Goal: Task Accomplishment & Management: Manage account settings

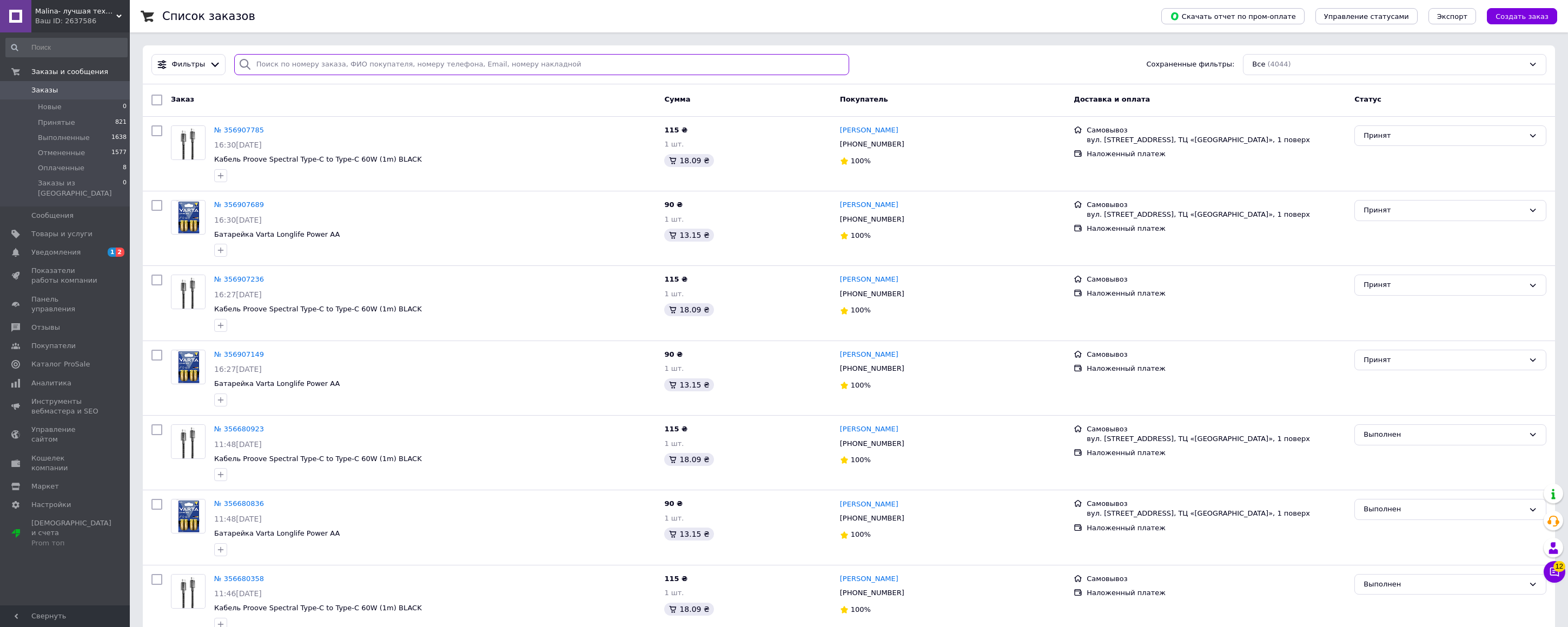
click at [286, 61] on input "search" at bounding box center [542, 64] width 615 height 21
paste input "80663595780"
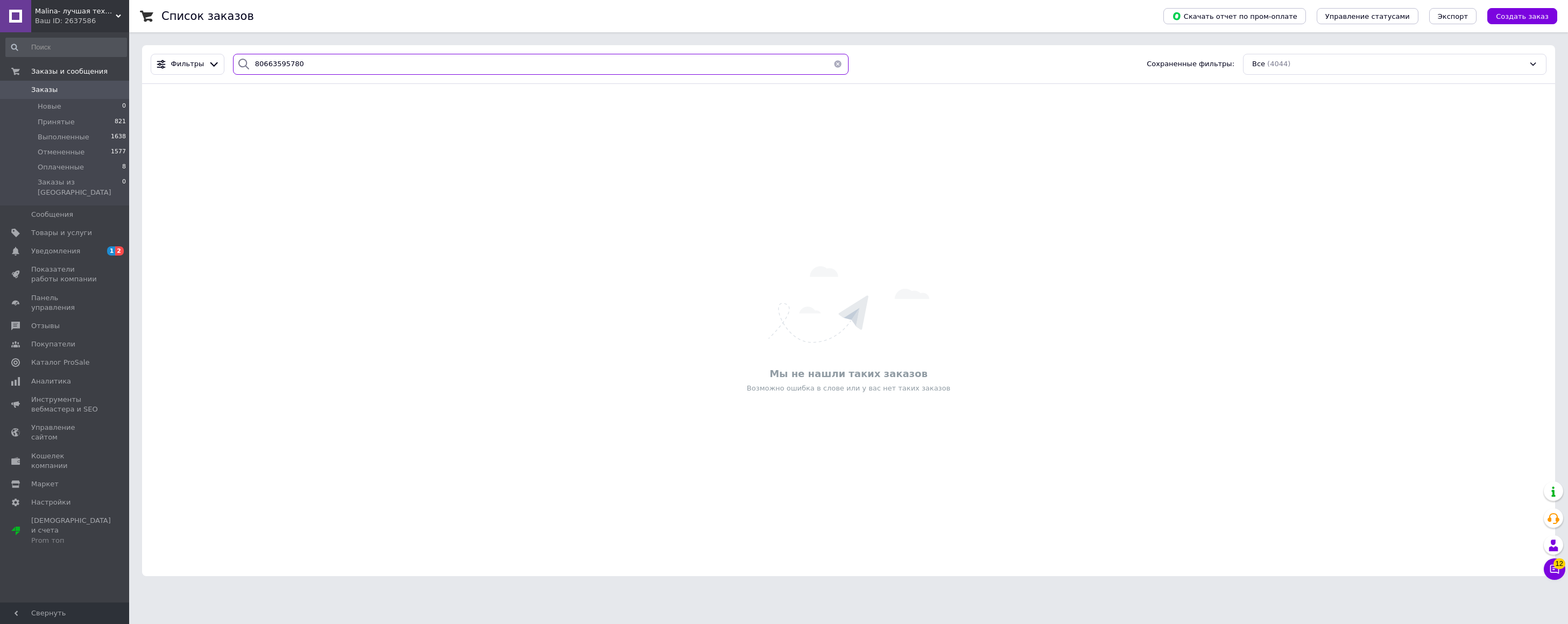
drag, startPoint x: 256, startPoint y: 64, endPoint x: 248, endPoint y: 65, distance: 8.1
click at [248, 65] on div "80663595780" at bounding box center [541, 64] width 616 height 21
type input "0663595780"
click at [46, 124] on span "Принятые" at bounding box center [56, 123] width 37 height 10
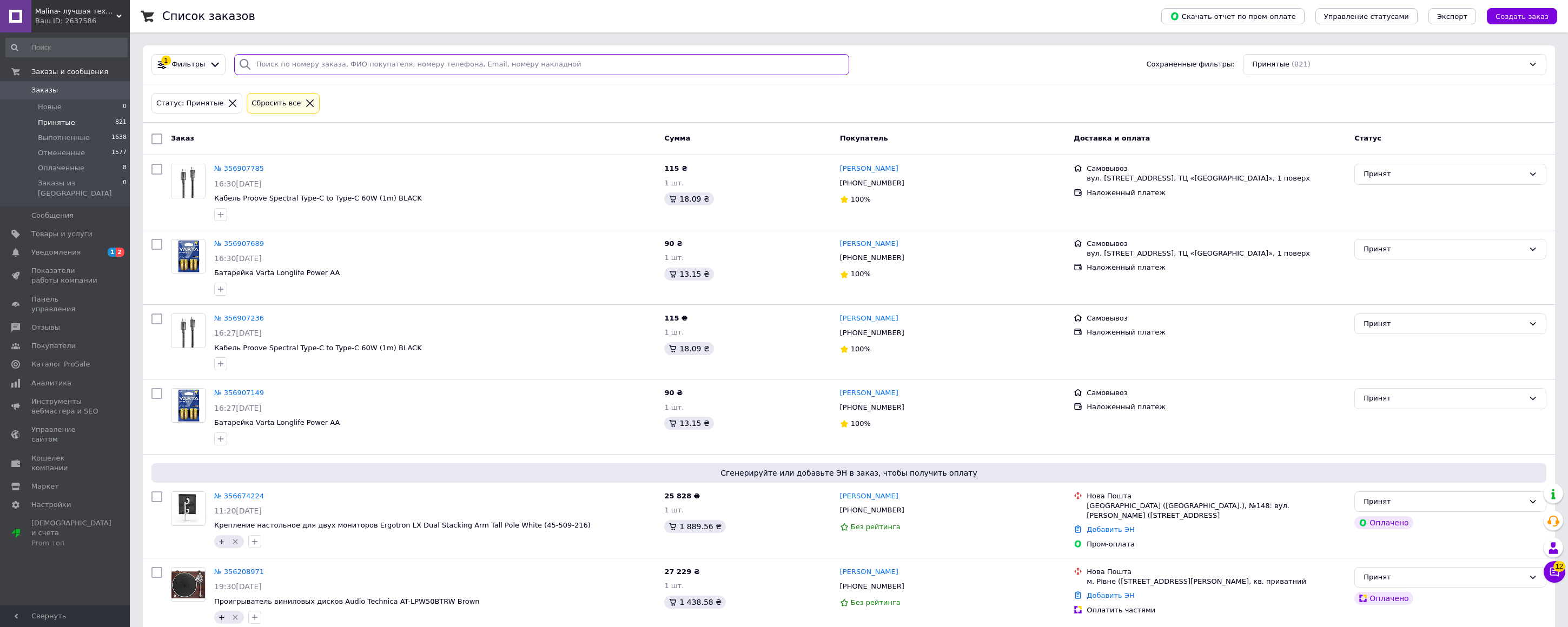
click at [333, 61] on input "search" at bounding box center [542, 64] width 615 height 21
paste input "356208971"
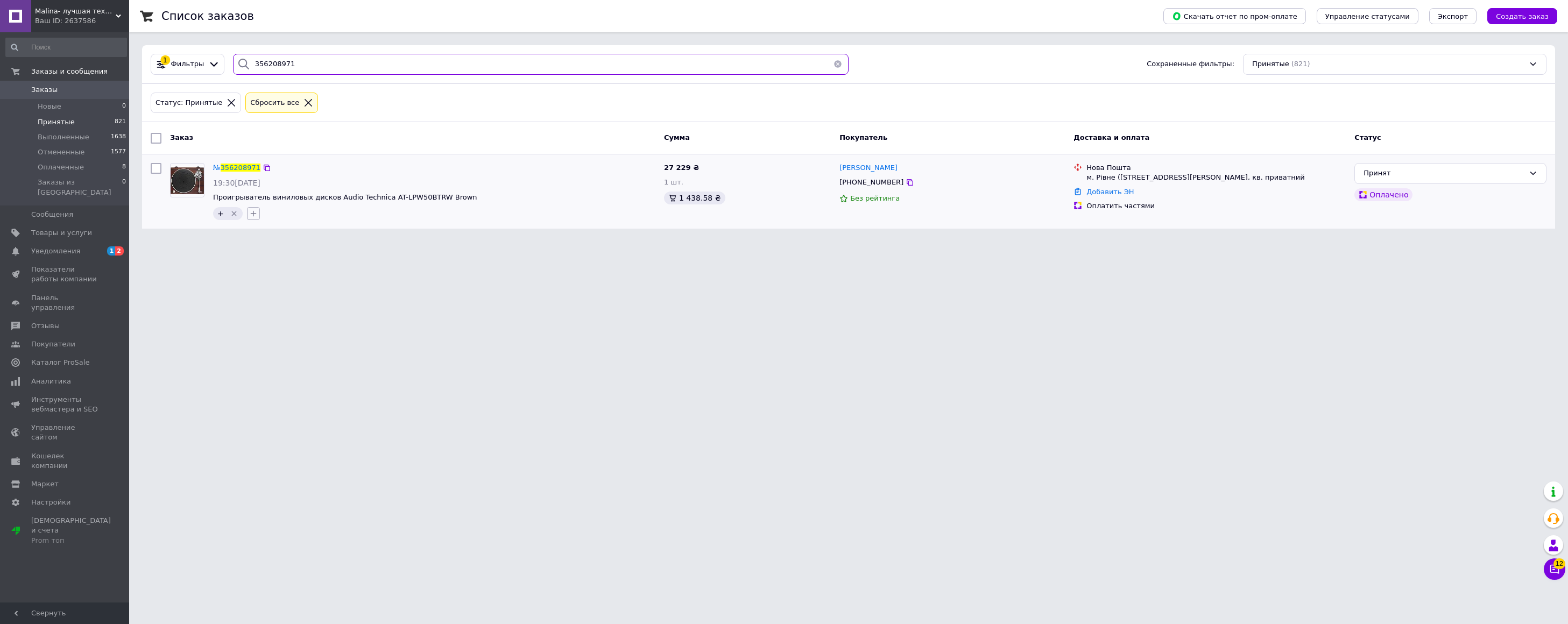
type input "356208971"
click at [249, 212] on icon "button" at bounding box center [254, 213] width 8 height 8
type input "заш 26221"
click at [254, 263] on icon at bounding box center [257, 263] width 6 height 6
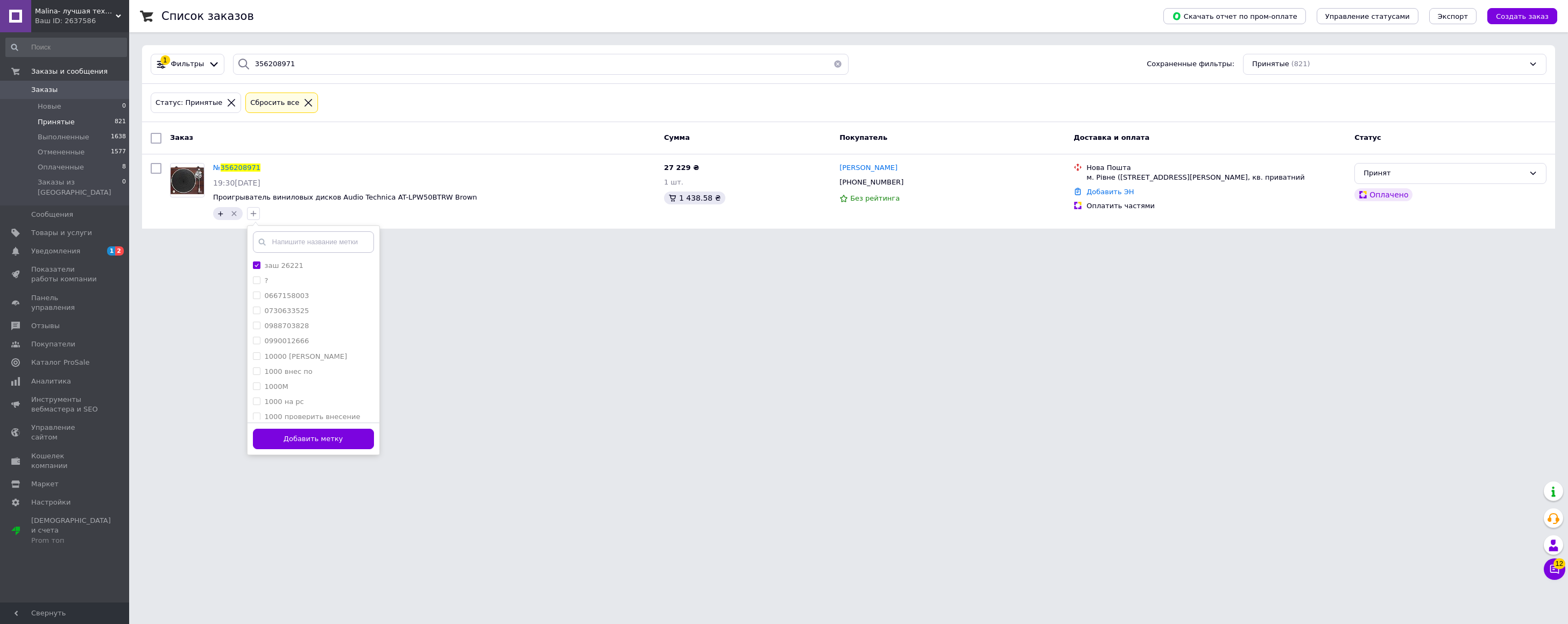
drag, startPoint x: 297, startPoint y: 442, endPoint x: 302, endPoint y: 432, distance: 11.2
click at [297, 442] on button "Добавить метку" at bounding box center [313, 439] width 121 height 21
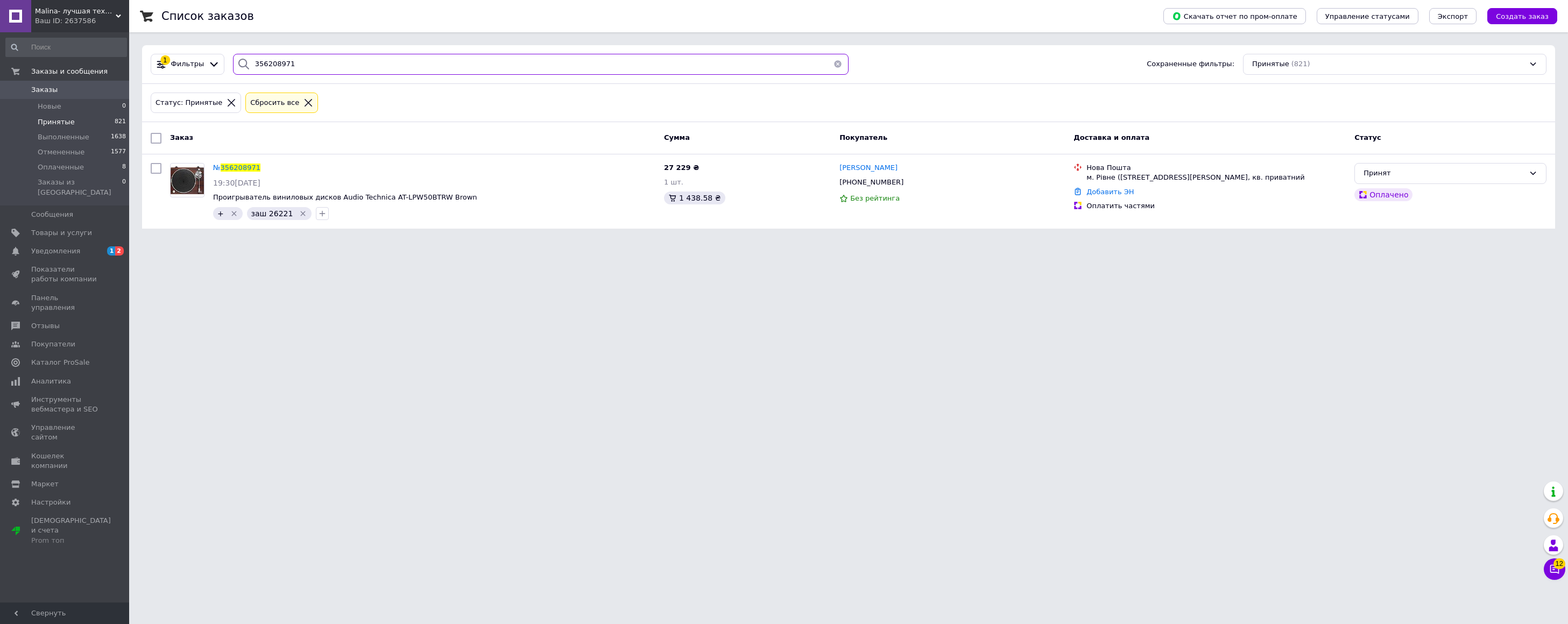
click at [302, 66] on input "356208971" at bounding box center [541, 64] width 616 height 21
drag, startPoint x: 301, startPoint y: 66, endPoint x: 252, endPoint y: 65, distance: 49.0
click at [252, 65] on input "356208971" at bounding box center [541, 64] width 616 height 21
paste input "5448047"
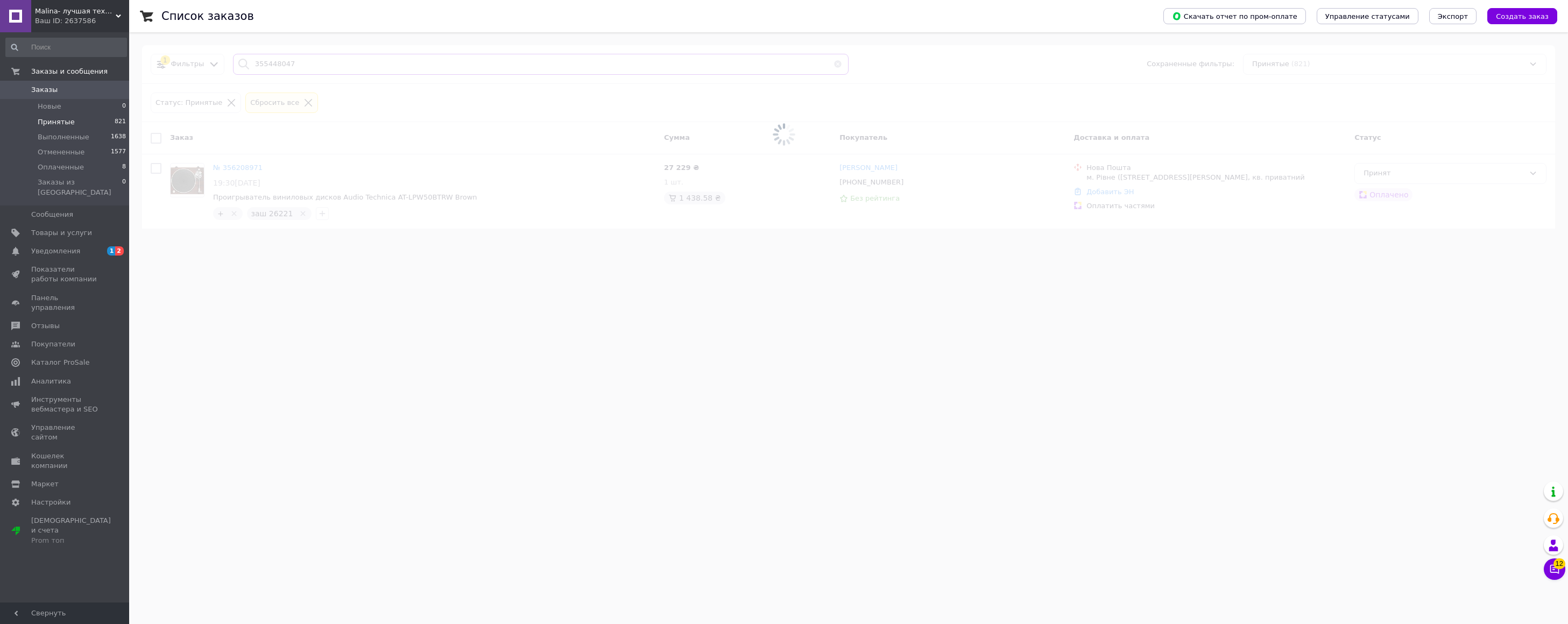
type input "355448047"
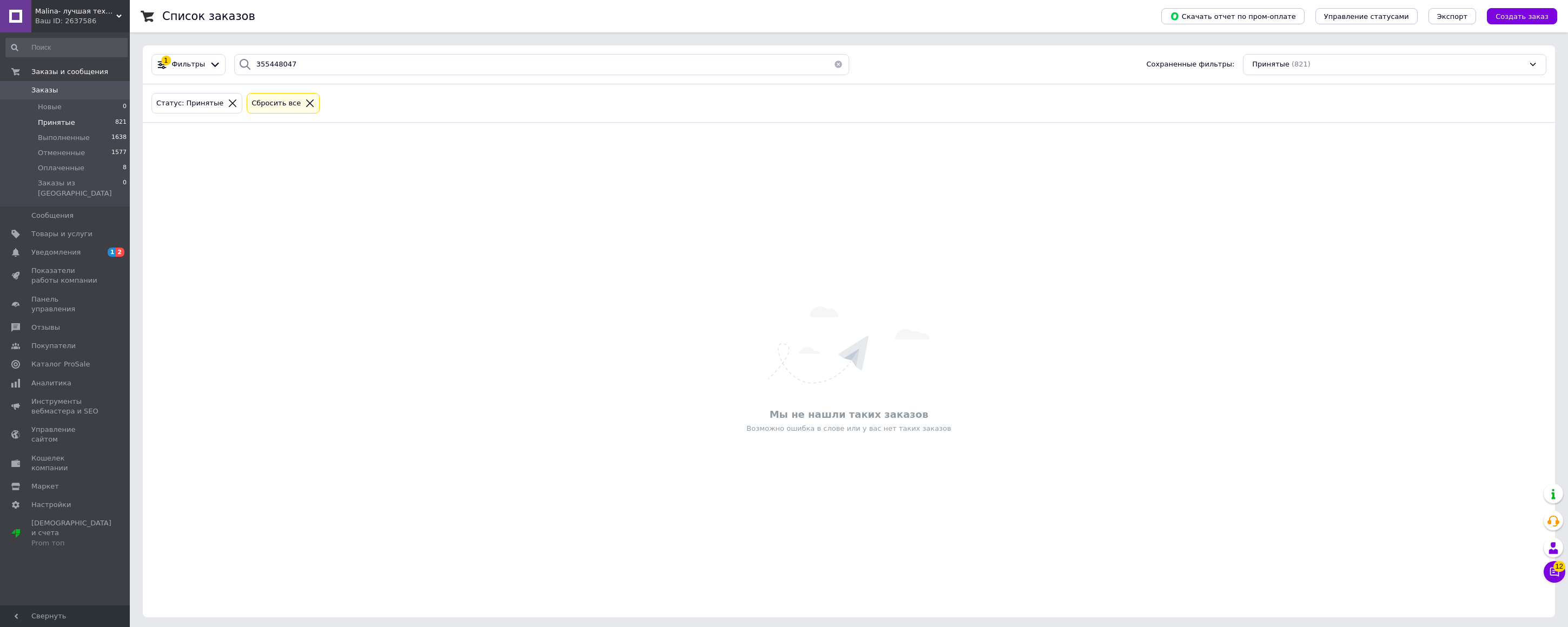
click at [43, 17] on div "Ваш ID: 2637586" at bounding box center [83, 21] width 95 height 10
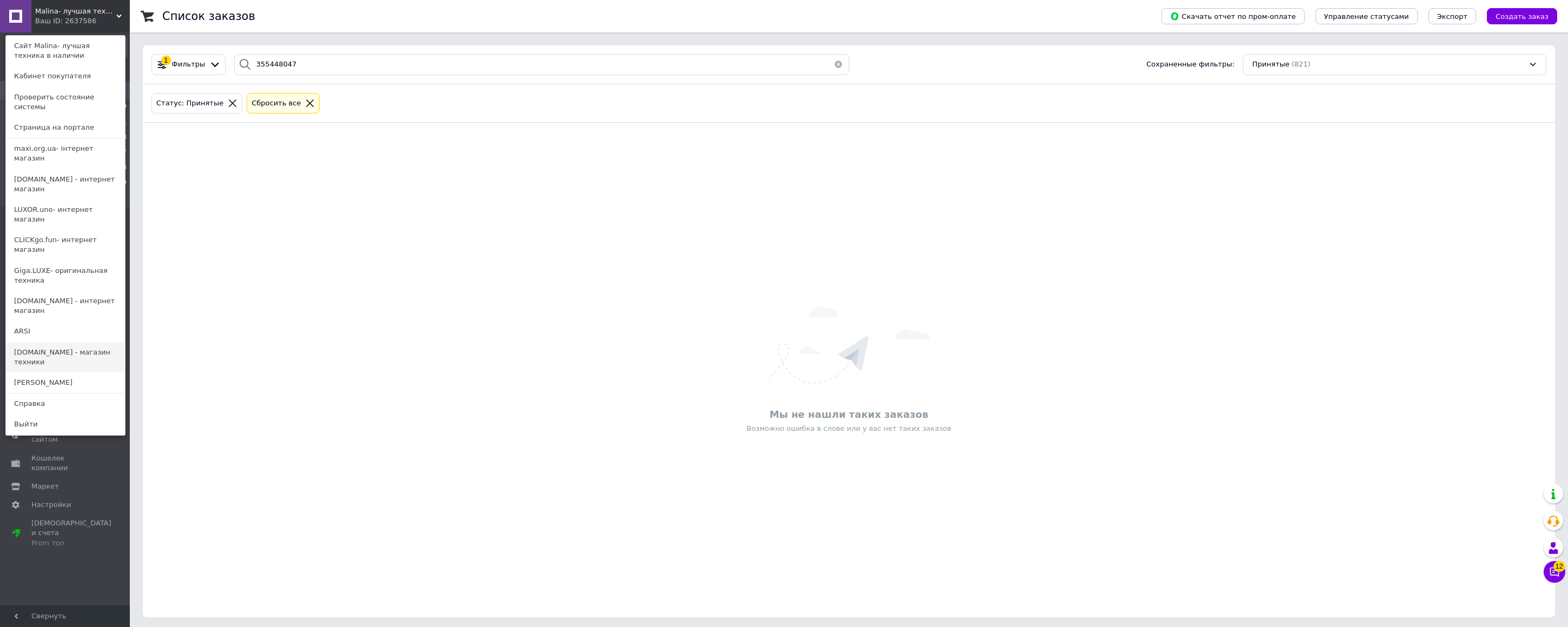
click at [34, 343] on link "[DOMAIN_NAME] - магазин техники" at bounding box center [65, 357] width 119 height 30
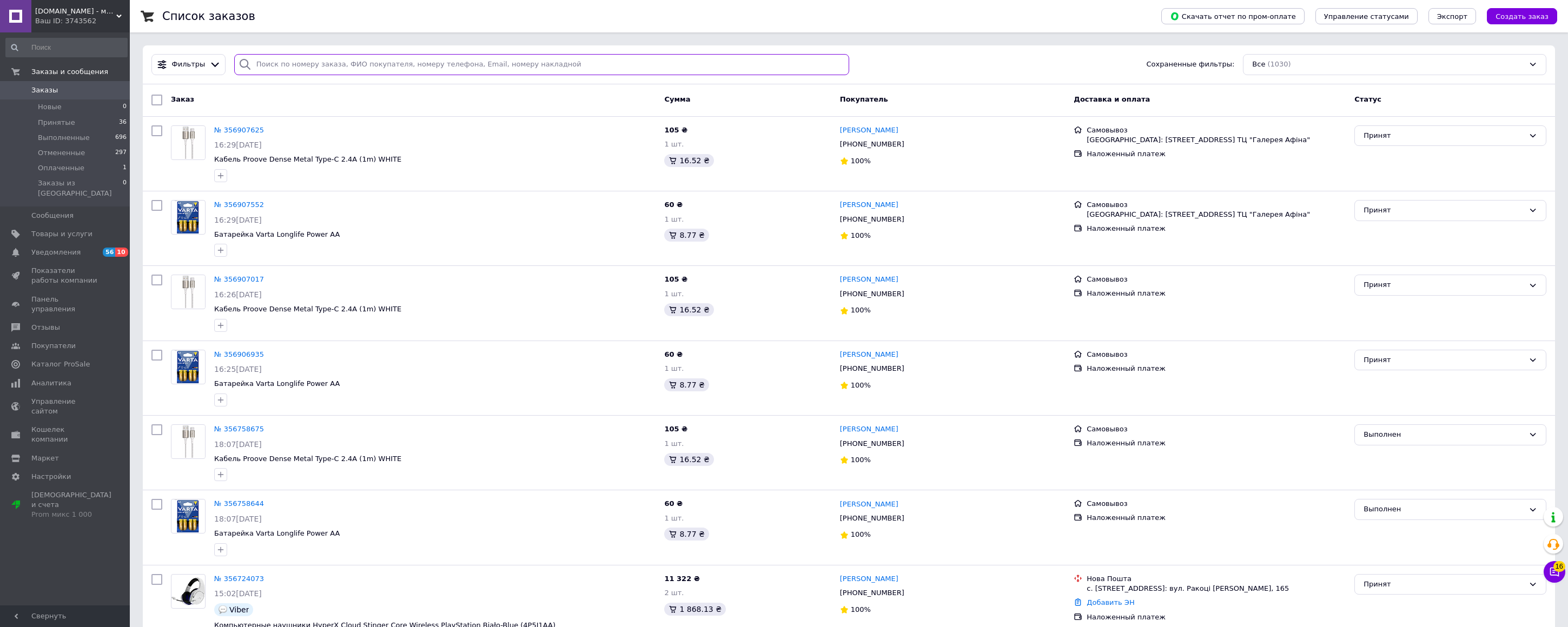
click at [411, 66] on input "search" at bounding box center [542, 64] width 615 height 21
paste input "355448047"
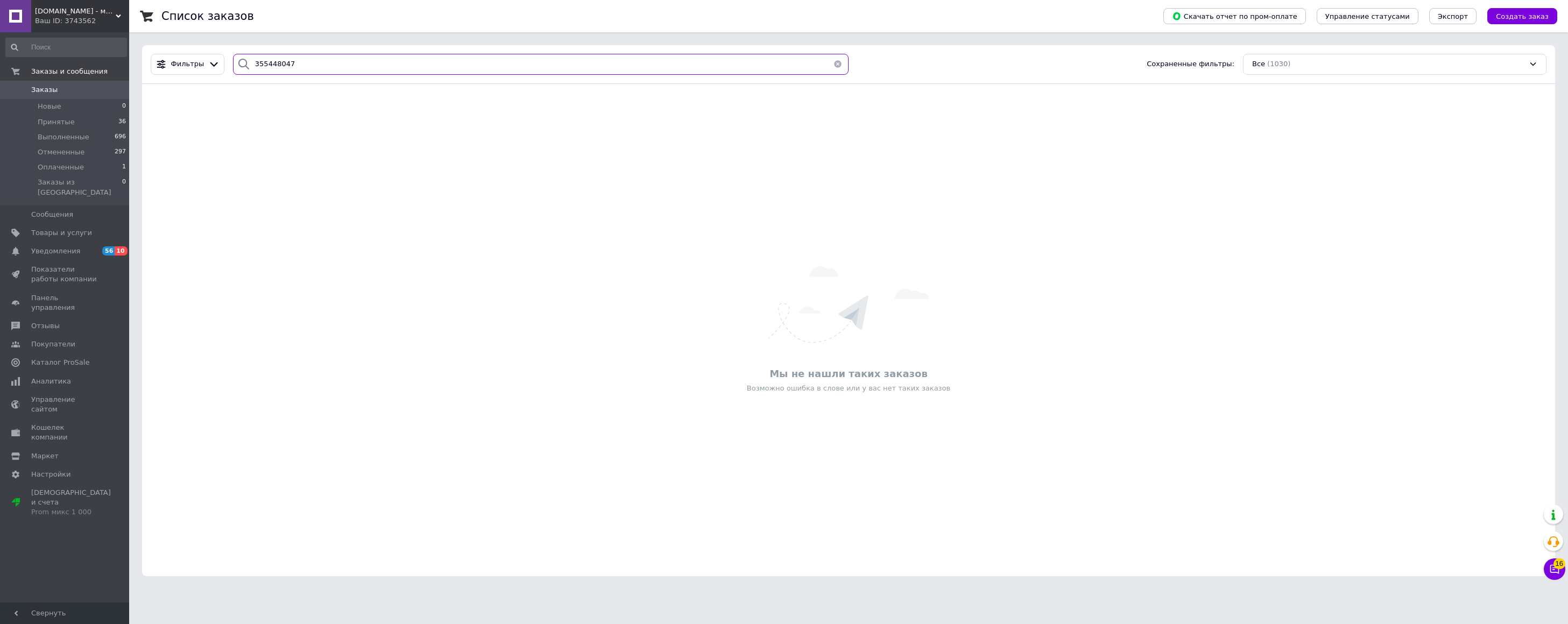
type input "355448047"
click at [44, 11] on span "[DOMAIN_NAME] - магазин техники" at bounding box center [75, 11] width 81 height 10
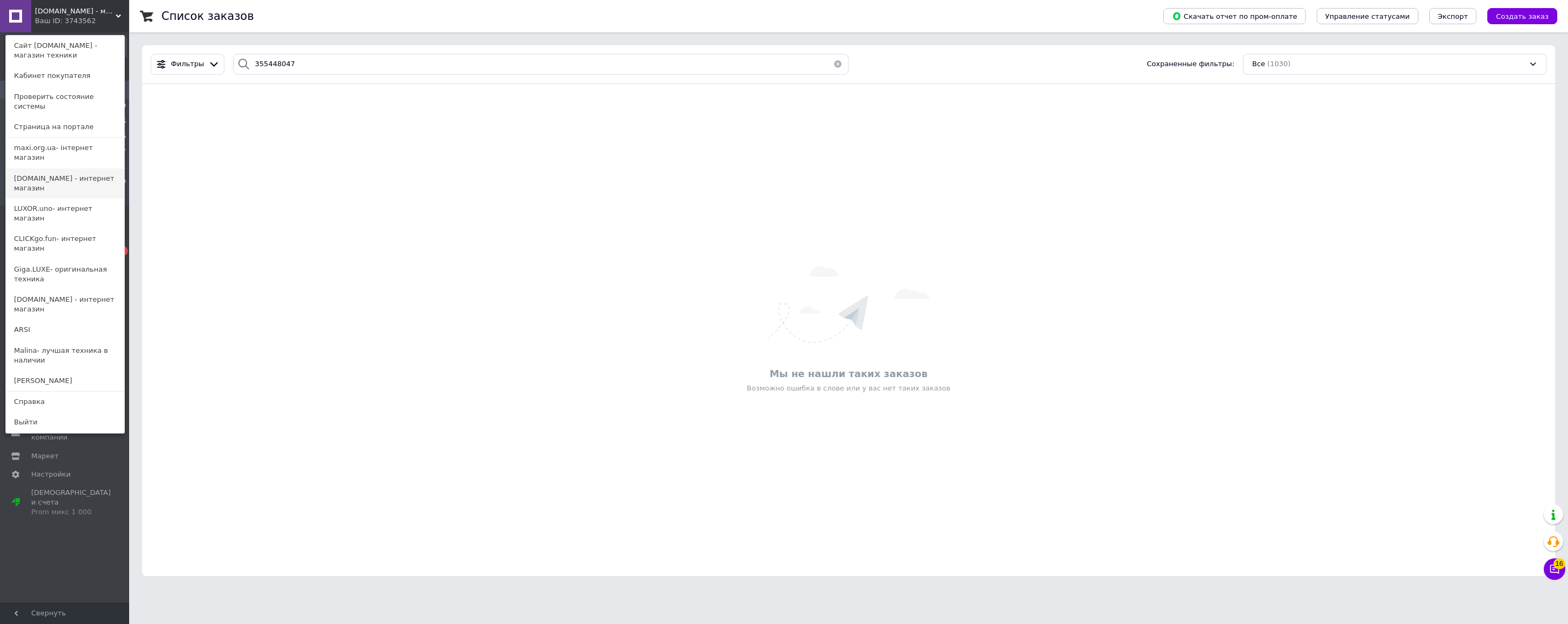
click at [35, 168] on link "[DOMAIN_NAME] - интернет магазин" at bounding box center [65, 183] width 118 height 30
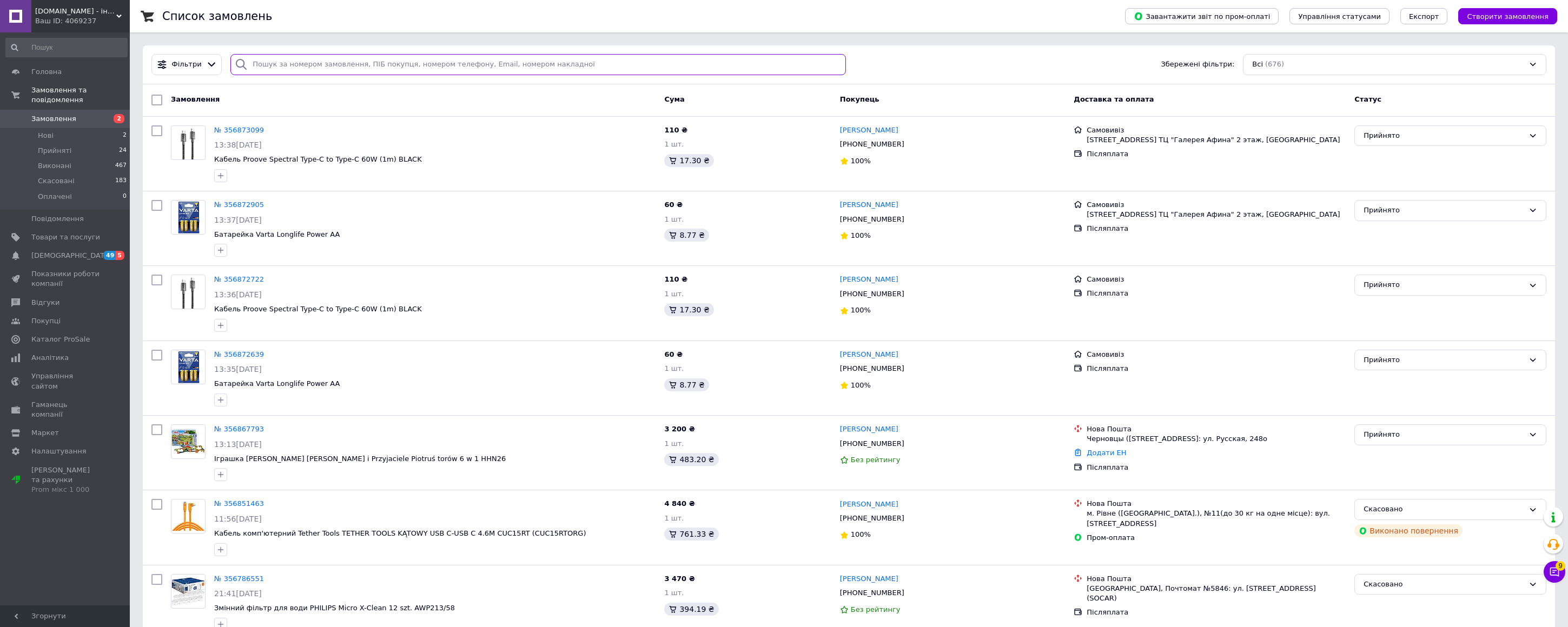
click at [269, 68] on input "search" at bounding box center [537, 64] width 615 height 21
paste input "355448047"
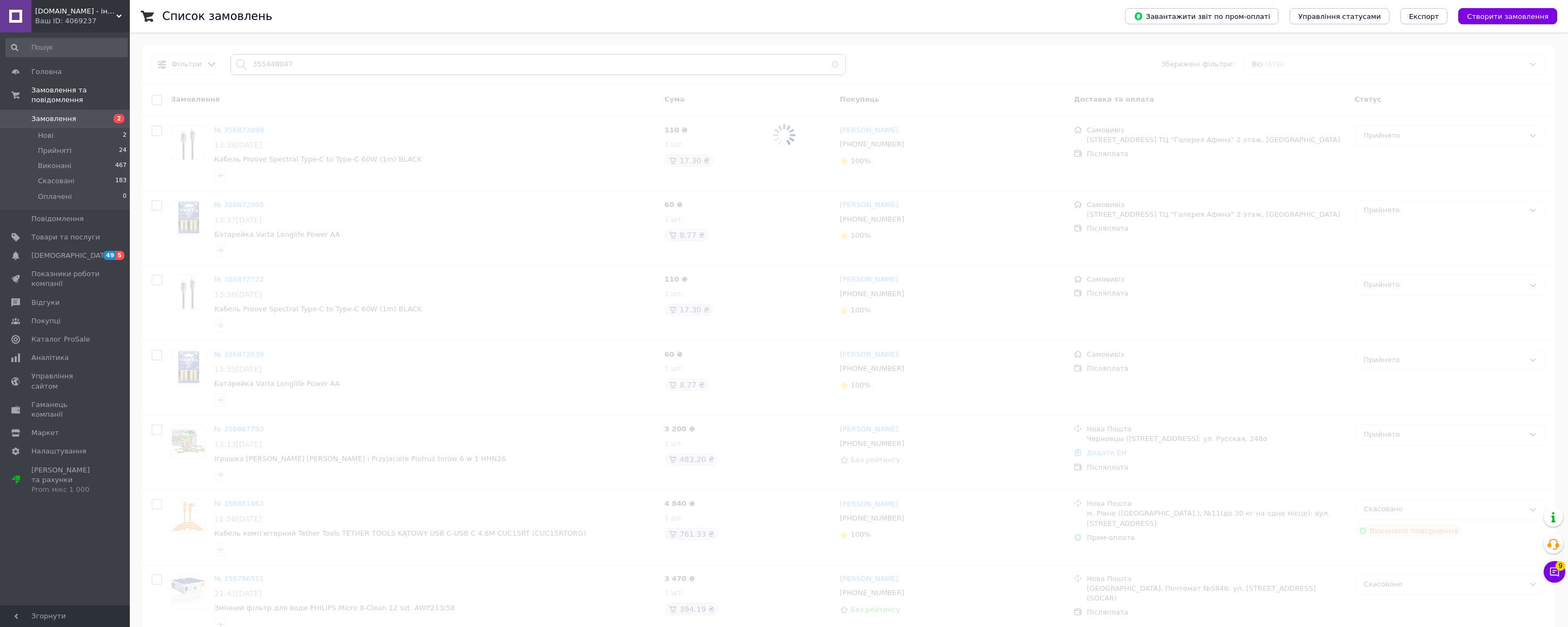
type input "355448047"
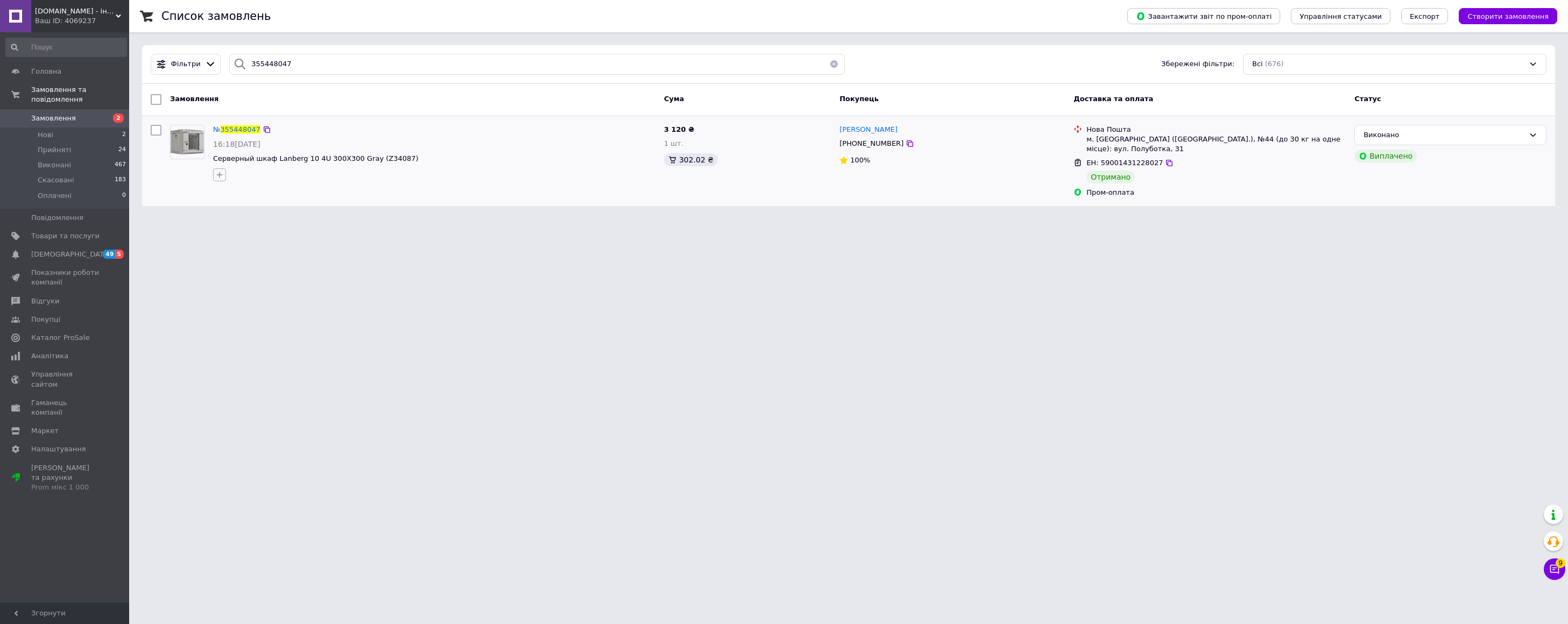
click at [220, 172] on icon "button" at bounding box center [220, 175] width 8 height 8
type input "3067"
click at [223, 225] on use at bounding box center [223, 225] width 6 height 6
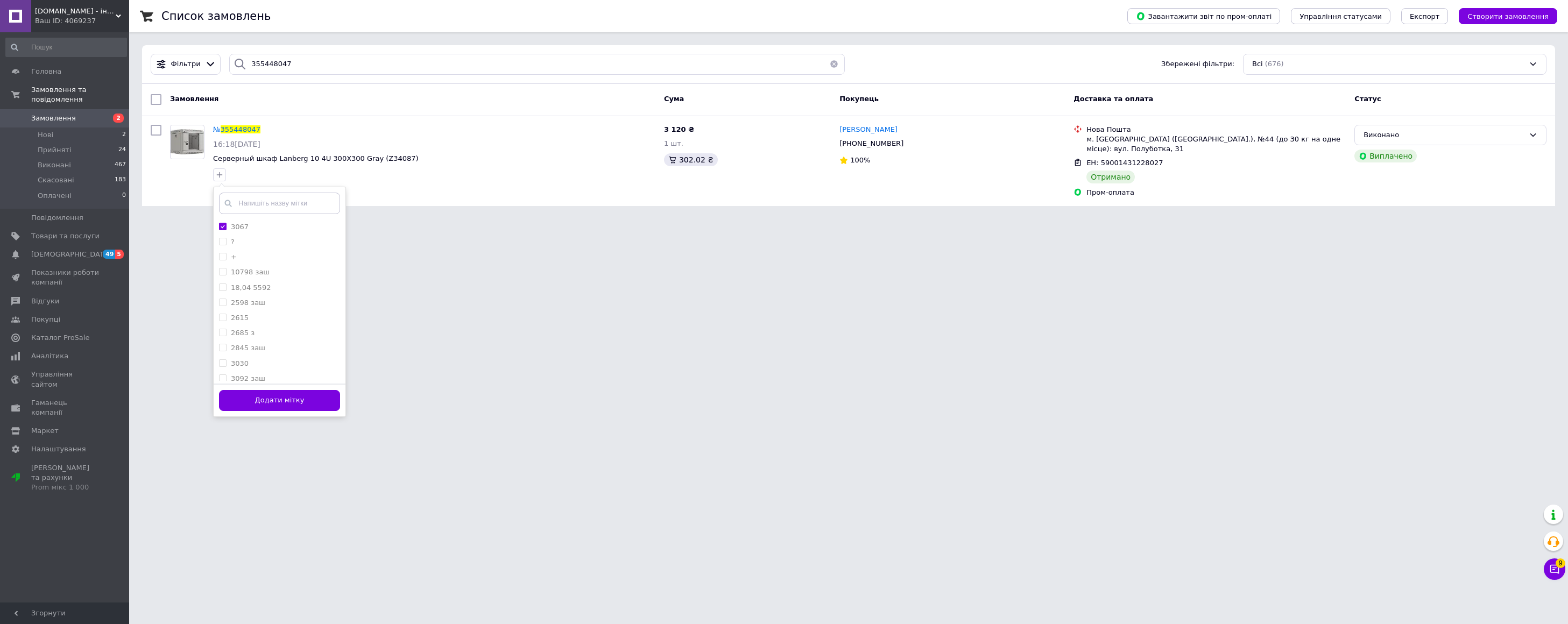
drag, startPoint x: 263, startPoint y: 407, endPoint x: 274, endPoint y: 393, distance: 17.8
click at [263, 407] on button "Додати мітку" at bounding box center [280, 401] width 121 height 21
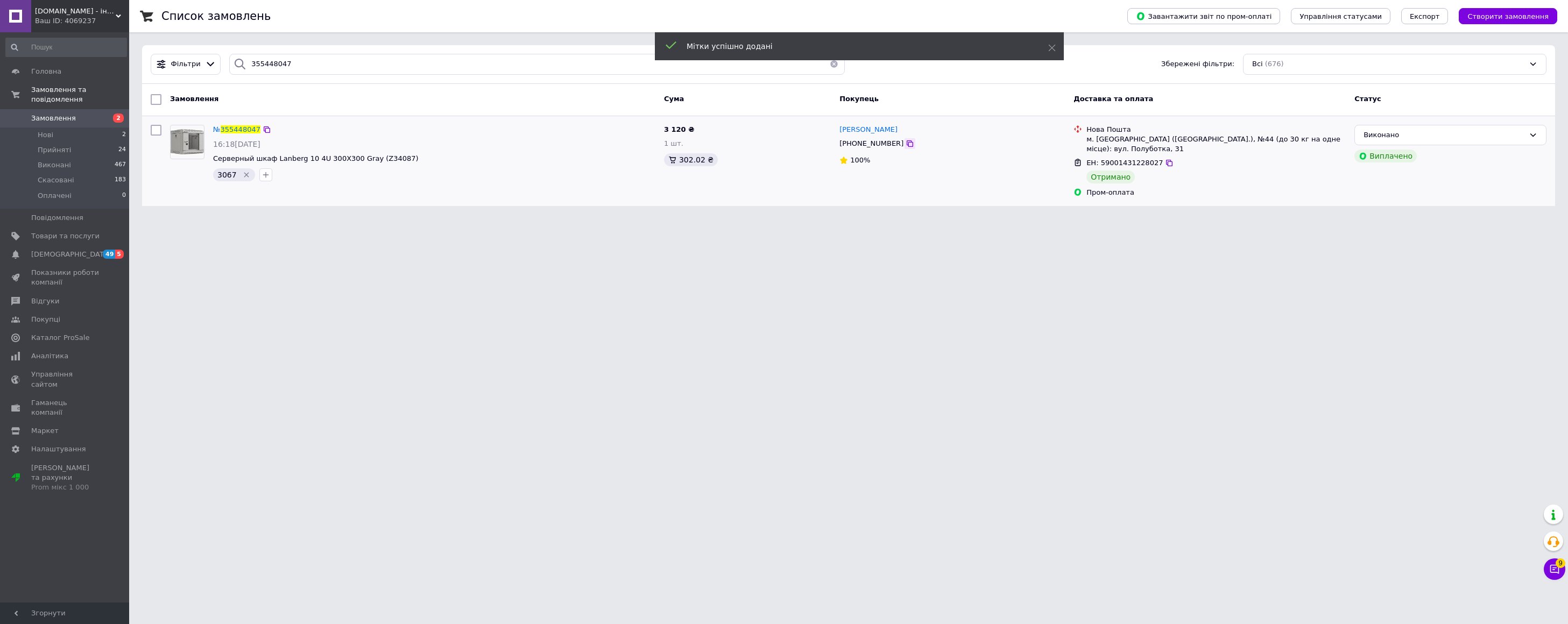
click at [906, 142] on icon at bounding box center [910, 144] width 8 height 8
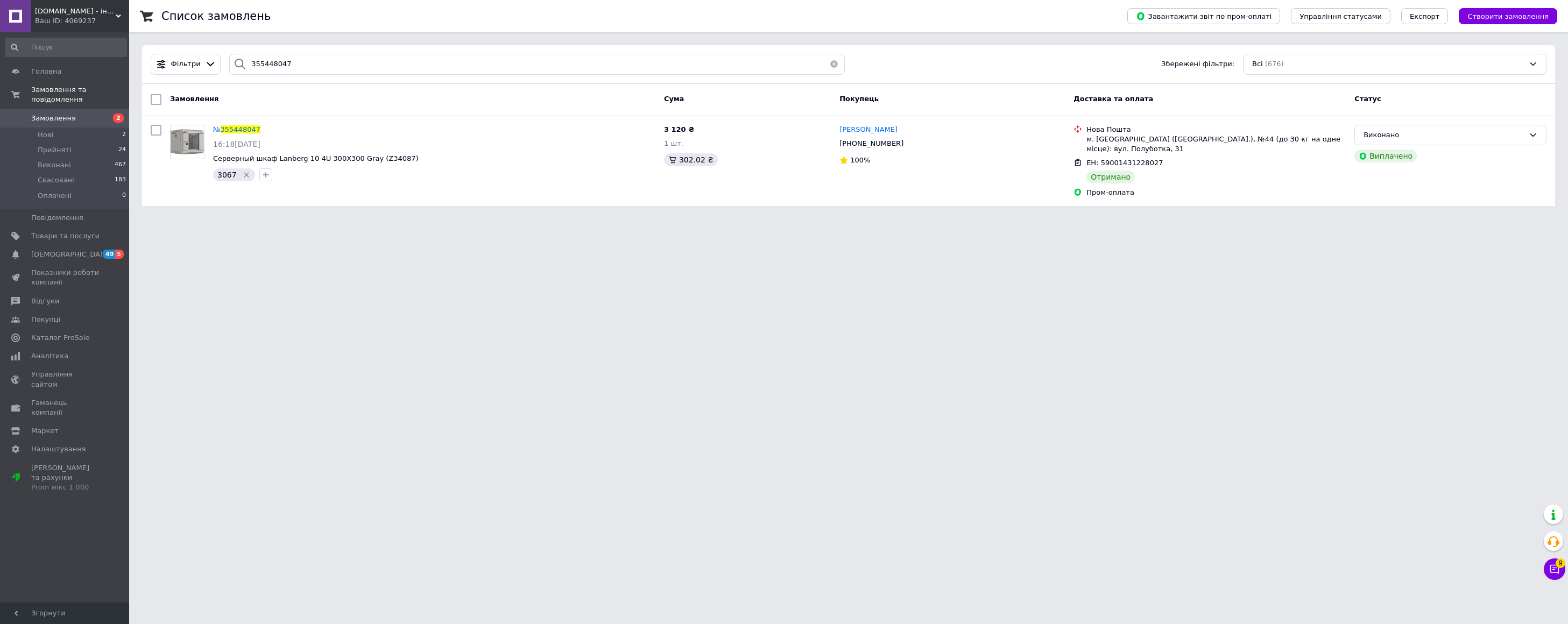
click at [55, 12] on span "neostore.in.ua - інтернет магазин" at bounding box center [75, 11] width 81 height 10
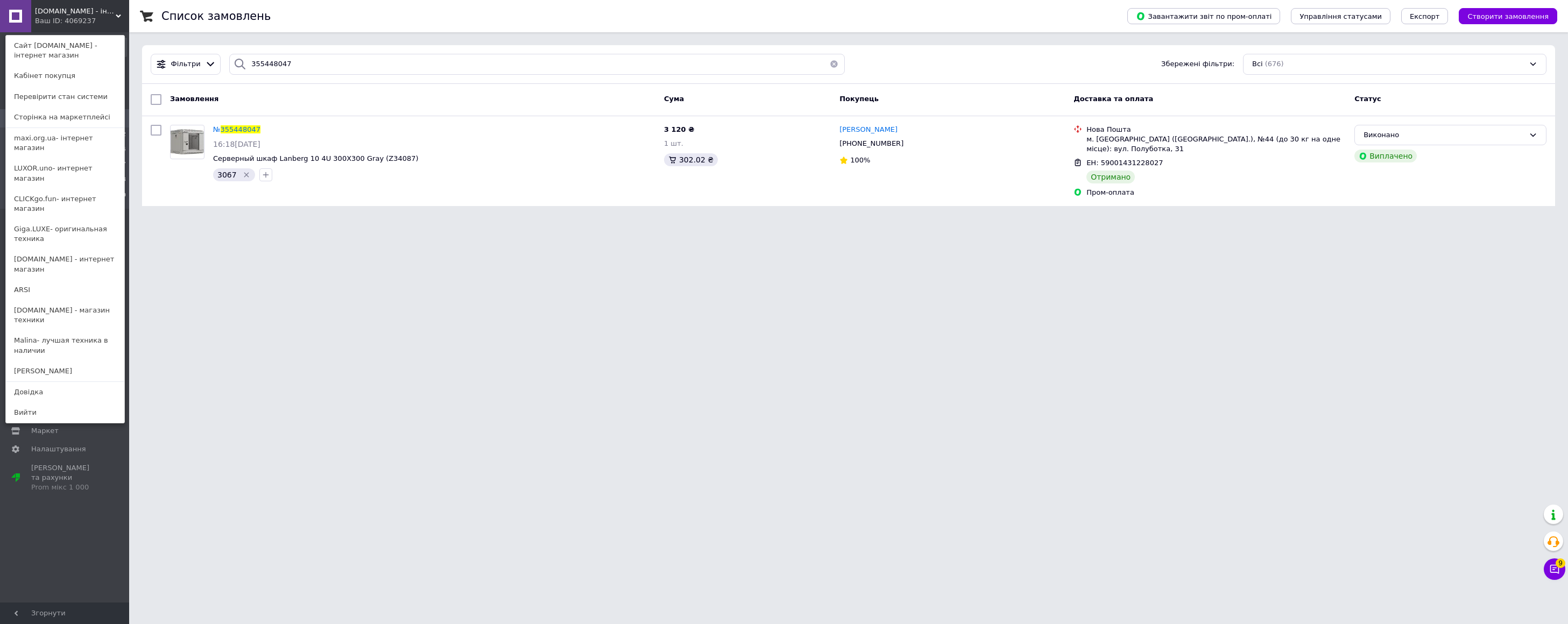
drag, startPoint x: 24, startPoint y: 251, endPoint x: 344, endPoint y: 243, distance: 320.1
click at [24, 280] on link "ARSI" at bounding box center [65, 289] width 118 height 20
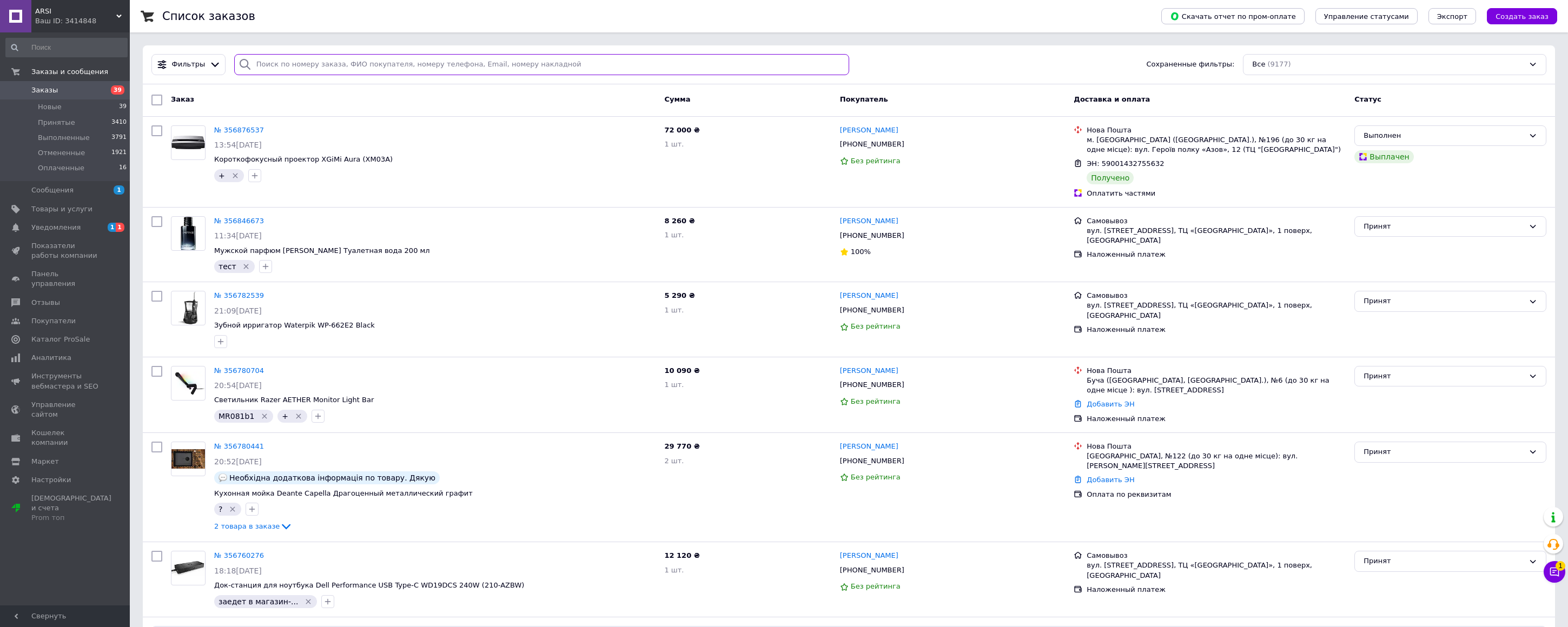
click at [320, 56] on input "search" at bounding box center [542, 64] width 615 height 21
paste input "+380979675025"
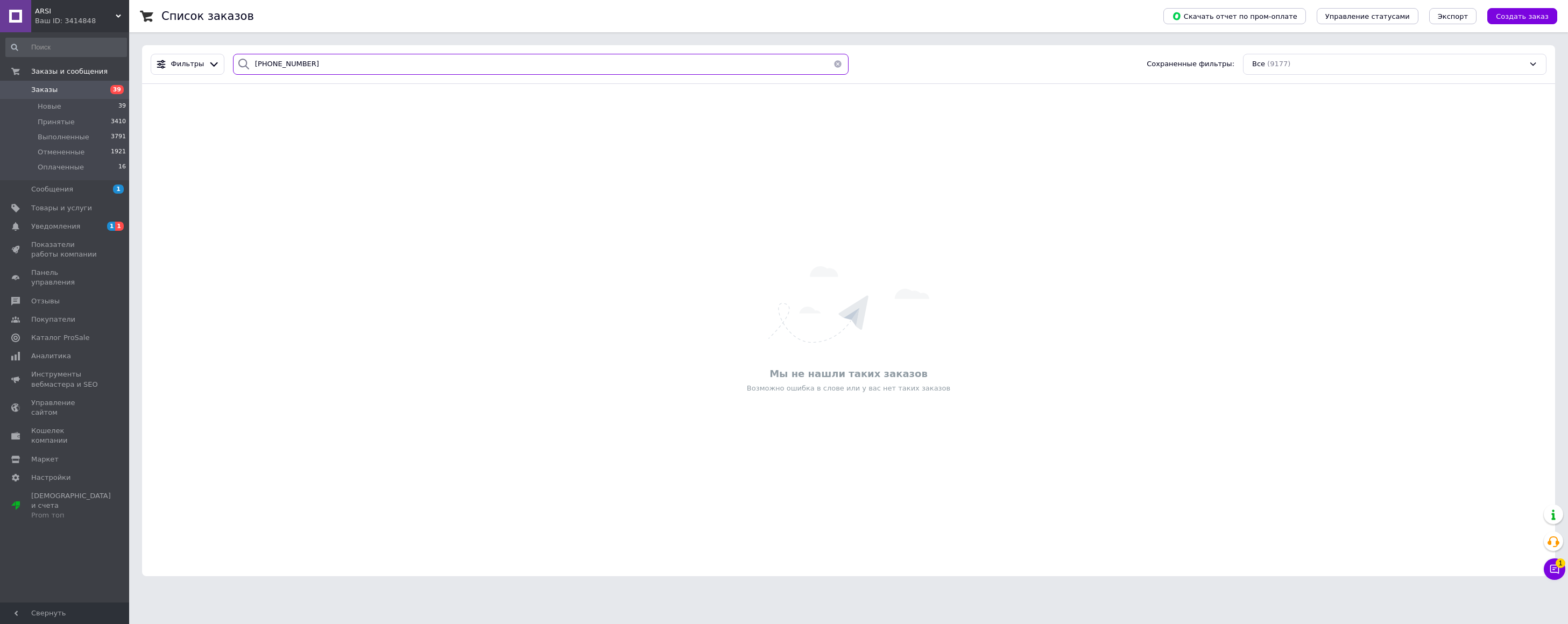
drag, startPoint x: 336, startPoint y: 68, endPoint x: 292, endPoint y: 73, distance: 44.3
click at [244, 69] on div "+380979675025" at bounding box center [541, 64] width 616 height 21
paste input "354359197"
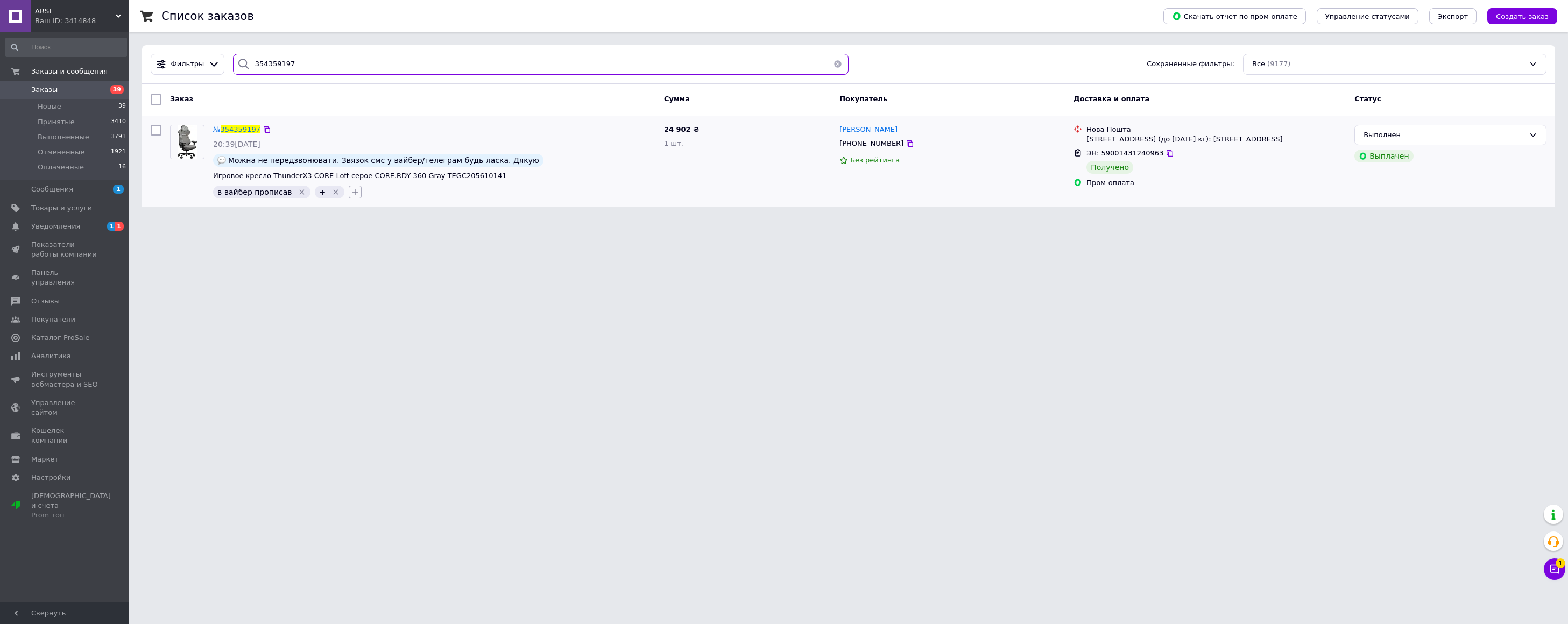
type input "354359197"
click at [351, 195] on icon "button" at bounding box center [355, 192] width 8 height 8
type input "24479"
click at [356, 245] on icon at bounding box center [359, 242] width 6 height 6
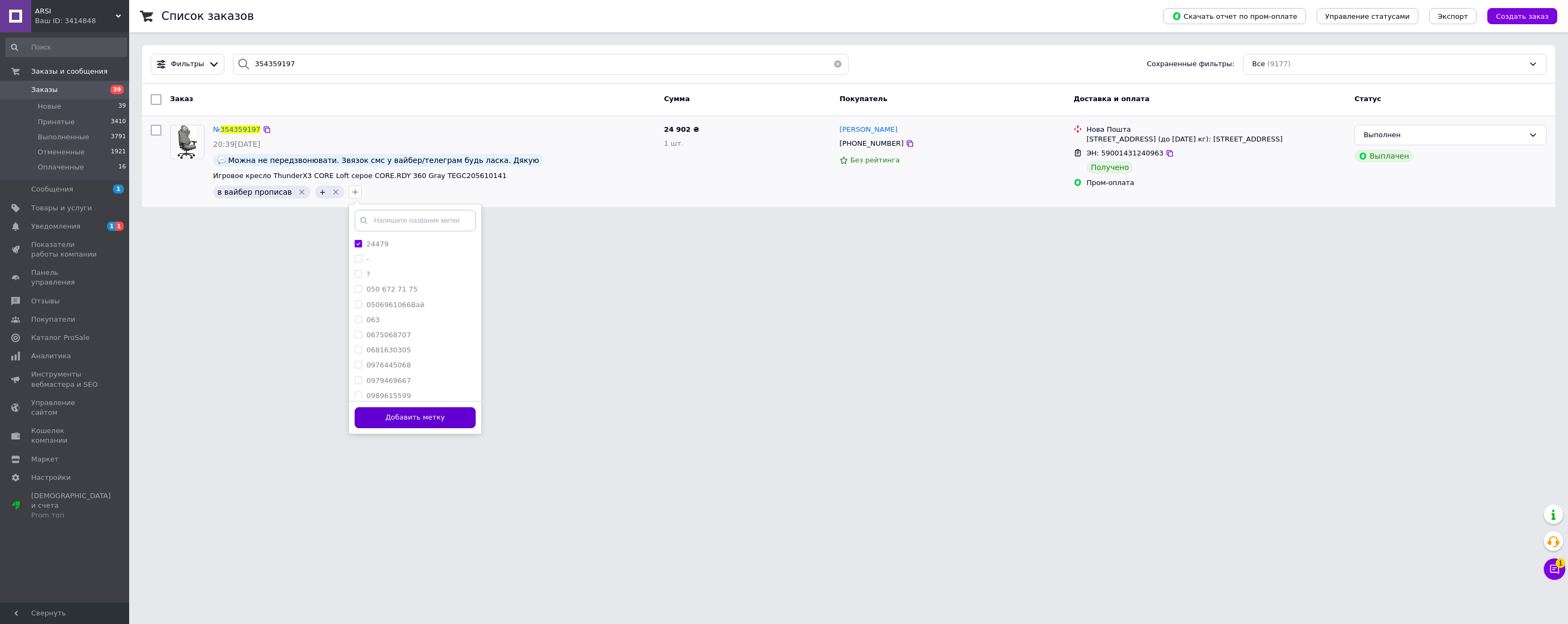
click at [394, 414] on button "Добавить метку" at bounding box center [415, 418] width 121 height 21
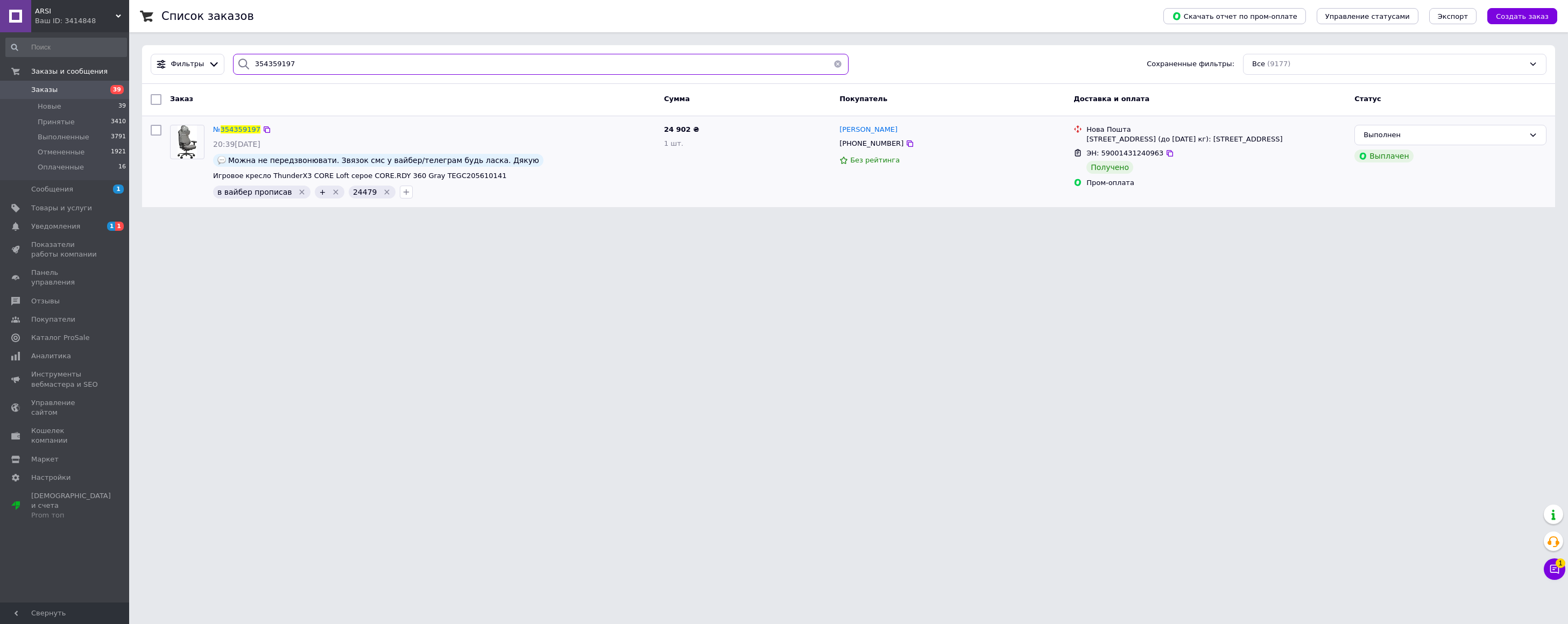
drag, startPoint x: 288, startPoint y: 65, endPoint x: 253, endPoint y: 68, distance: 35.1
click at [253, 68] on input "354359197" at bounding box center [541, 64] width 616 height 21
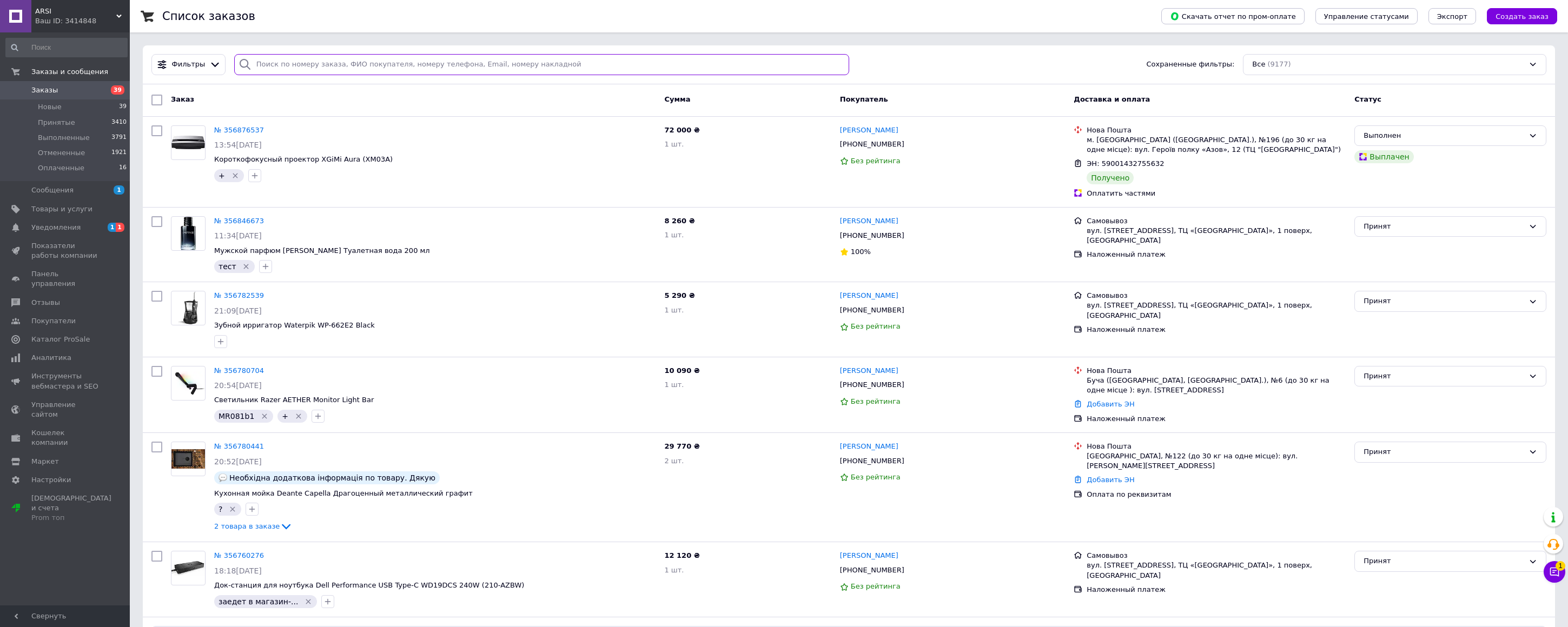
click at [352, 64] on input "search" at bounding box center [542, 64] width 615 height 21
click at [61, 17] on div "Ваш ID: 3414848" at bounding box center [83, 21] width 95 height 10
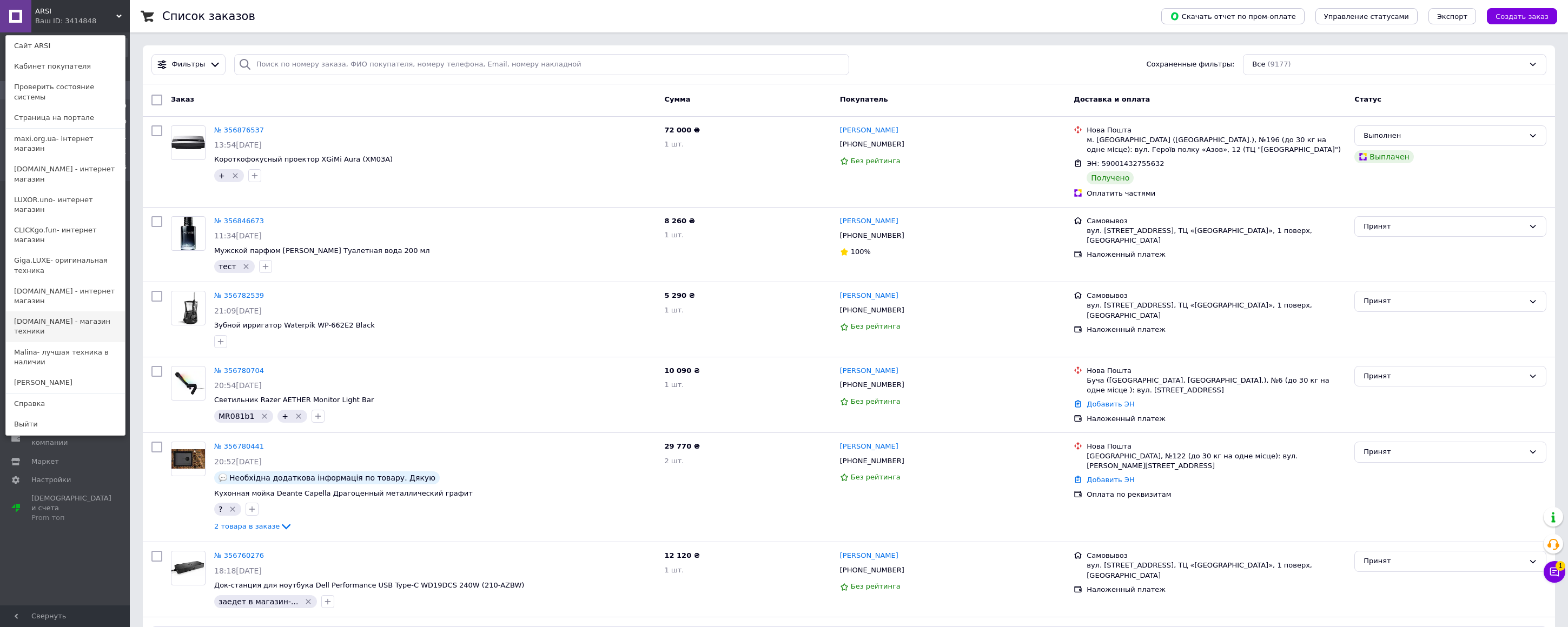
click at [34, 311] on link "[DOMAIN_NAME] - магазин техники" at bounding box center [65, 326] width 119 height 30
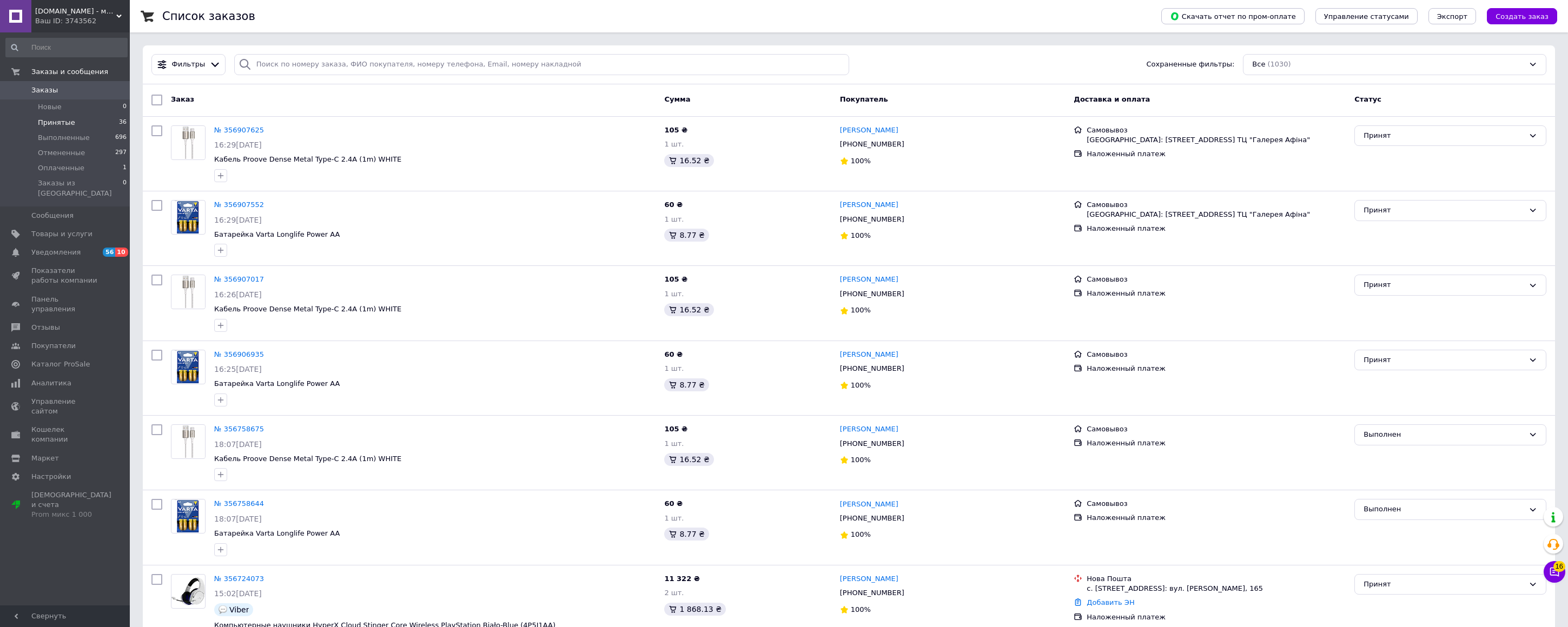
click at [59, 125] on span "Принятые" at bounding box center [56, 123] width 38 height 10
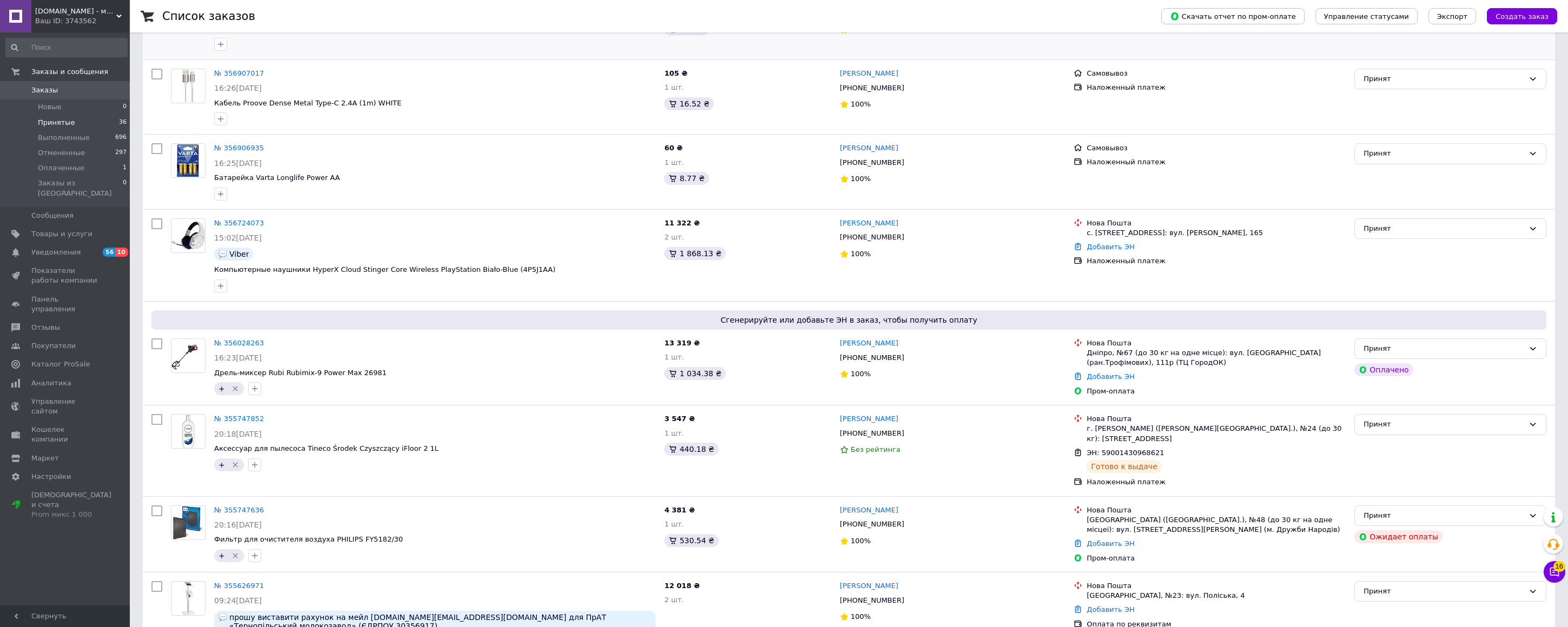
scroll to position [258, 0]
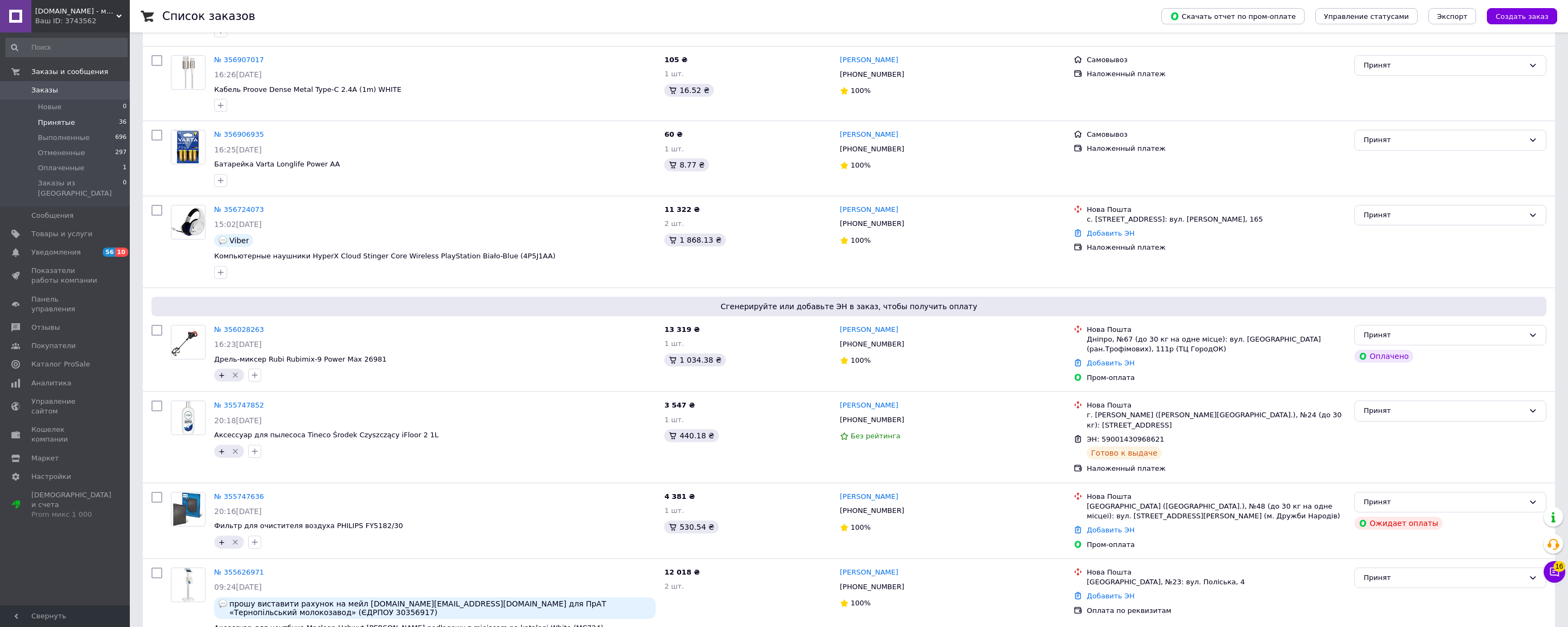
click at [65, 124] on span "Принятые" at bounding box center [56, 123] width 38 height 10
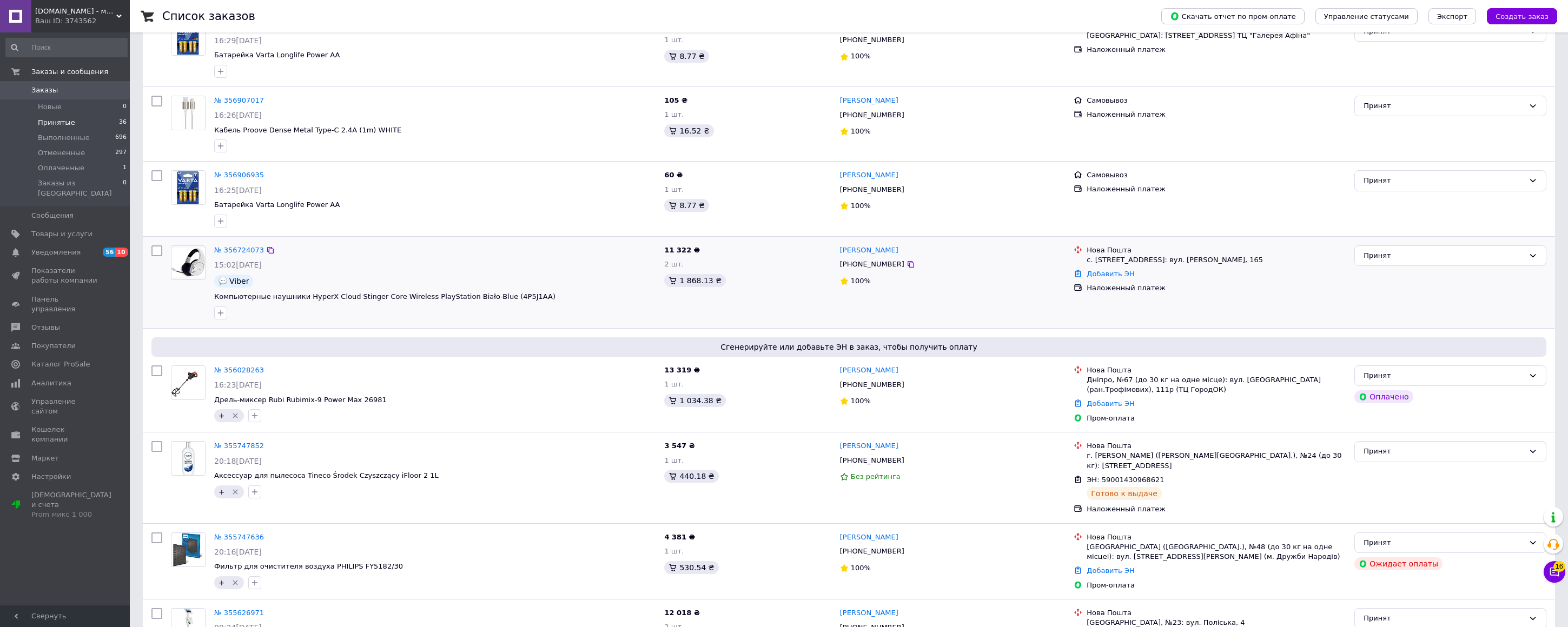
scroll to position [230, 0]
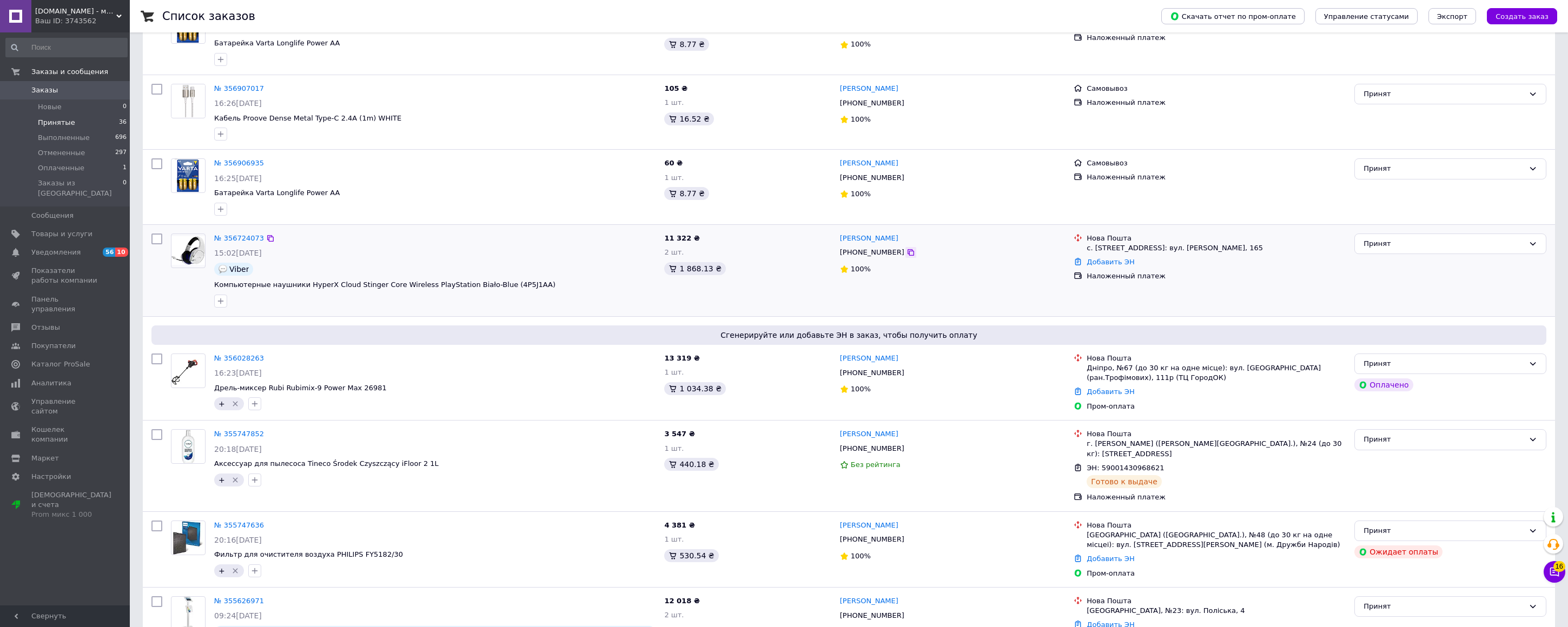
click at [906, 253] on icon at bounding box center [910, 253] width 8 height 8
click at [218, 302] on icon "button" at bounding box center [221, 301] width 8 height 8
click at [222, 383] on input "+" at bounding box center [224, 383] width 7 height 7
checkbox input "true"
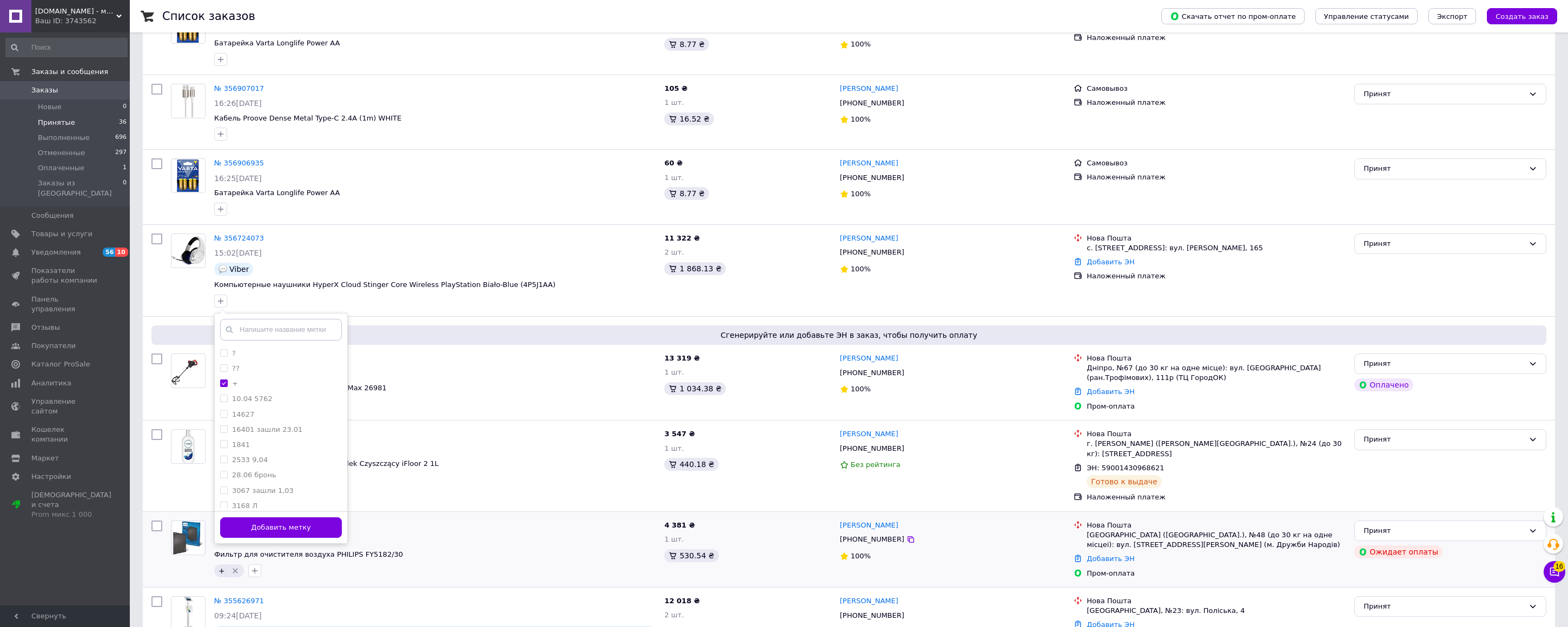
drag, startPoint x: 278, startPoint y: 531, endPoint x: 281, endPoint y: 517, distance: 14.3
click at [278, 531] on button "Добавить метку" at bounding box center [281, 528] width 122 height 21
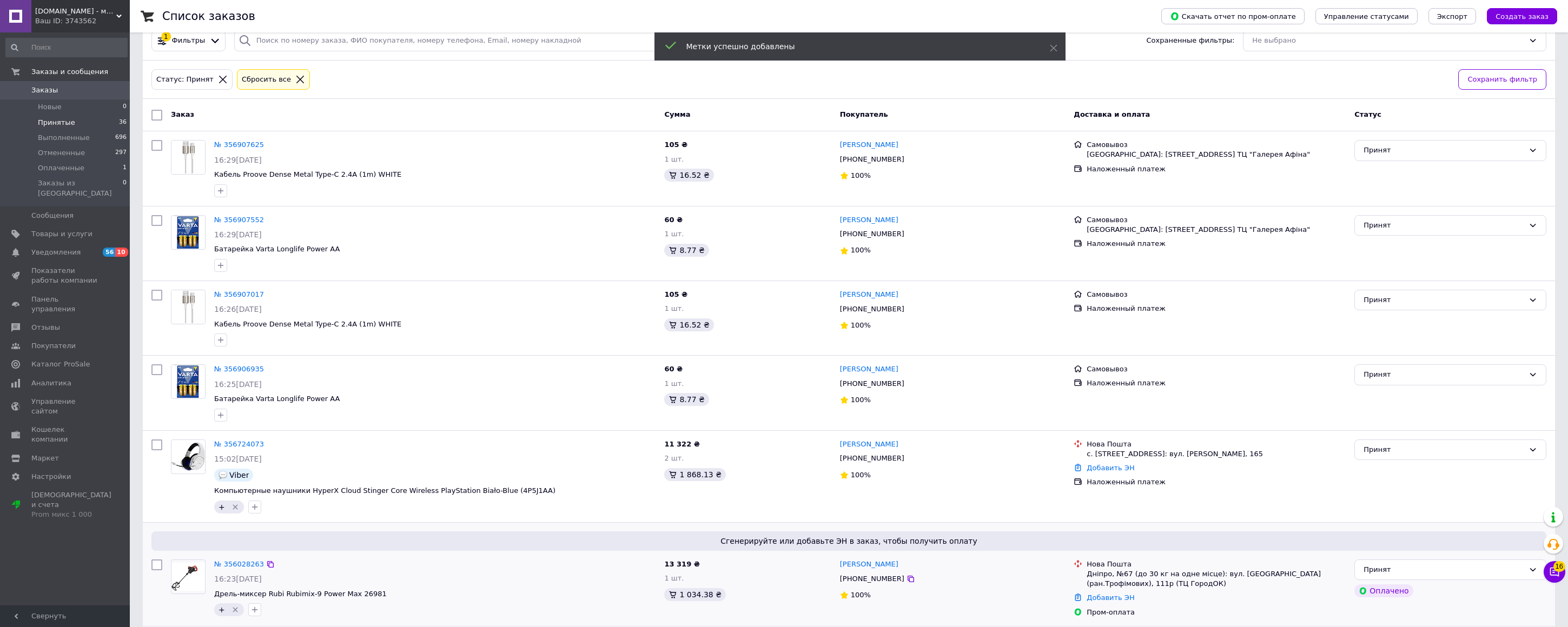
scroll to position [0, 0]
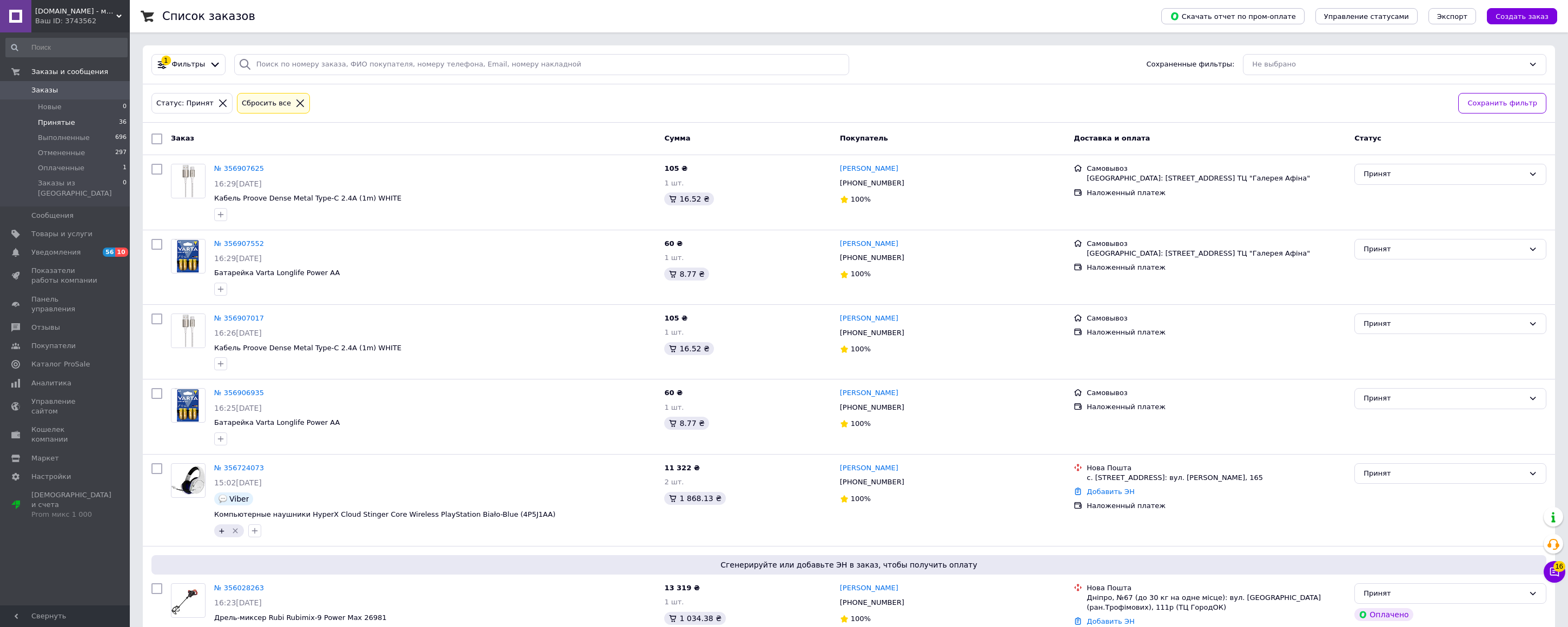
click at [66, 22] on div "Ваш ID: 3743562" at bounding box center [83, 21] width 95 height 10
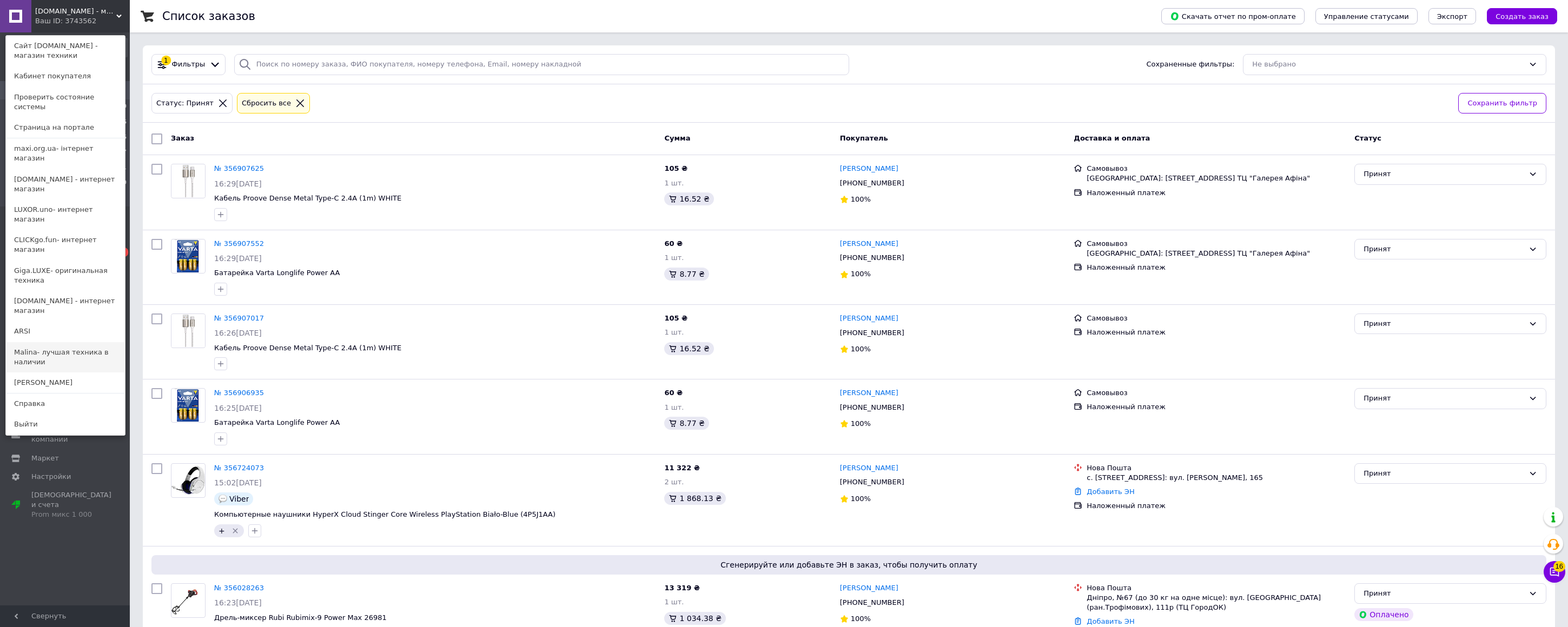
click at [47, 343] on link "Malina- лучшая техника в наличии" at bounding box center [65, 357] width 119 height 30
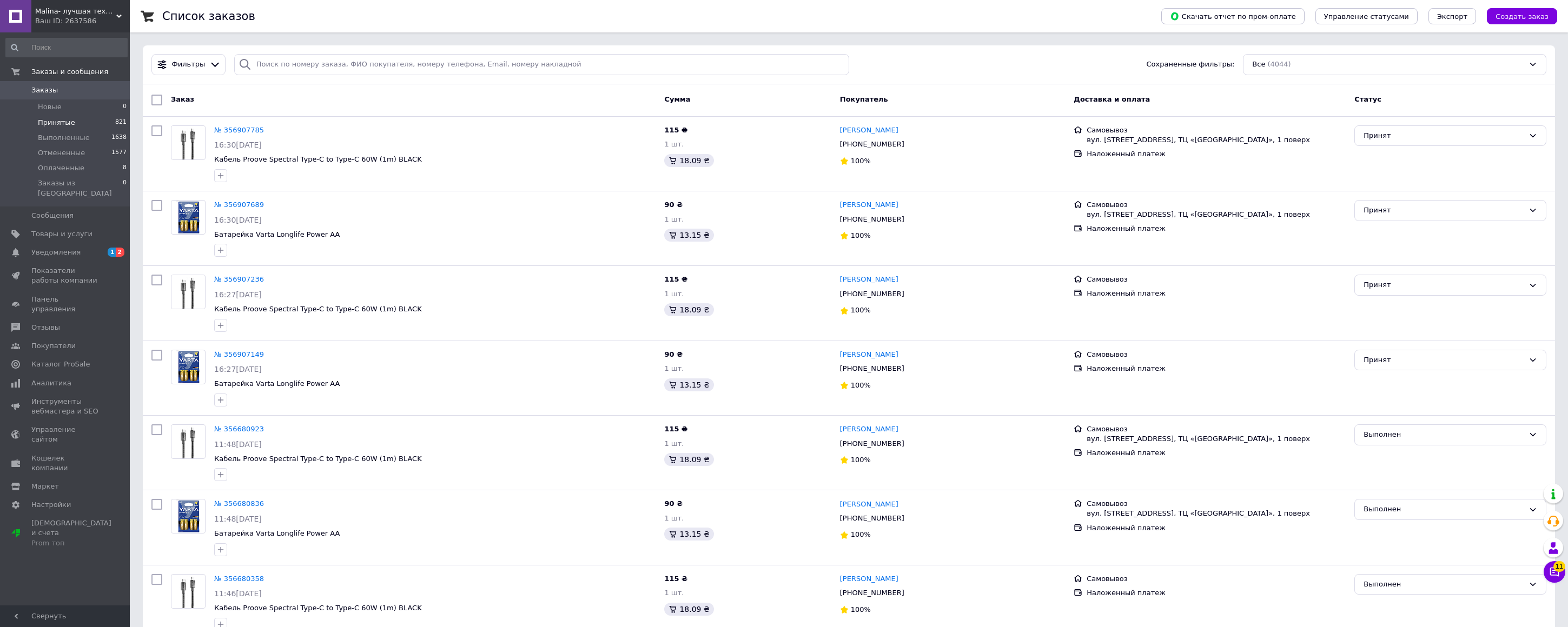
click at [63, 128] on li "Принятые 821" at bounding box center [67, 122] width 133 height 15
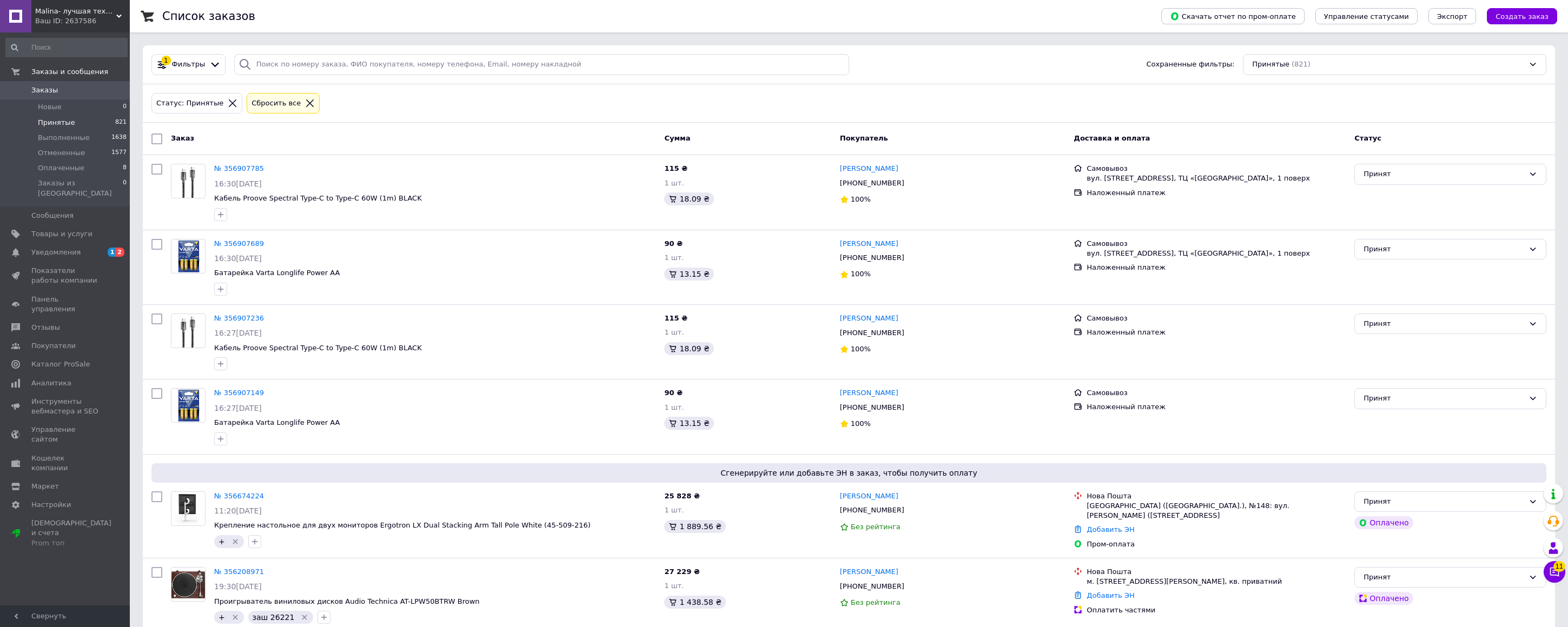
click at [60, 125] on span "Принятые" at bounding box center [56, 123] width 38 height 10
click at [76, 9] on span "Malina- лучшая техника в наличии" at bounding box center [76, 11] width 81 height 10
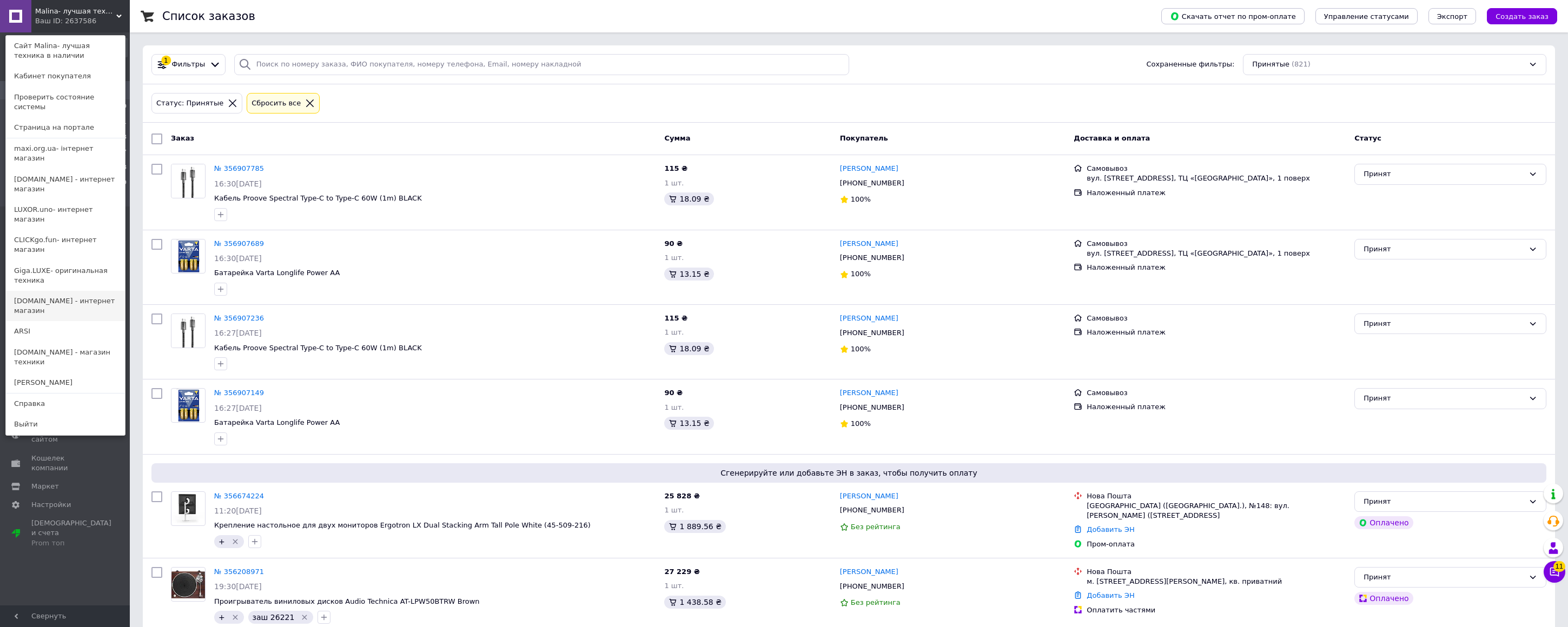
click at [30, 291] on link "[DOMAIN_NAME] - интернет магазин" at bounding box center [65, 306] width 119 height 30
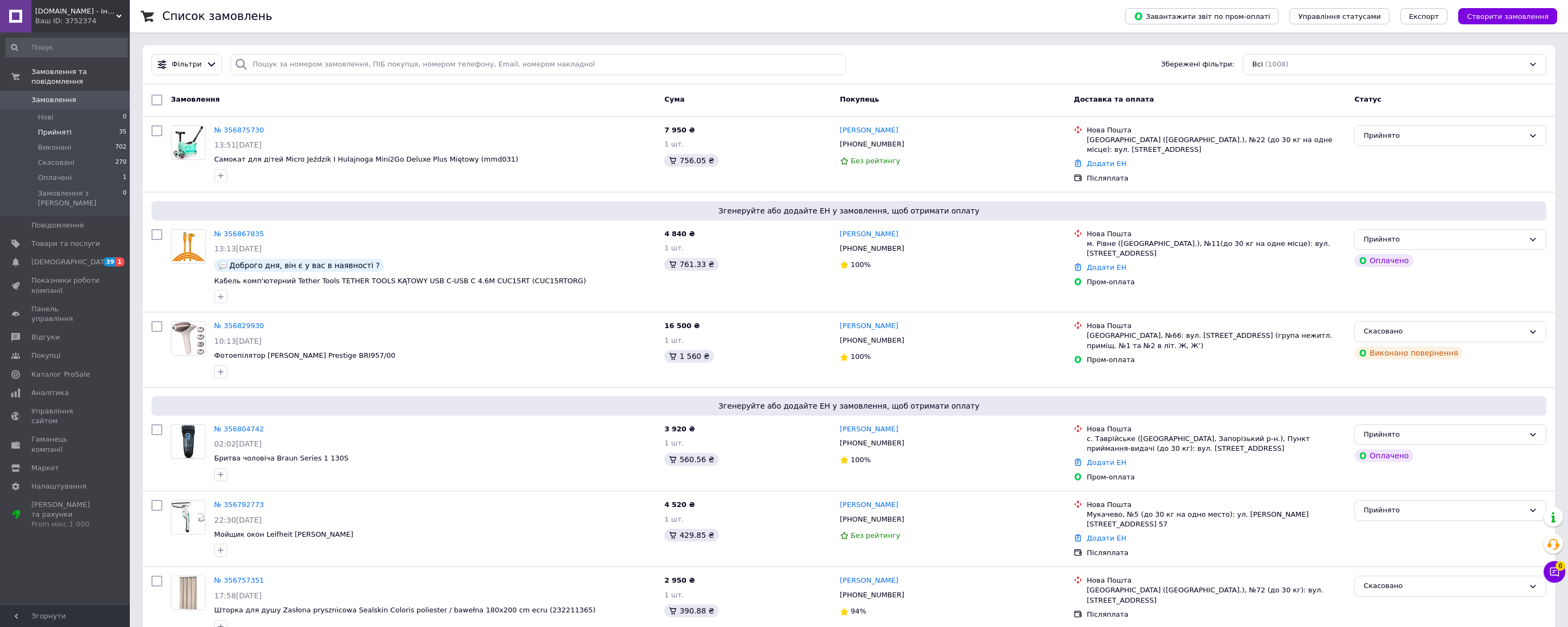
click at [61, 132] on span "Прийняті" at bounding box center [54, 132] width 33 height 10
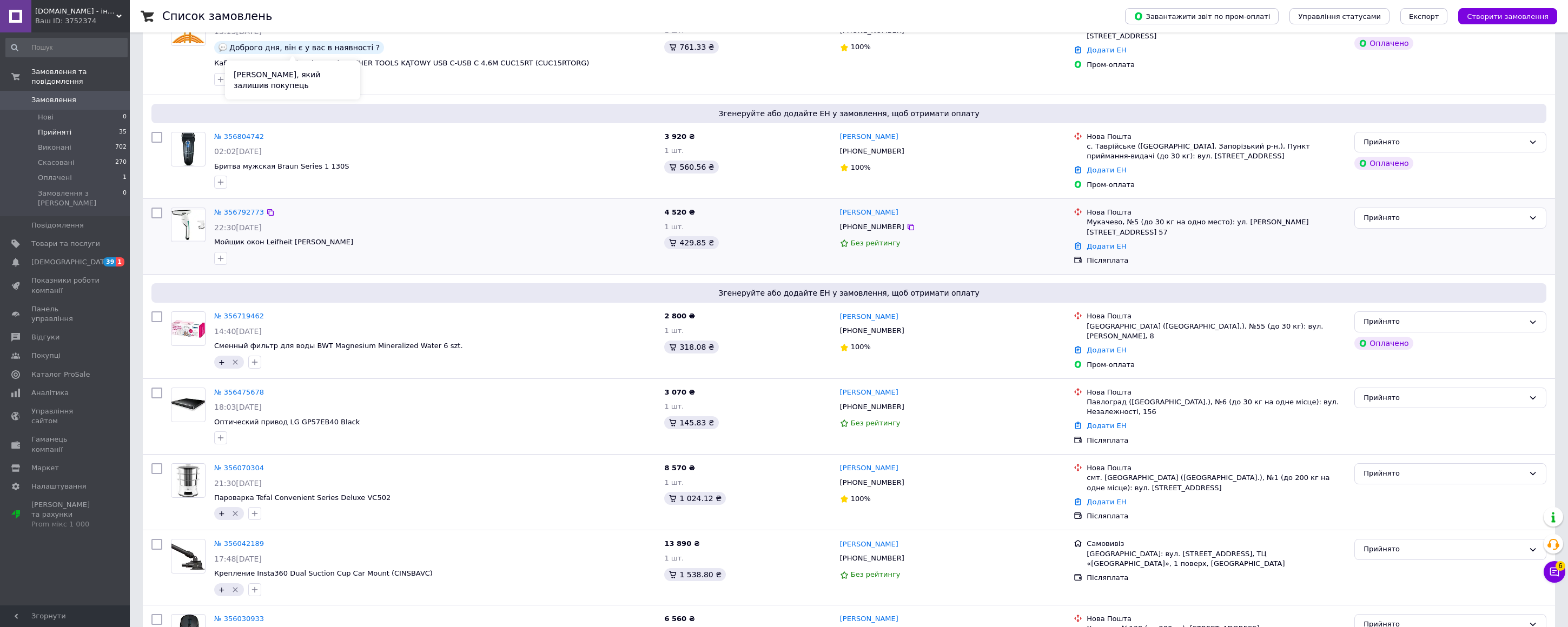
scroll to position [482, 0]
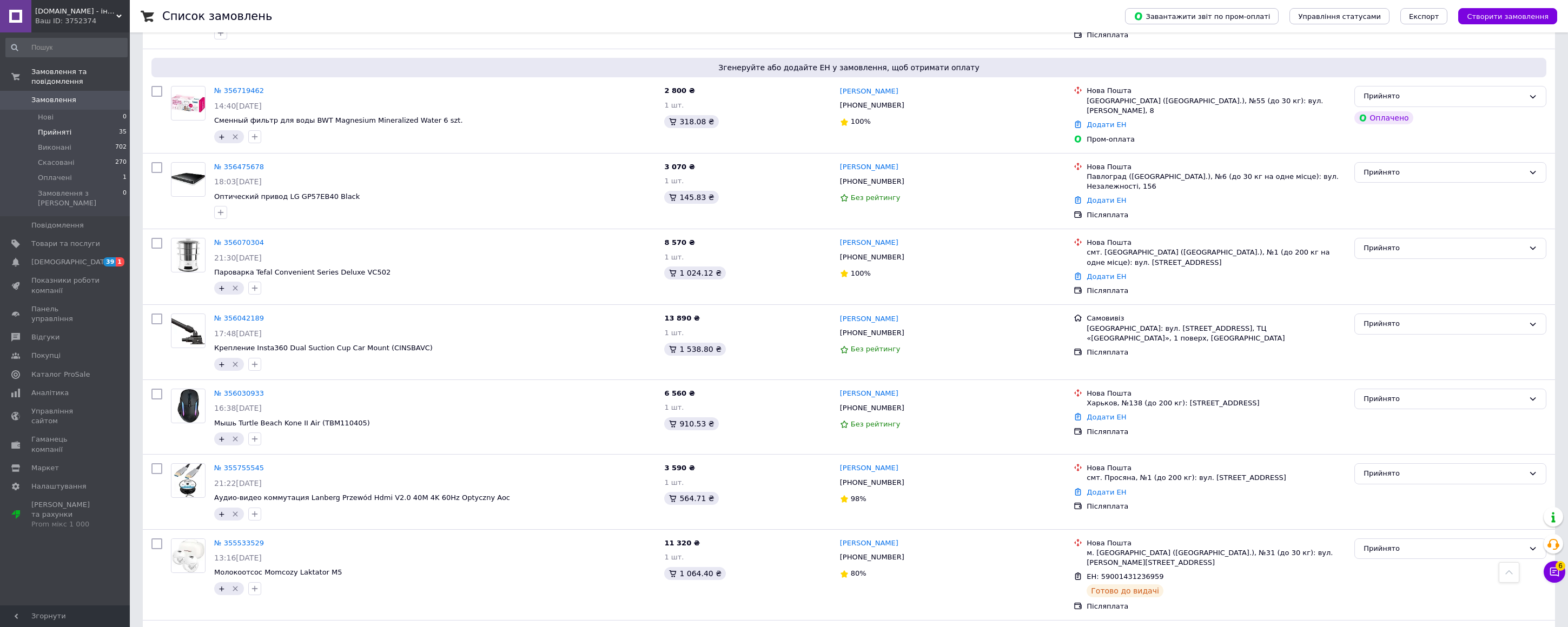
click at [54, 134] on span "Прийняті" at bounding box center [54, 132] width 33 height 10
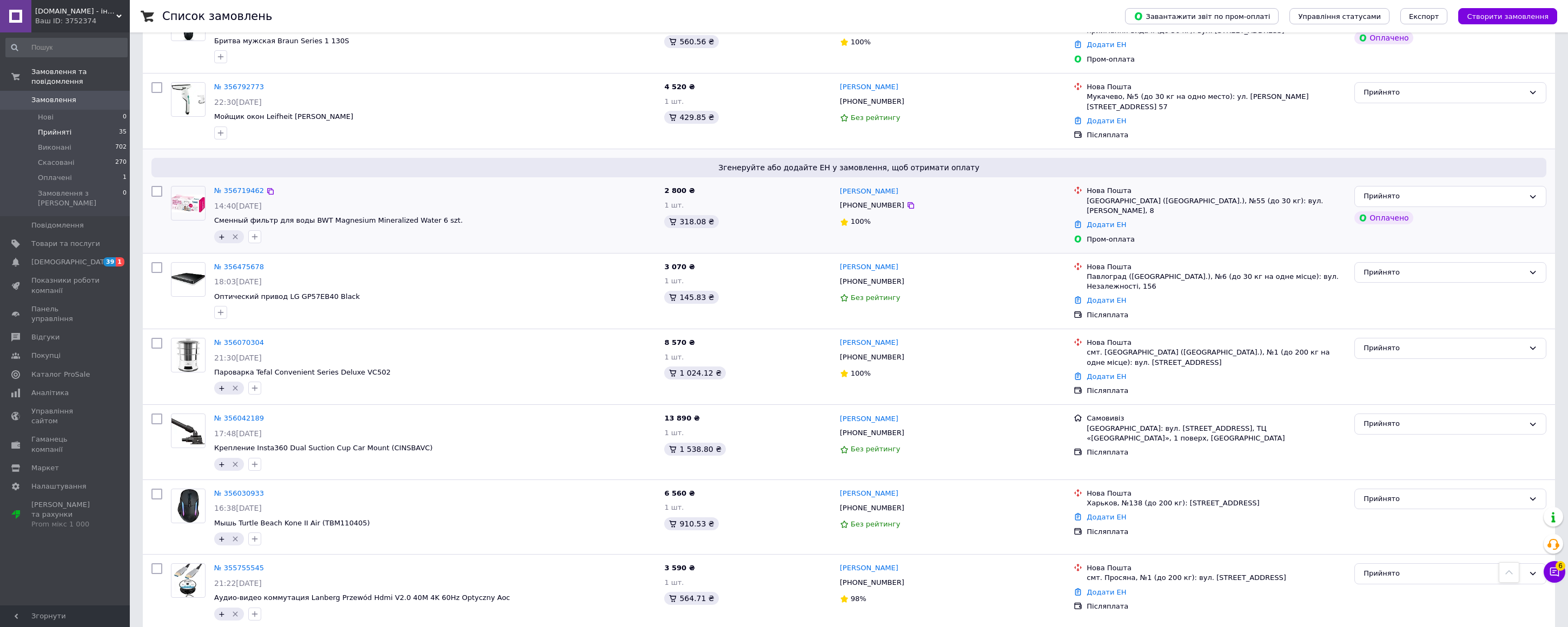
scroll to position [370, 0]
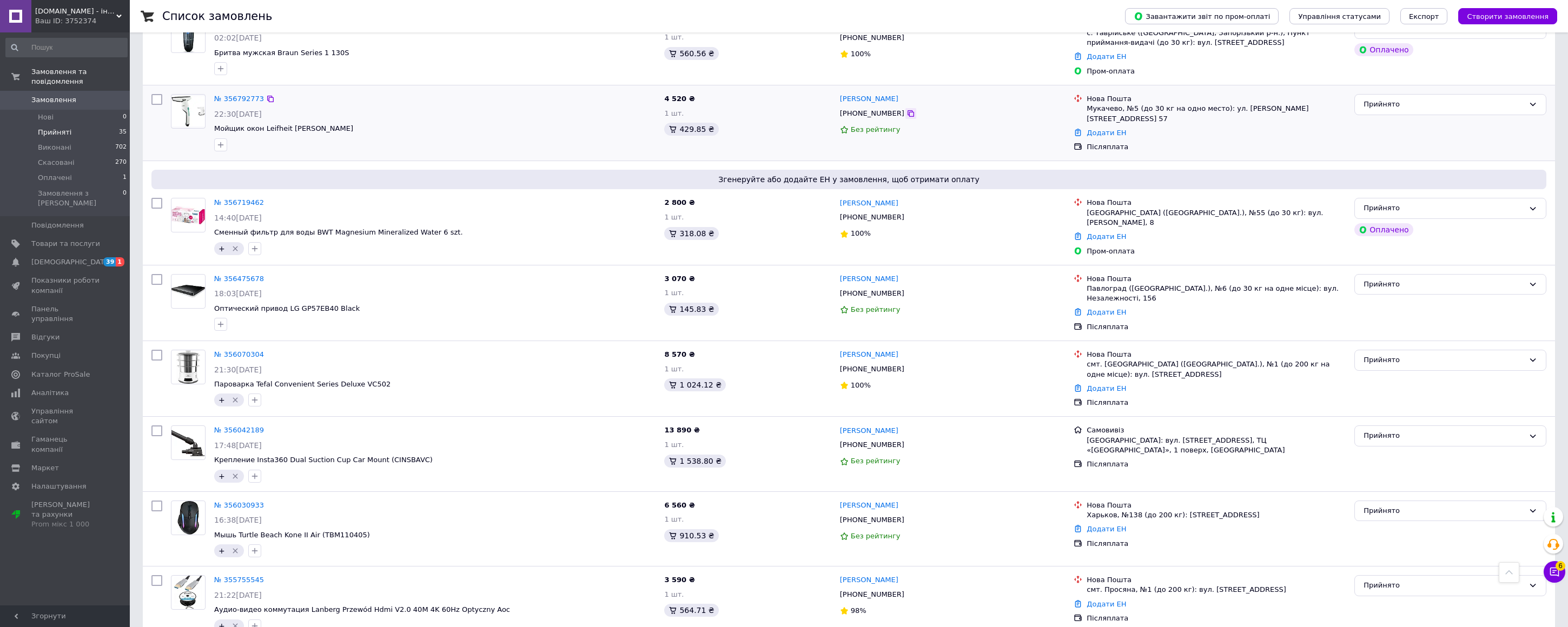
click at [908, 115] on icon at bounding box center [910, 113] width 6 height 6
click at [219, 146] on icon "button" at bounding box center [221, 145] width 8 height 8
click at [225, 210] on input "+" at bounding box center [224, 212] width 7 height 7
checkbox input "true"
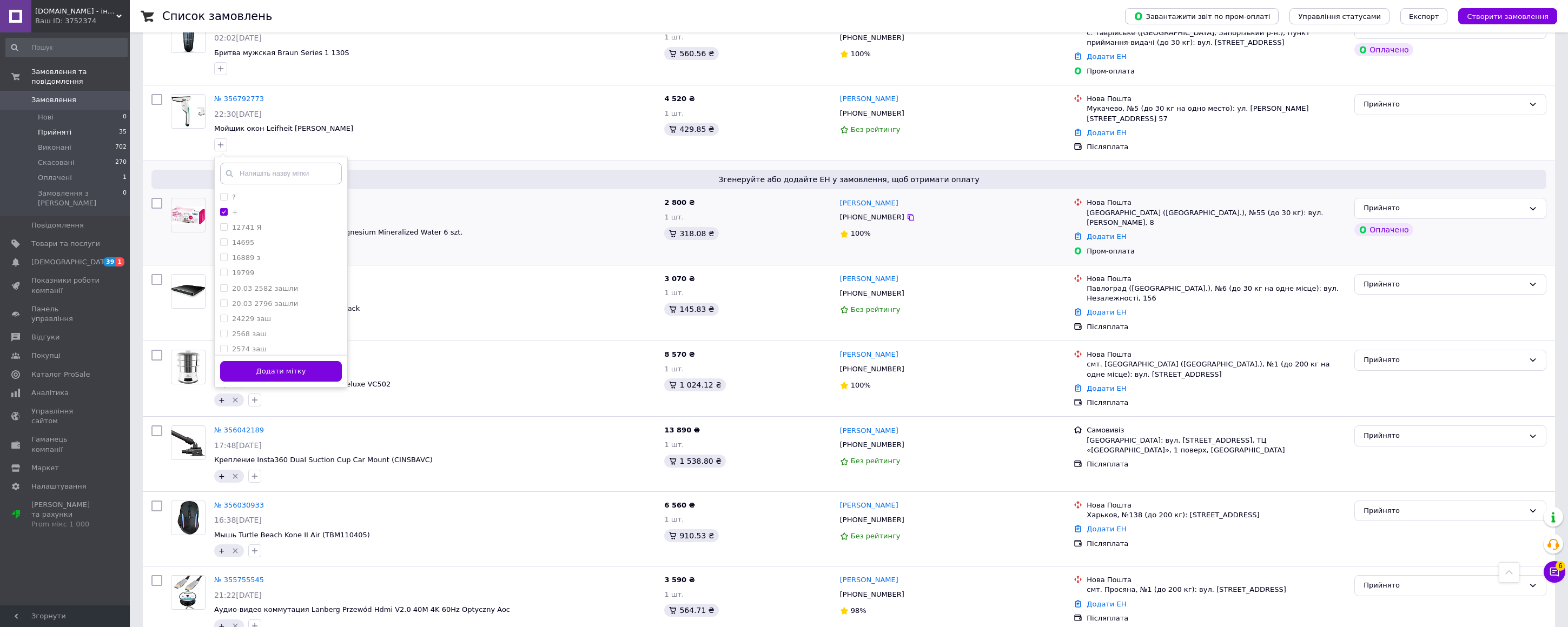
drag, startPoint x: 287, startPoint y: 374, endPoint x: 252, endPoint y: 259, distance: 120.2
click at [287, 372] on button "Додати мітку" at bounding box center [281, 372] width 122 height 21
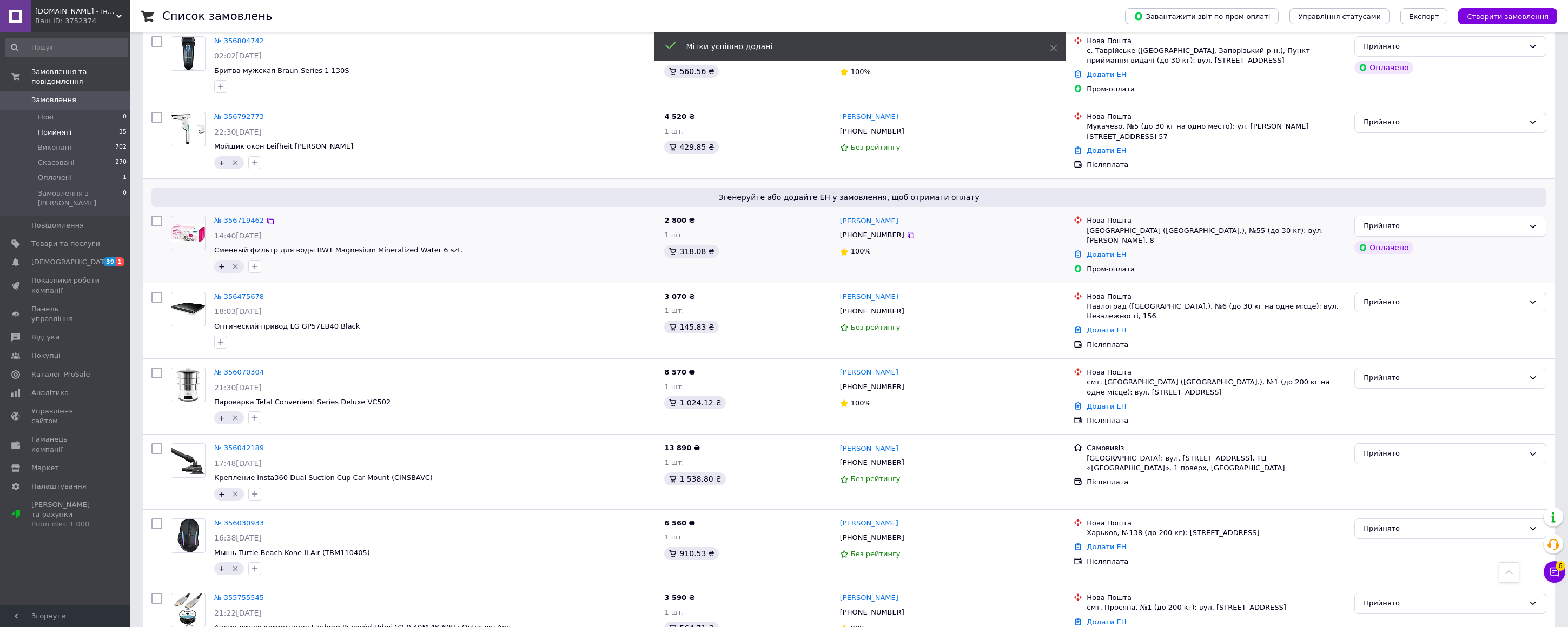
scroll to position [346, 0]
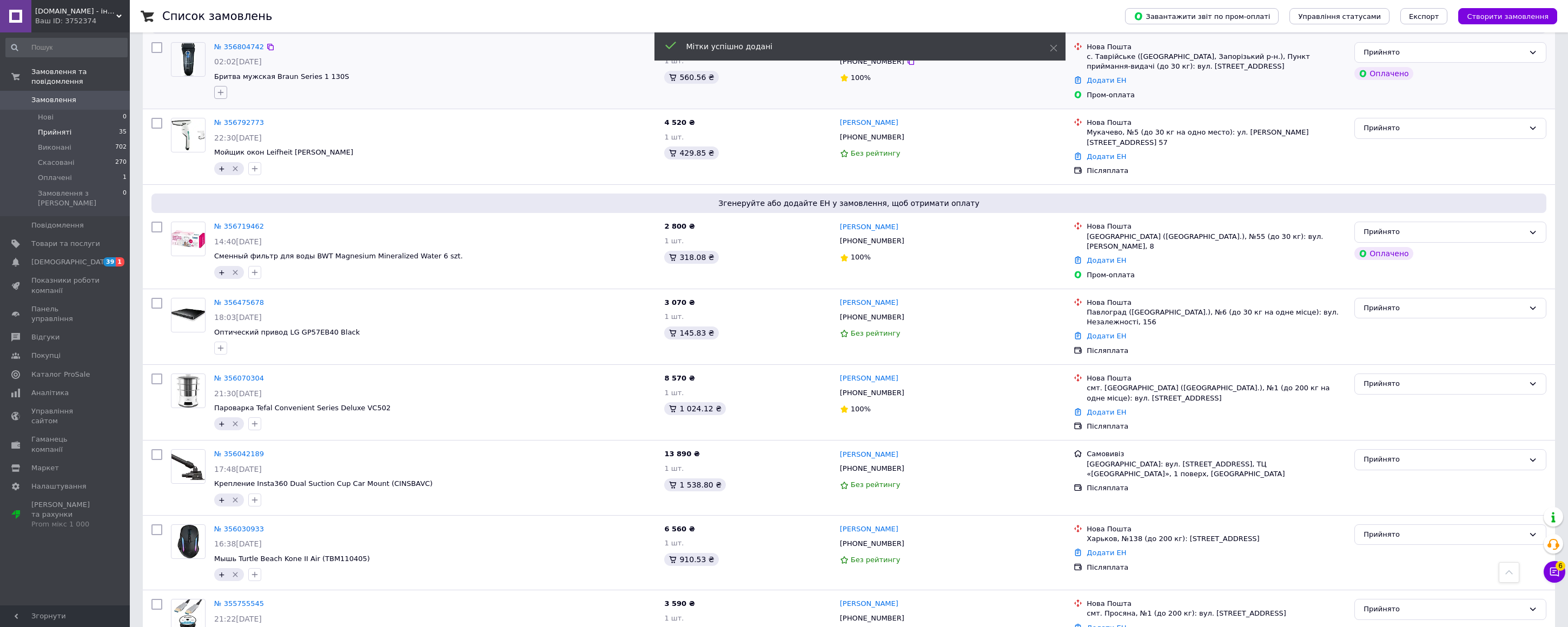
click at [222, 90] on icon "button" at bounding box center [221, 93] width 8 height 8
click at [224, 159] on input "+" at bounding box center [224, 159] width 7 height 7
checkbox input "true"
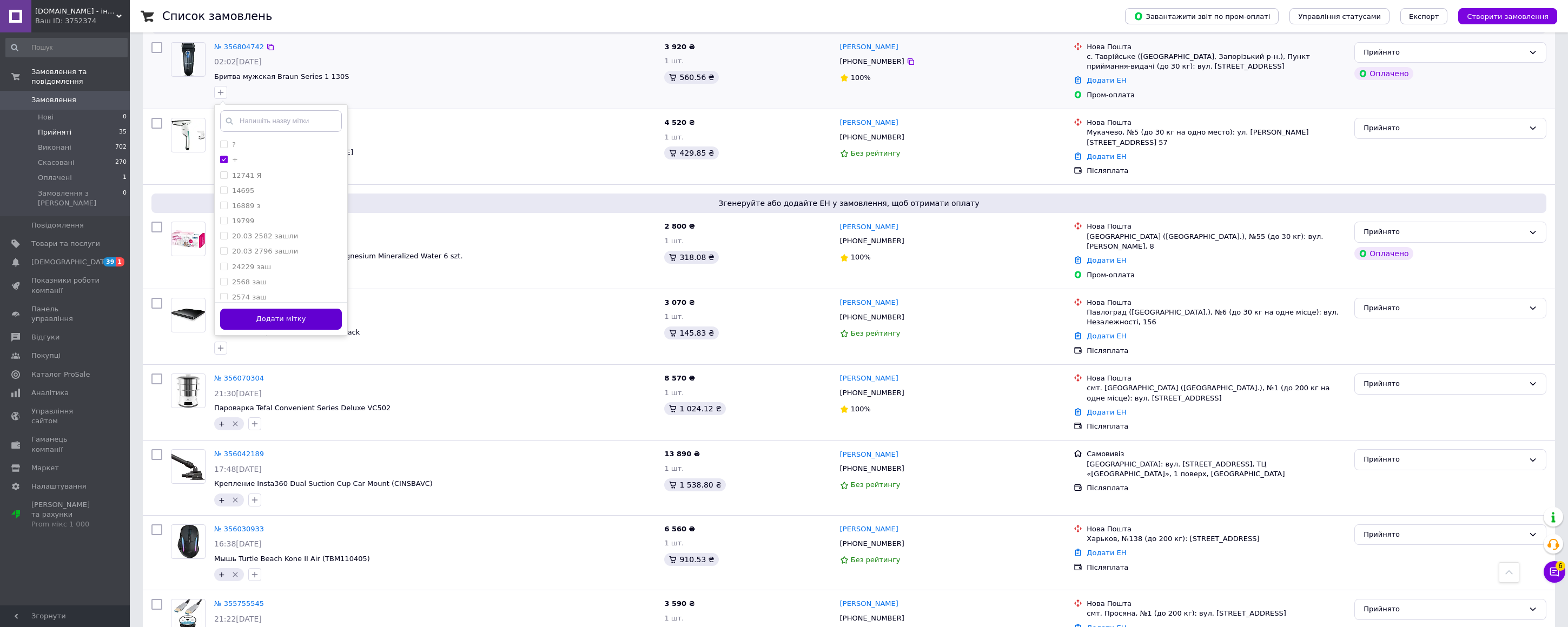
click at [288, 321] on button "Додати мітку" at bounding box center [281, 319] width 122 height 21
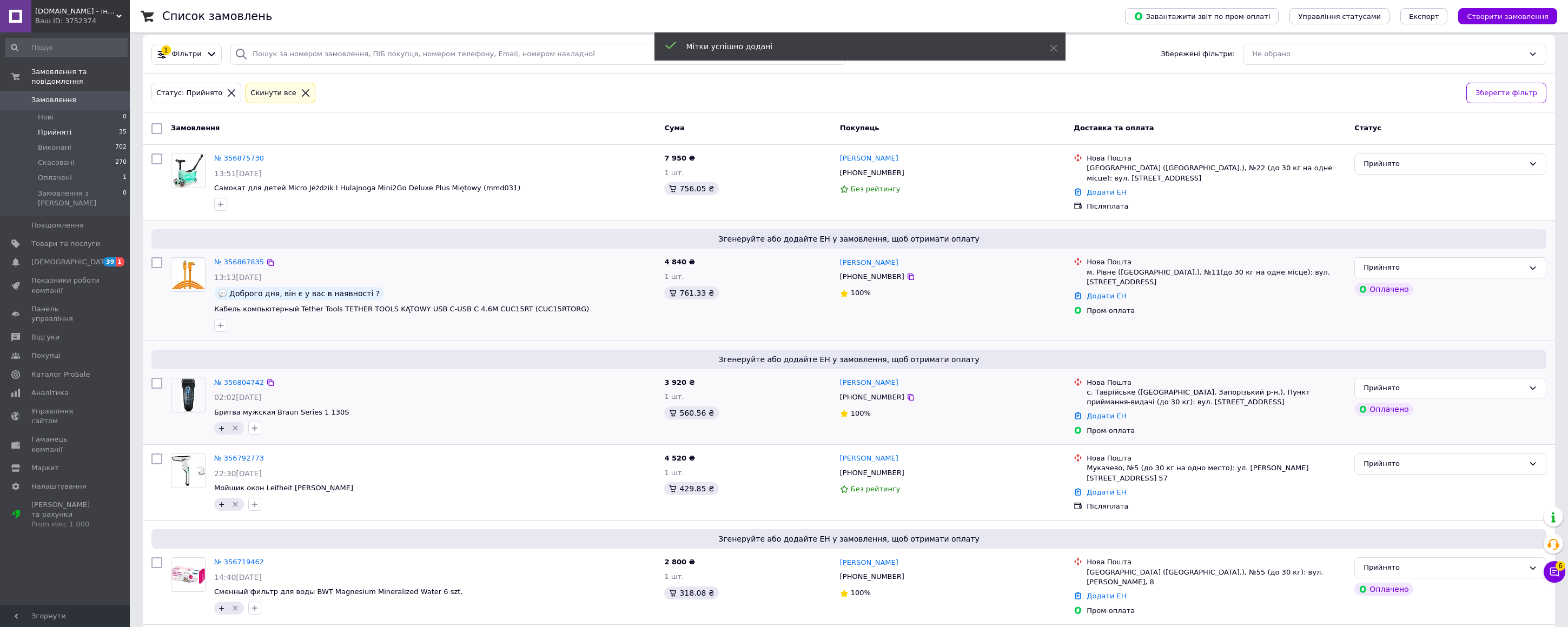
scroll to position [12, 0]
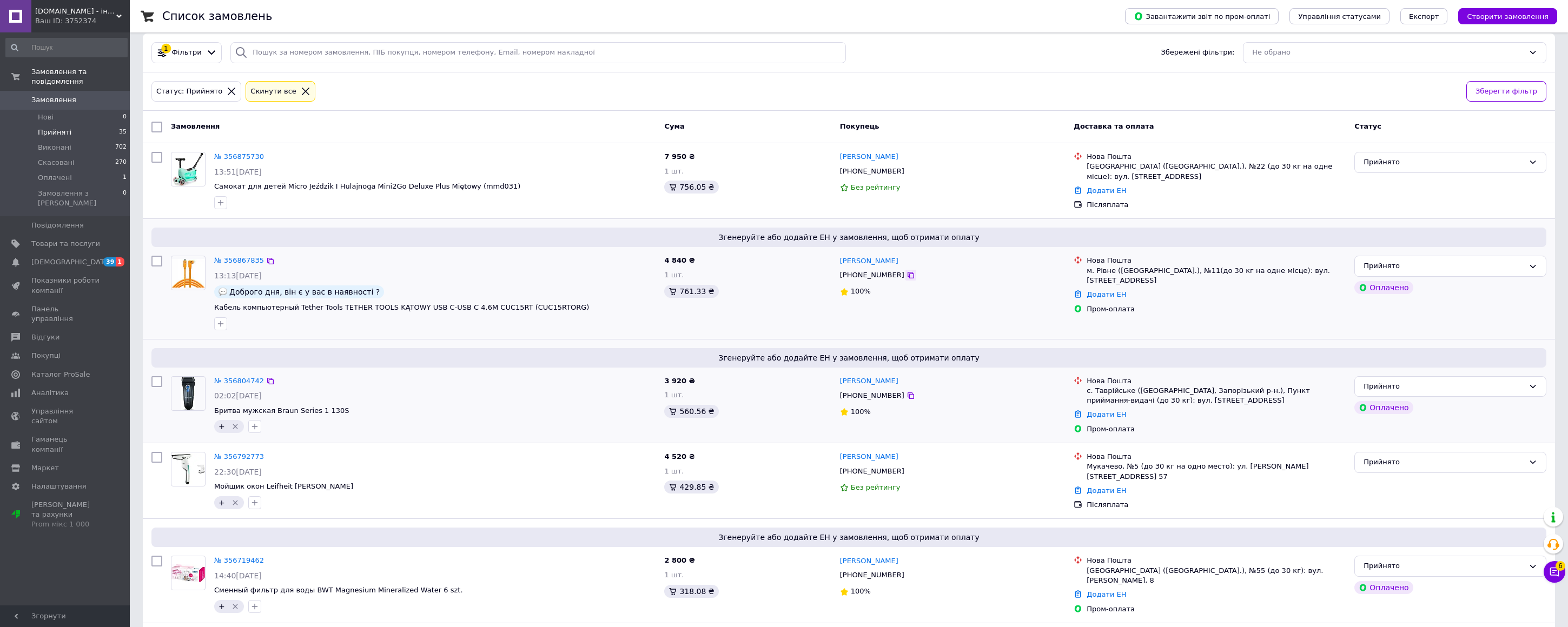
click at [906, 276] on icon at bounding box center [910, 275] width 8 height 8
click at [221, 323] on icon "button" at bounding box center [221, 324] width 8 height 8
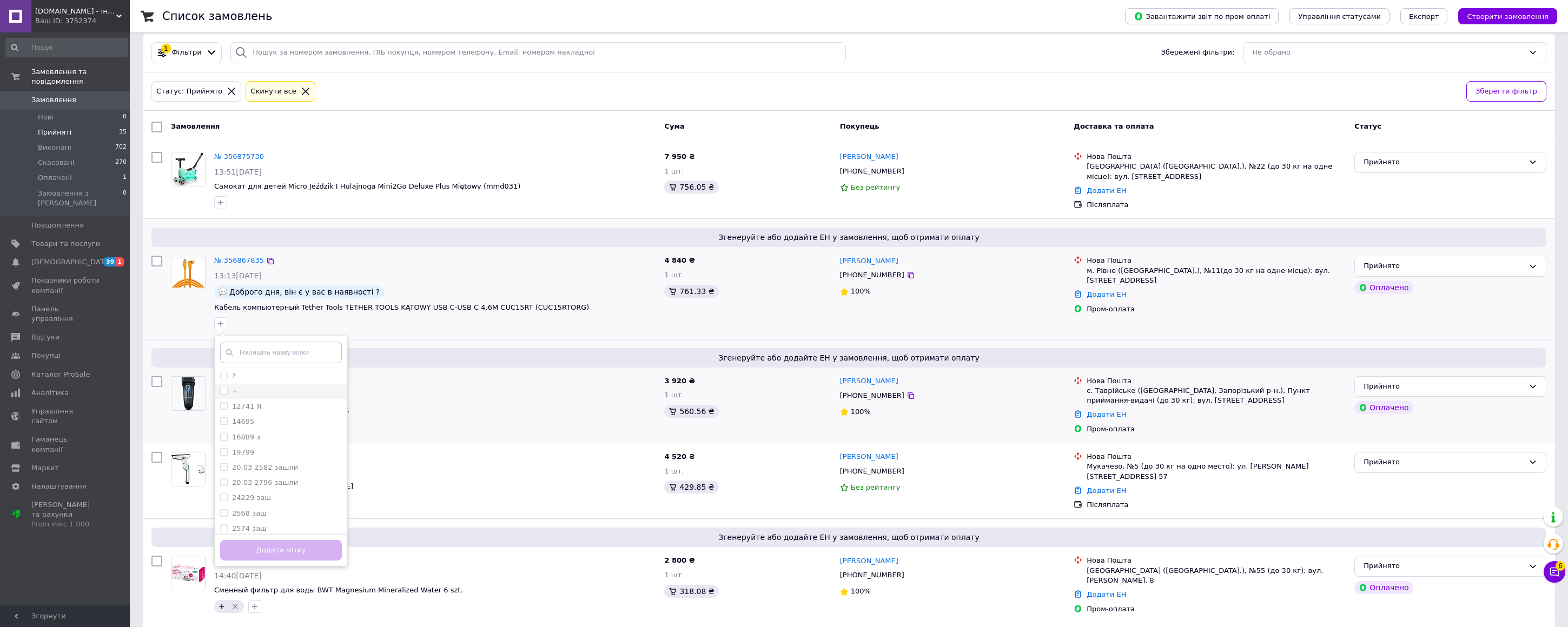
click at [223, 392] on input "+" at bounding box center [224, 391] width 7 height 7
checkbox input "true"
click at [255, 552] on button "Додати мітку" at bounding box center [281, 551] width 122 height 21
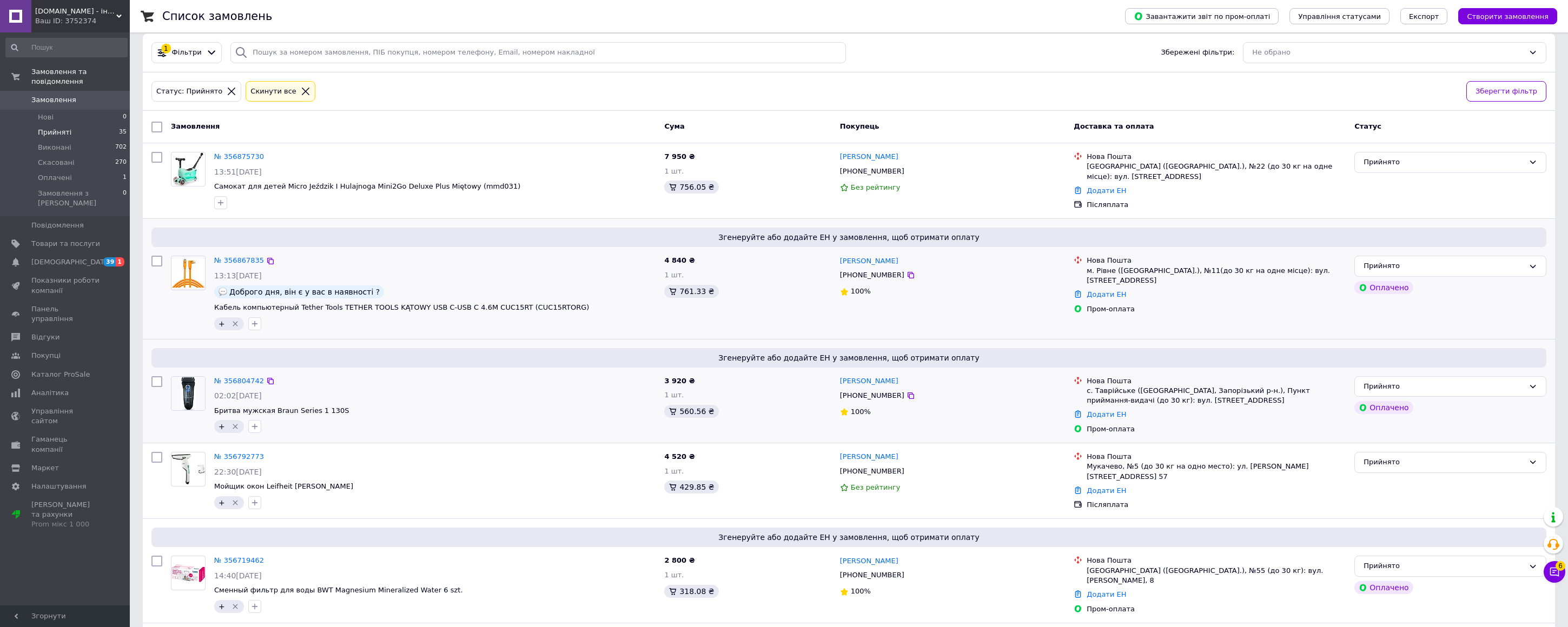
click at [81, 13] on span "tech.dp.ua - інтернет магазин" at bounding box center [76, 11] width 81 height 10
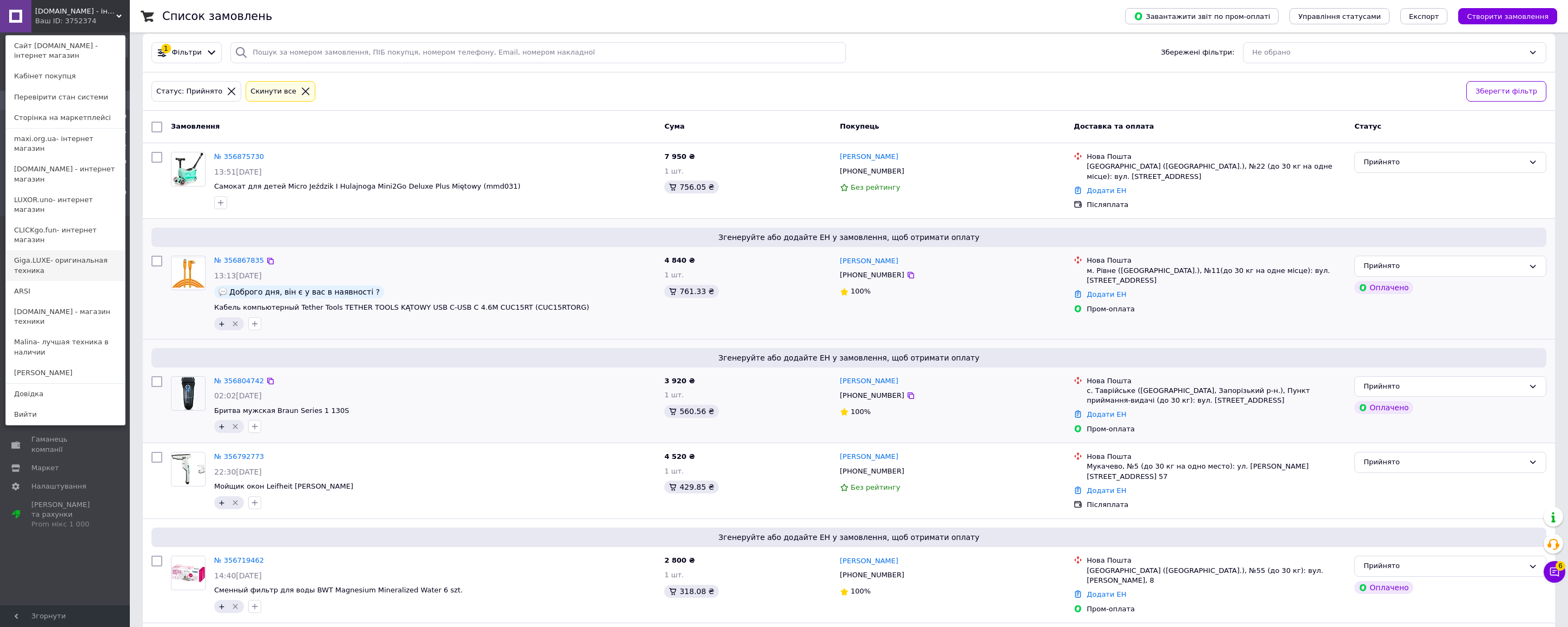
click at [38, 251] on link "Giga.LUXE- оригинальная техника" at bounding box center [65, 265] width 119 height 30
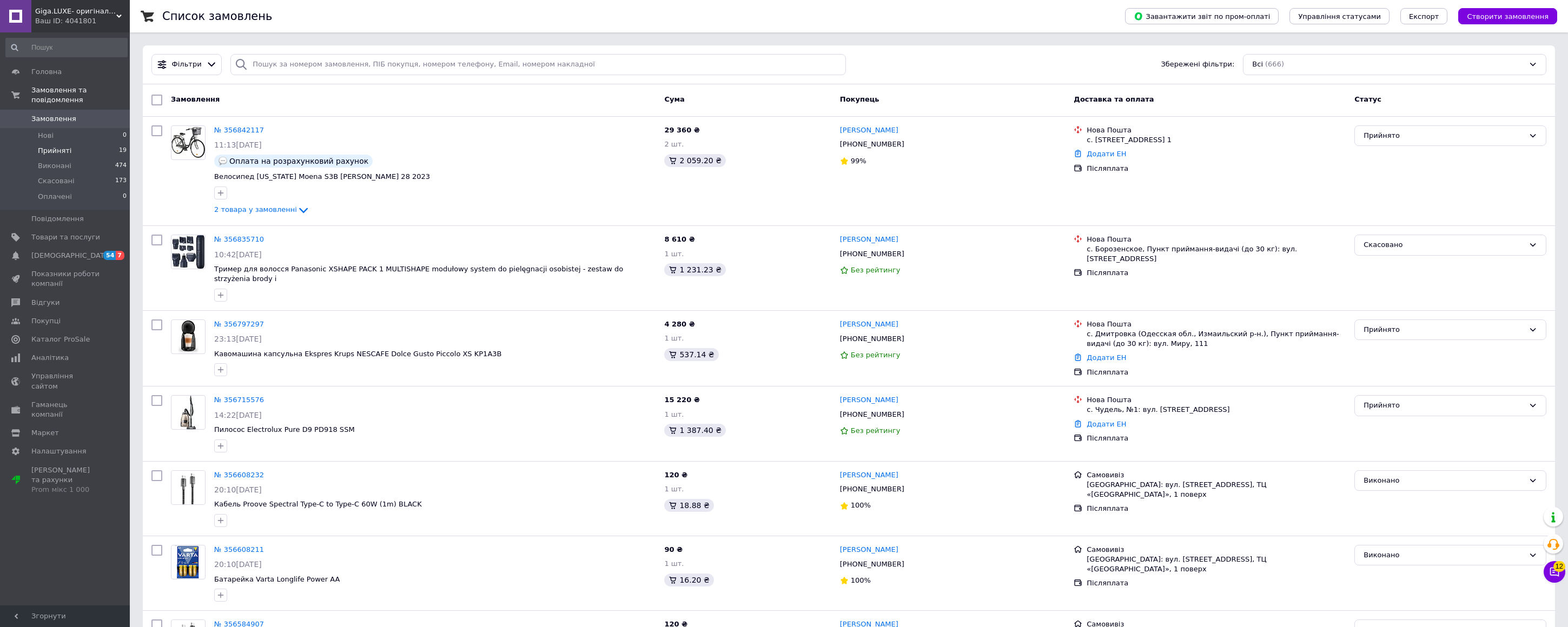
click at [53, 151] on span "Прийняті" at bounding box center [54, 151] width 33 height 10
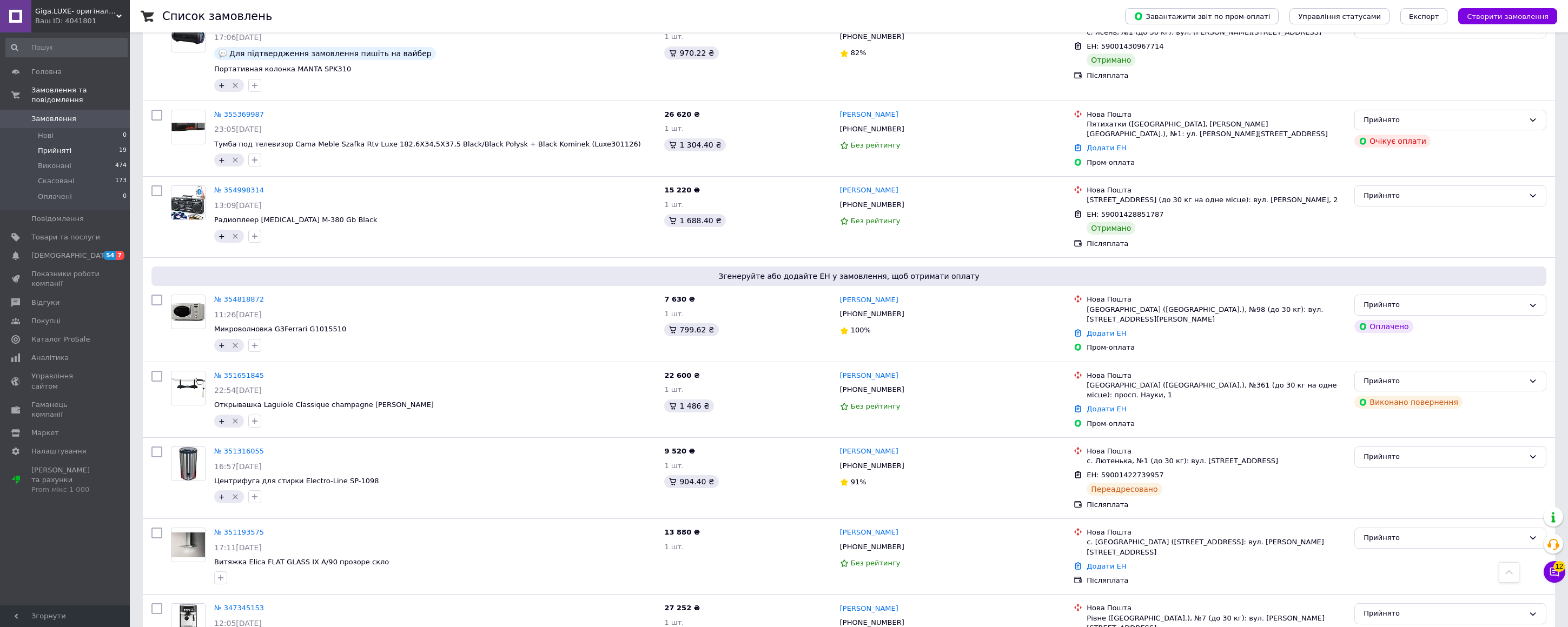
scroll to position [787, 0]
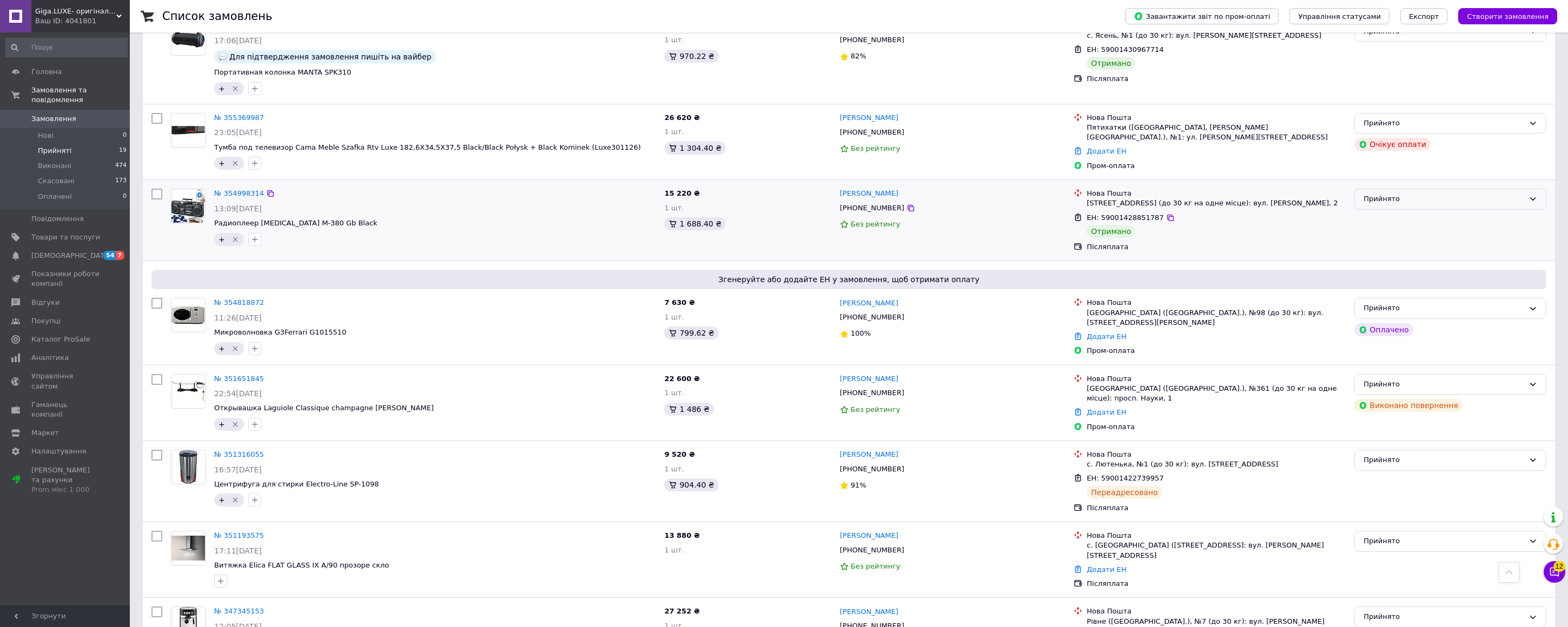
click at [1387, 200] on div "Прийнято" at bounding box center [1443, 200] width 161 height 11
click at [1386, 219] on li "Виконано" at bounding box center [1450, 222] width 191 height 20
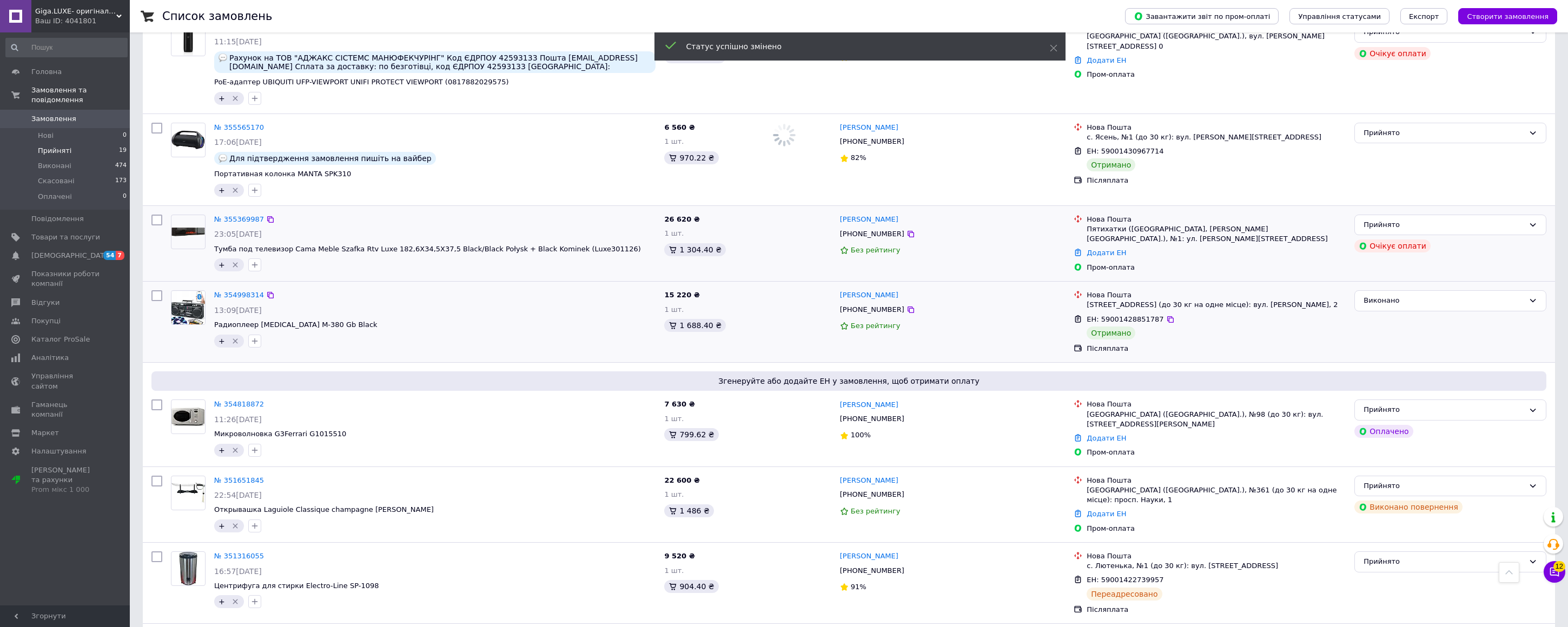
scroll to position [668, 0]
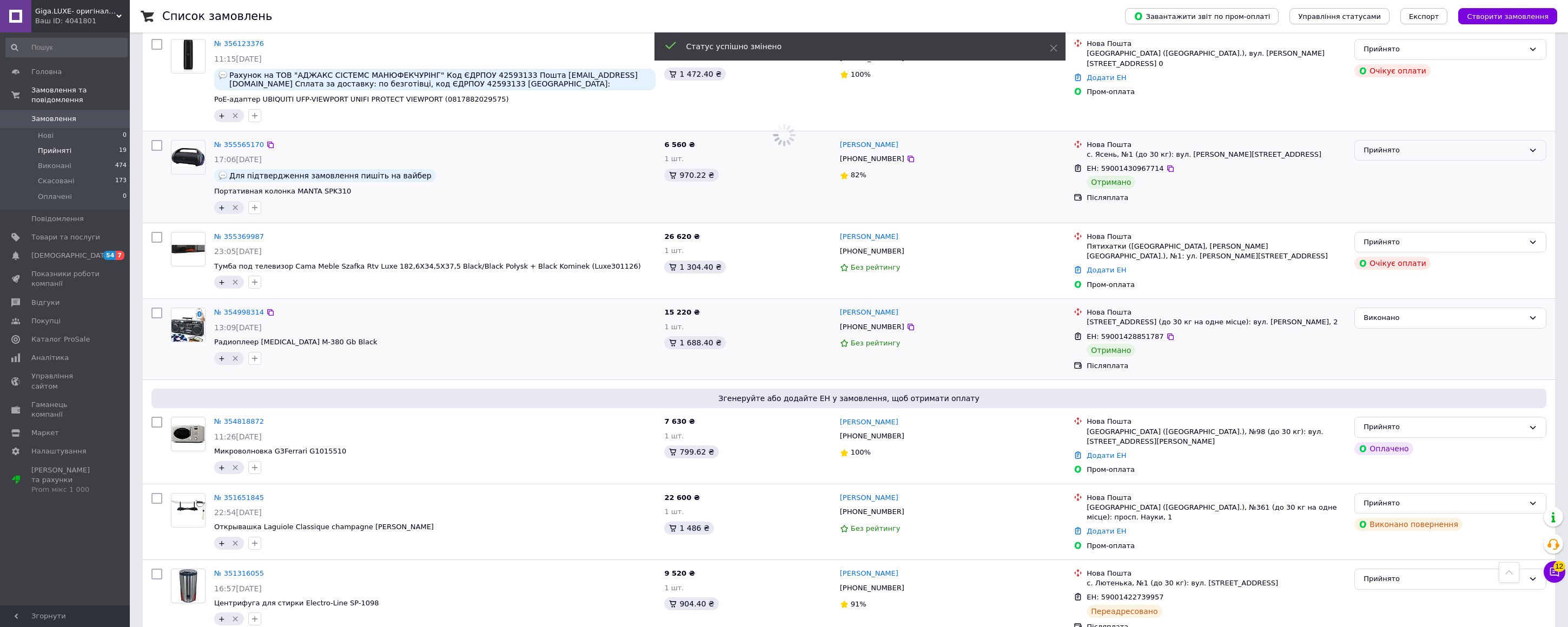
click at [1390, 148] on div "Прийнято" at bounding box center [1443, 151] width 161 height 11
click at [1385, 169] on li "Виконано" at bounding box center [1450, 173] width 191 height 20
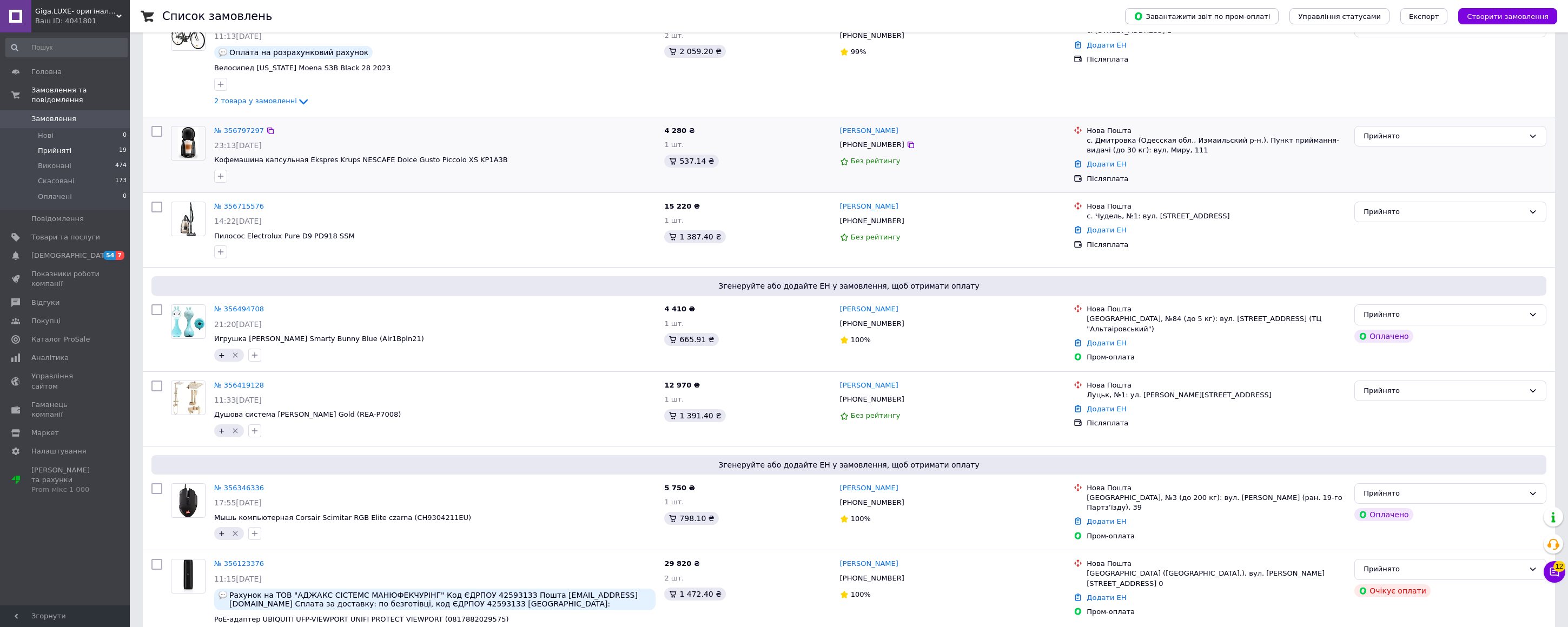
scroll to position [64, 0]
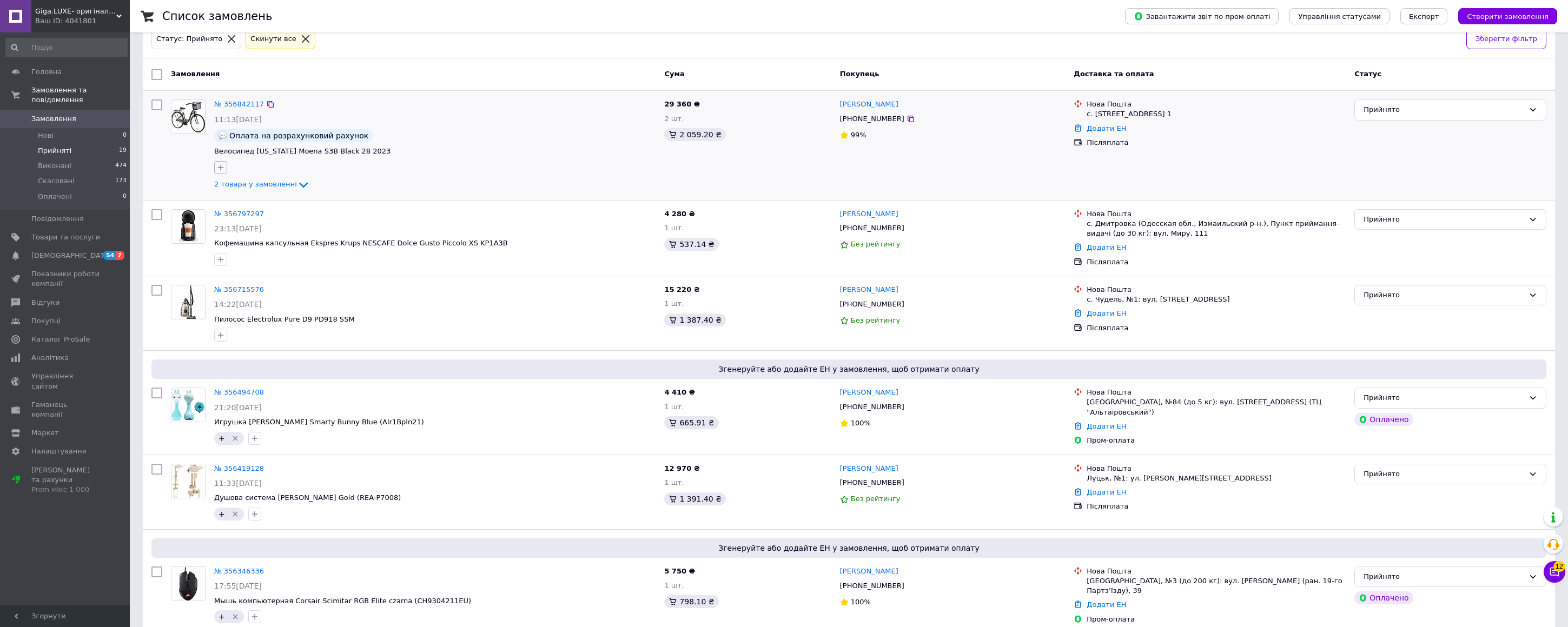
click at [221, 166] on icon "button" at bounding box center [221, 168] width 8 height 8
click at [223, 235] on input "+" at bounding box center [224, 234] width 7 height 7
checkbox input "true"
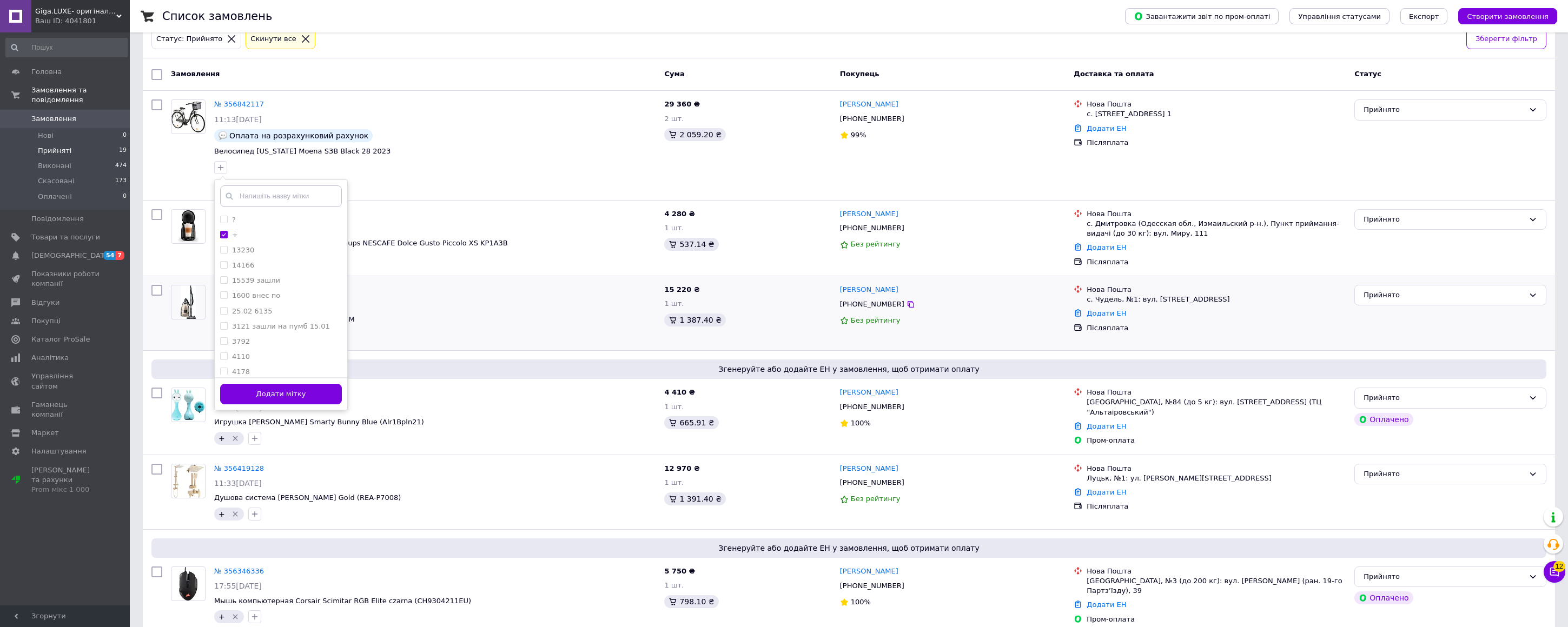
drag, startPoint x: 241, startPoint y: 400, endPoint x: 253, endPoint y: 335, distance: 66.1
click at [241, 400] on button "Додати мітку" at bounding box center [281, 394] width 122 height 21
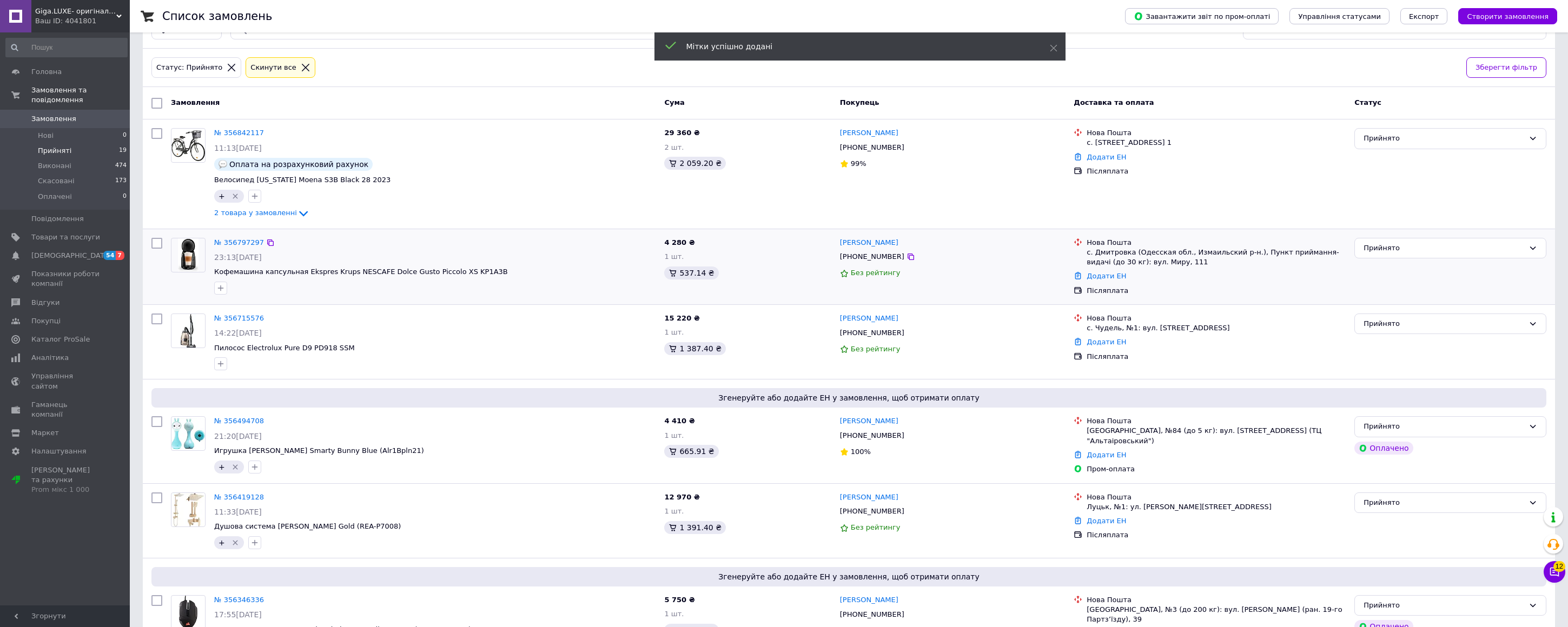
scroll to position [0, 0]
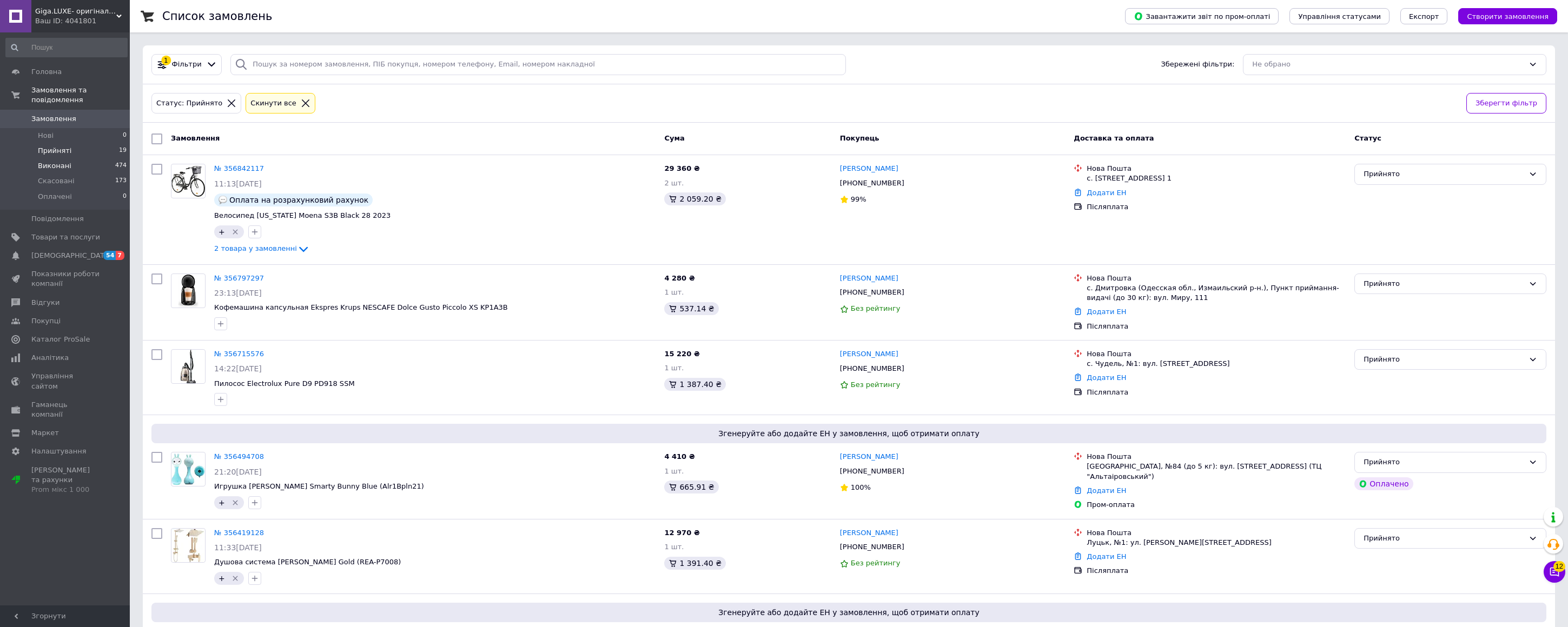
click at [50, 168] on span "Виконані" at bounding box center [54, 166] width 33 height 10
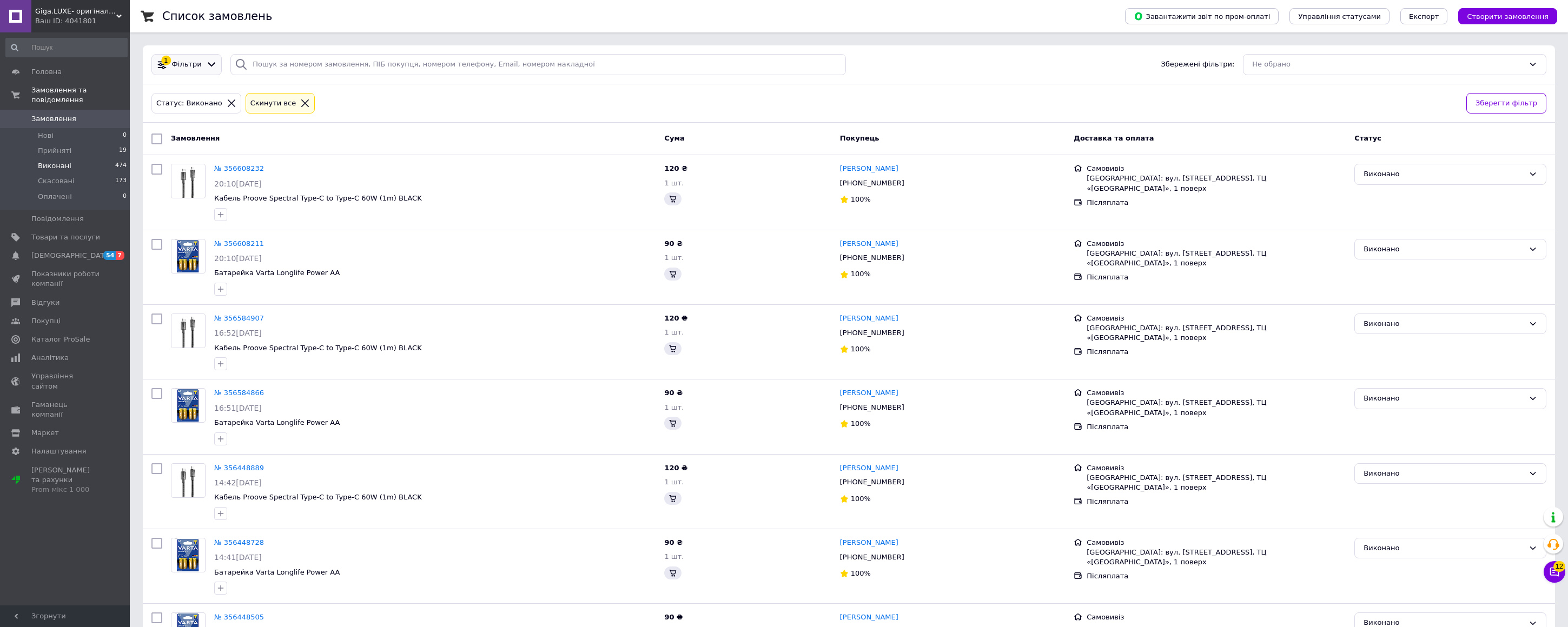
click at [194, 62] on span "Фільтри" at bounding box center [187, 64] width 30 height 11
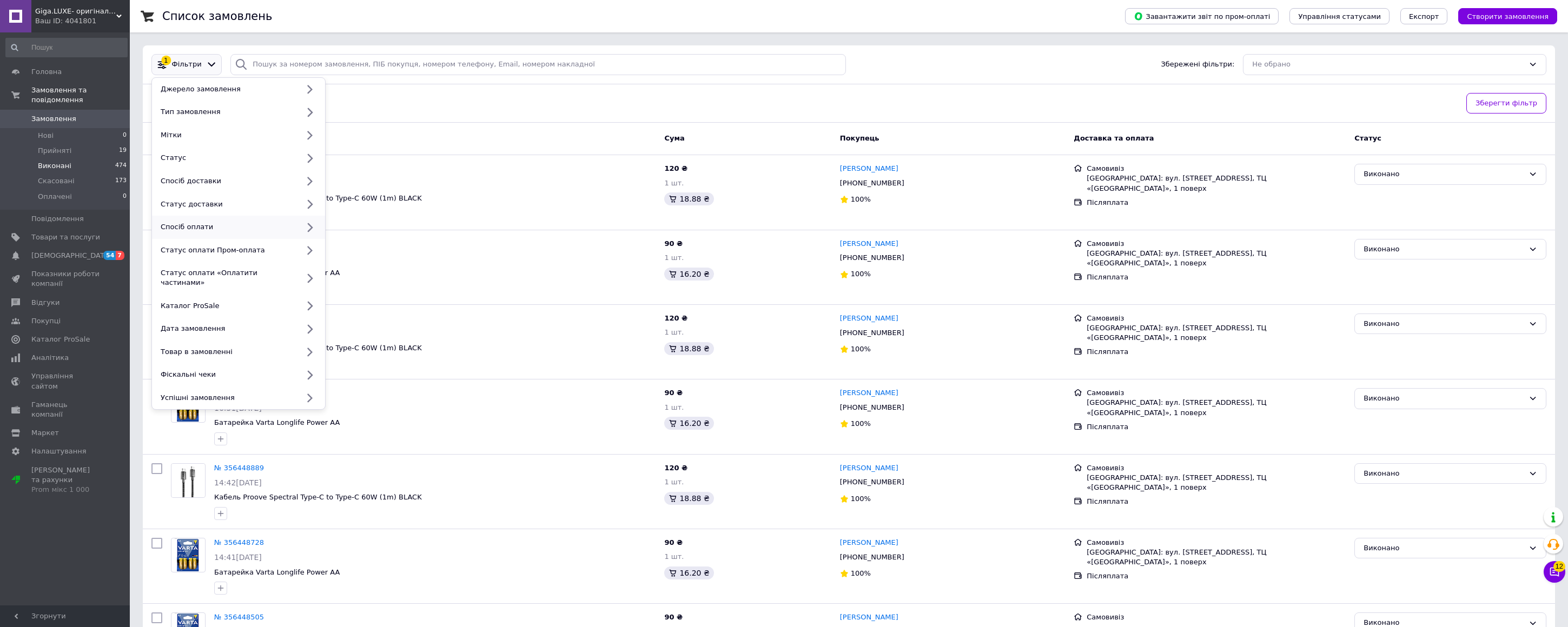
drag, startPoint x: 192, startPoint y: 228, endPoint x: 198, endPoint y: 222, distance: 8.5
click at [192, 228] on div "Спосіб оплати" at bounding box center [227, 227] width 142 height 10
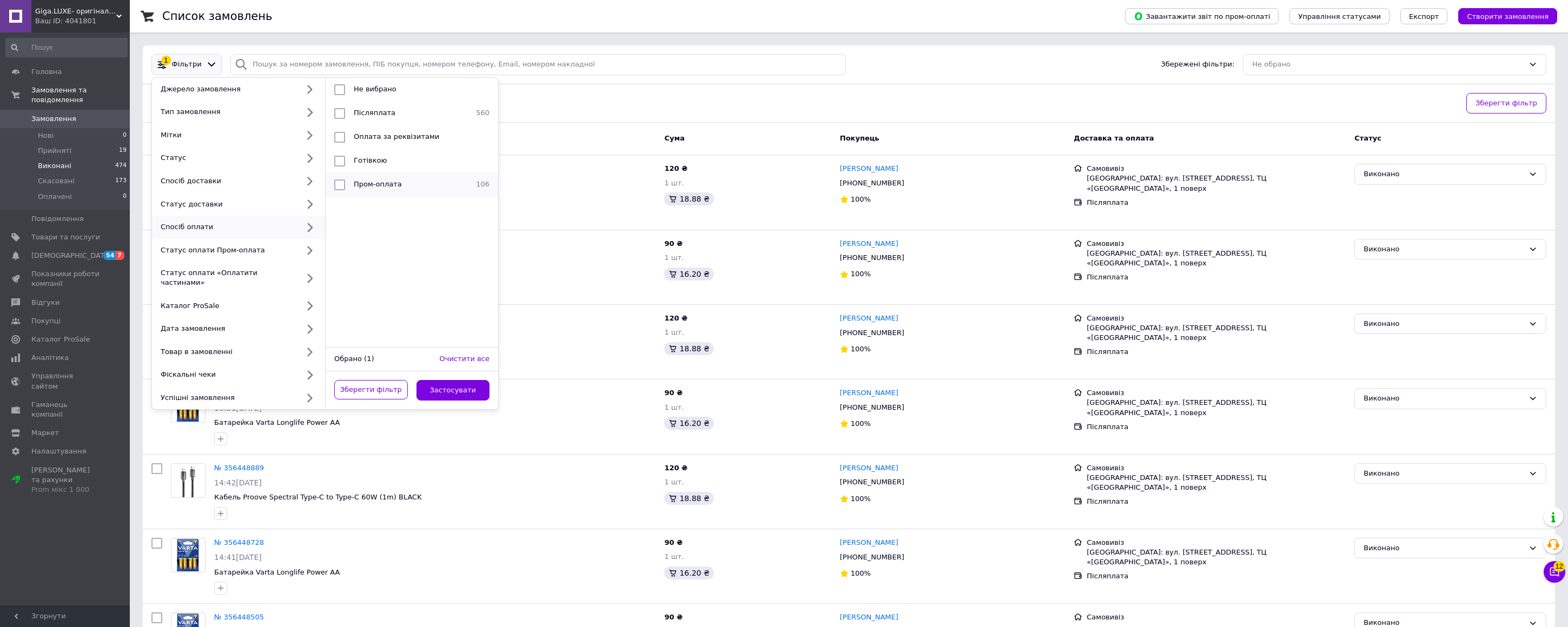
click at [338, 183] on input "checkbox" at bounding box center [339, 185] width 11 height 11
checkbox input "true"
click at [450, 381] on button "Застосувати" at bounding box center [453, 391] width 74 height 21
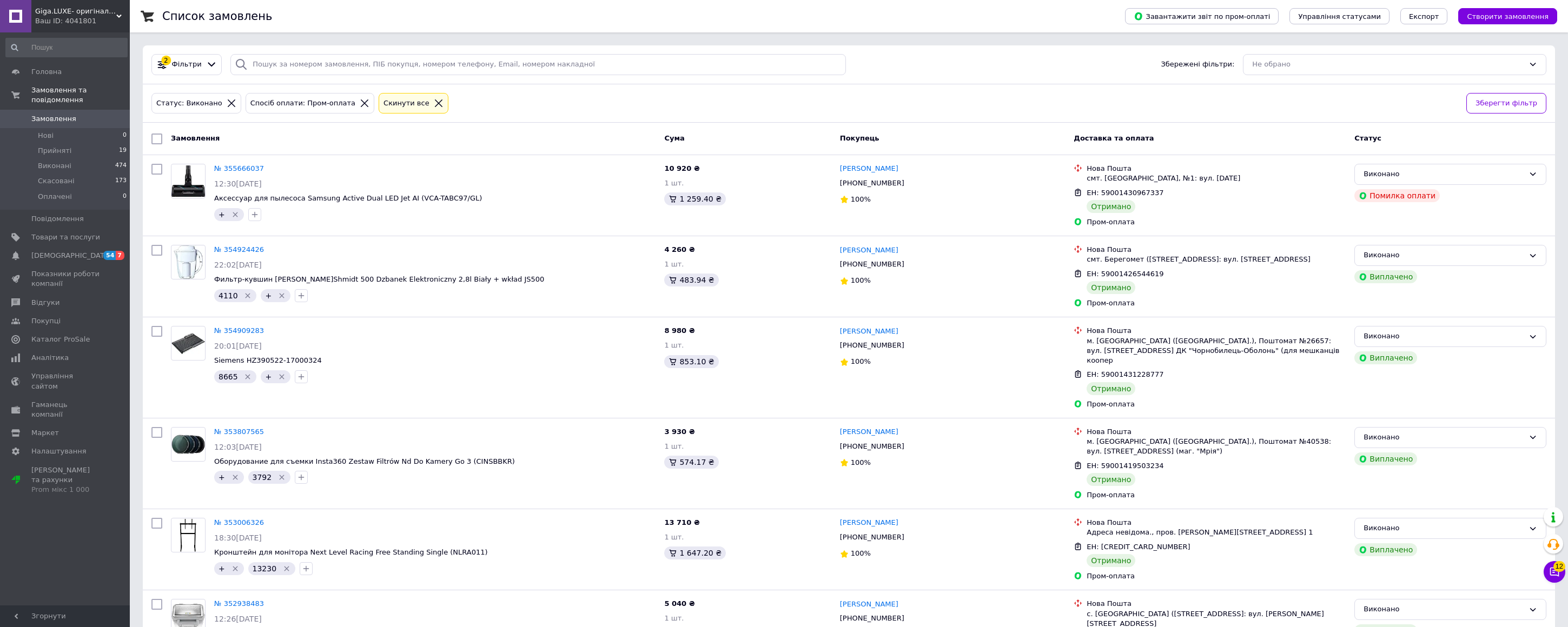
click at [42, 7] on span "Giga.LUXE- оригінальна техніка" at bounding box center [76, 11] width 81 height 10
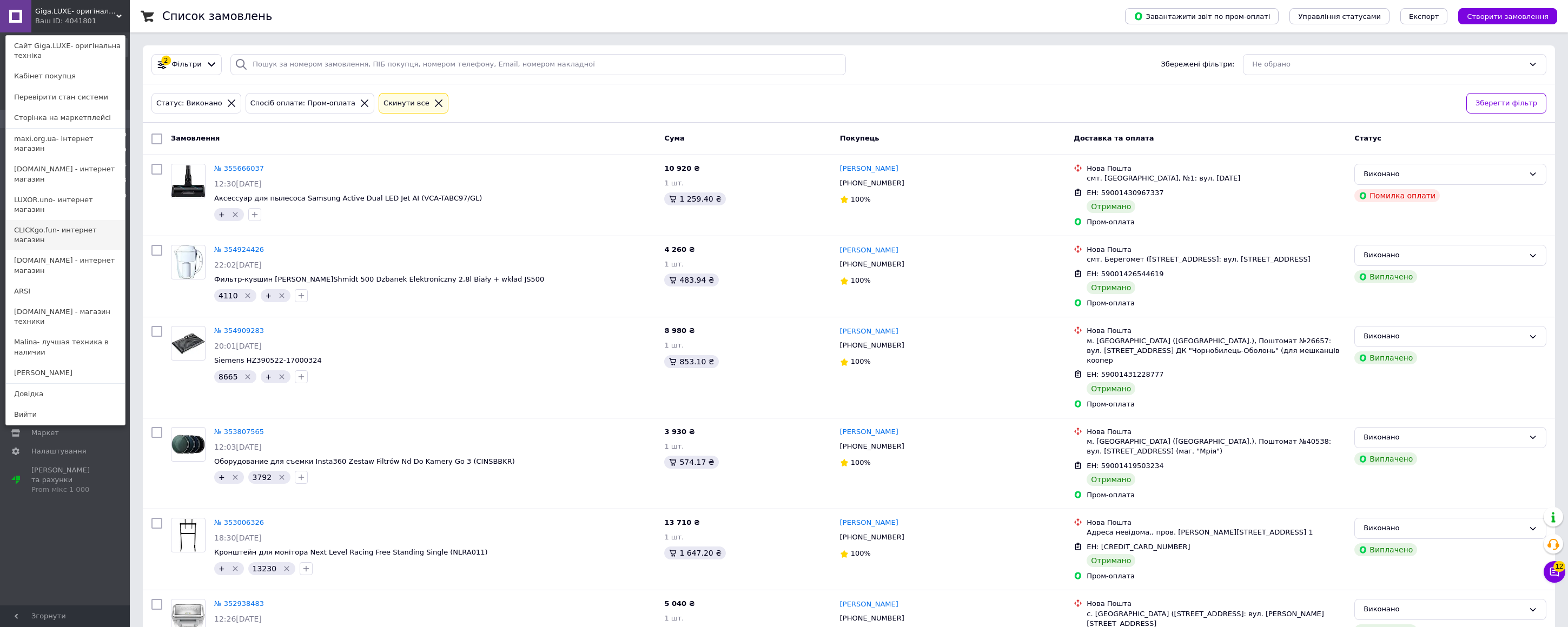
click at [42, 220] on link "CLICKgo.fun- интернет магазин" at bounding box center [65, 235] width 119 height 30
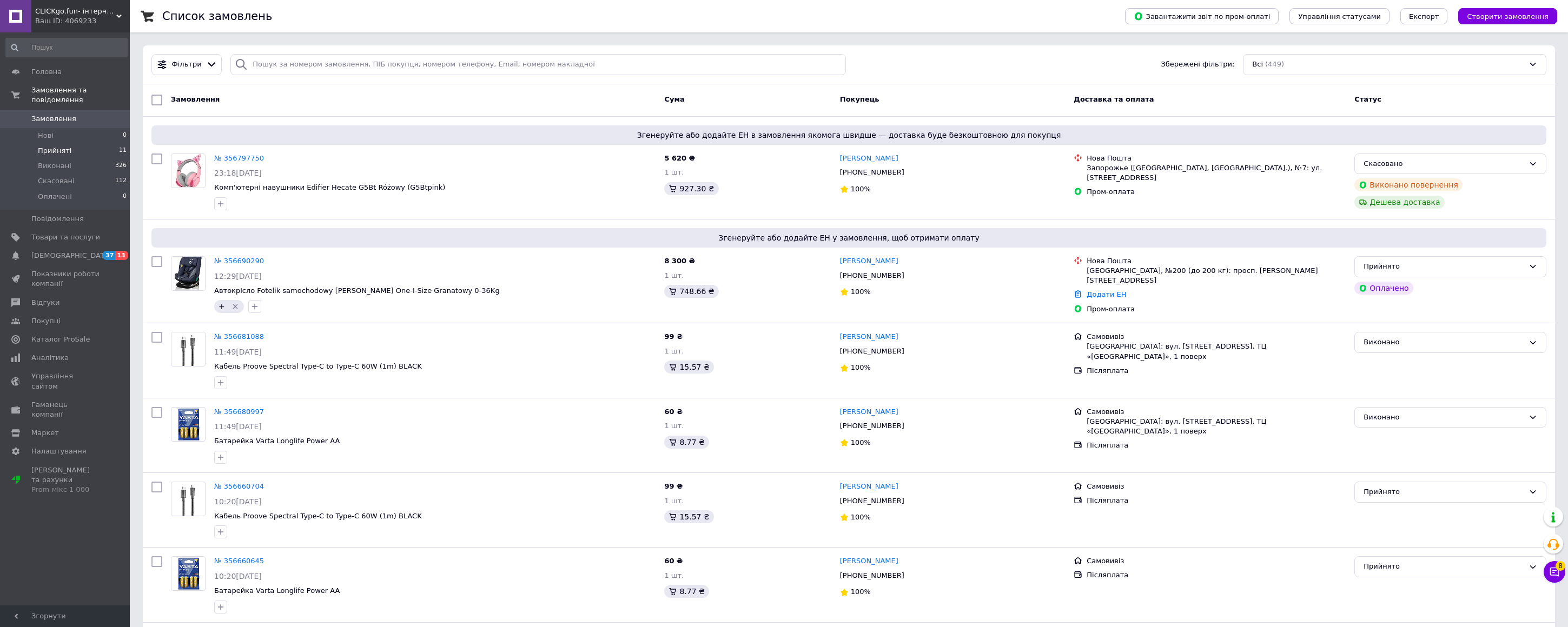
click at [45, 151] on span "Прийняті" at bounding box center [54, 151] width 33 height 10
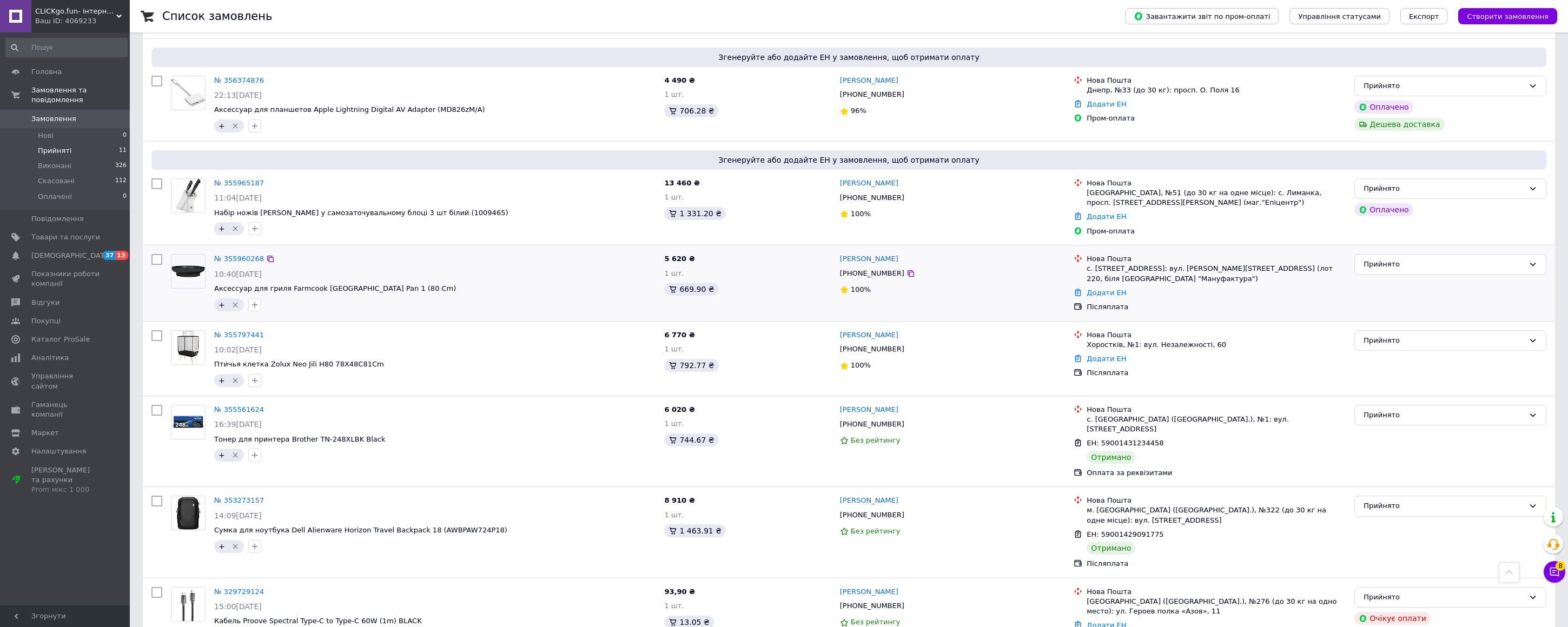
scroll to position [517, 0]
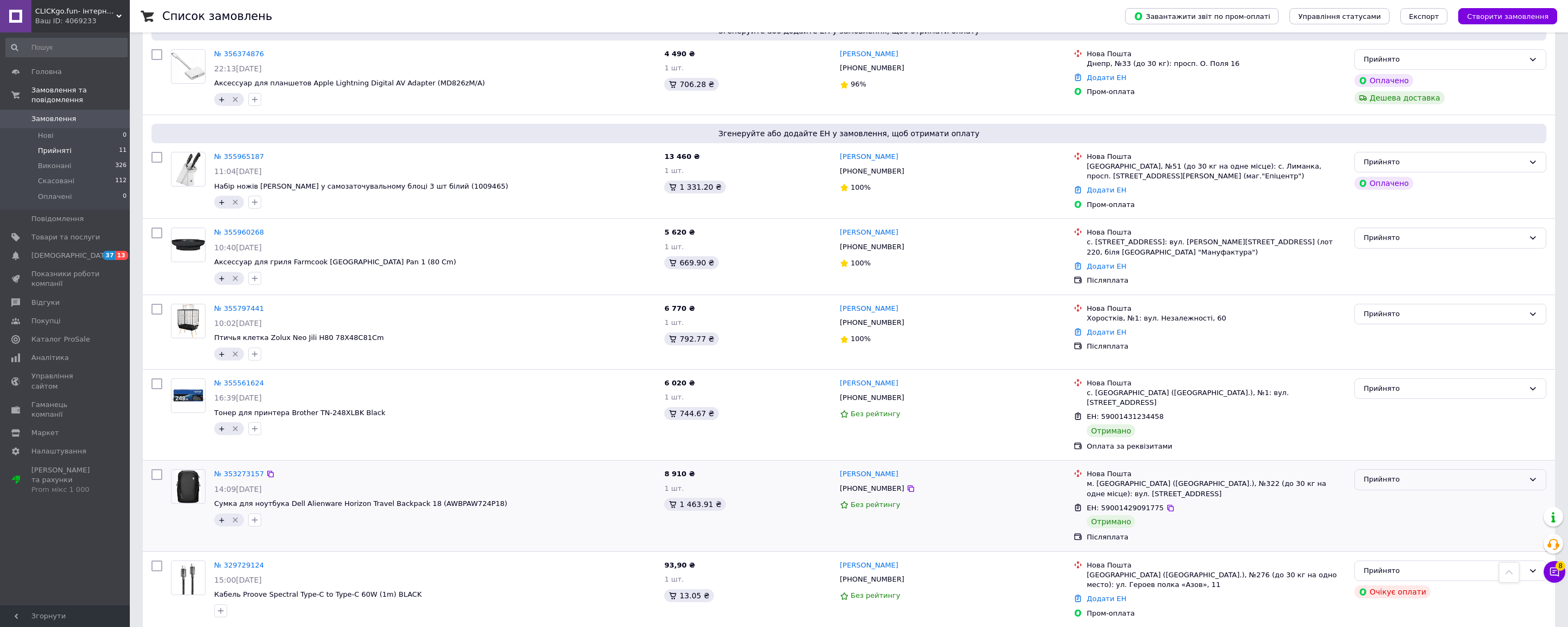
click at [1368, 474] on div "Прийнято" at bounding box center [1443, 480] width 161 height 11
click at [1369, 493] on li "Виконано" at bounding box center [1450, 502] width 191 height 20
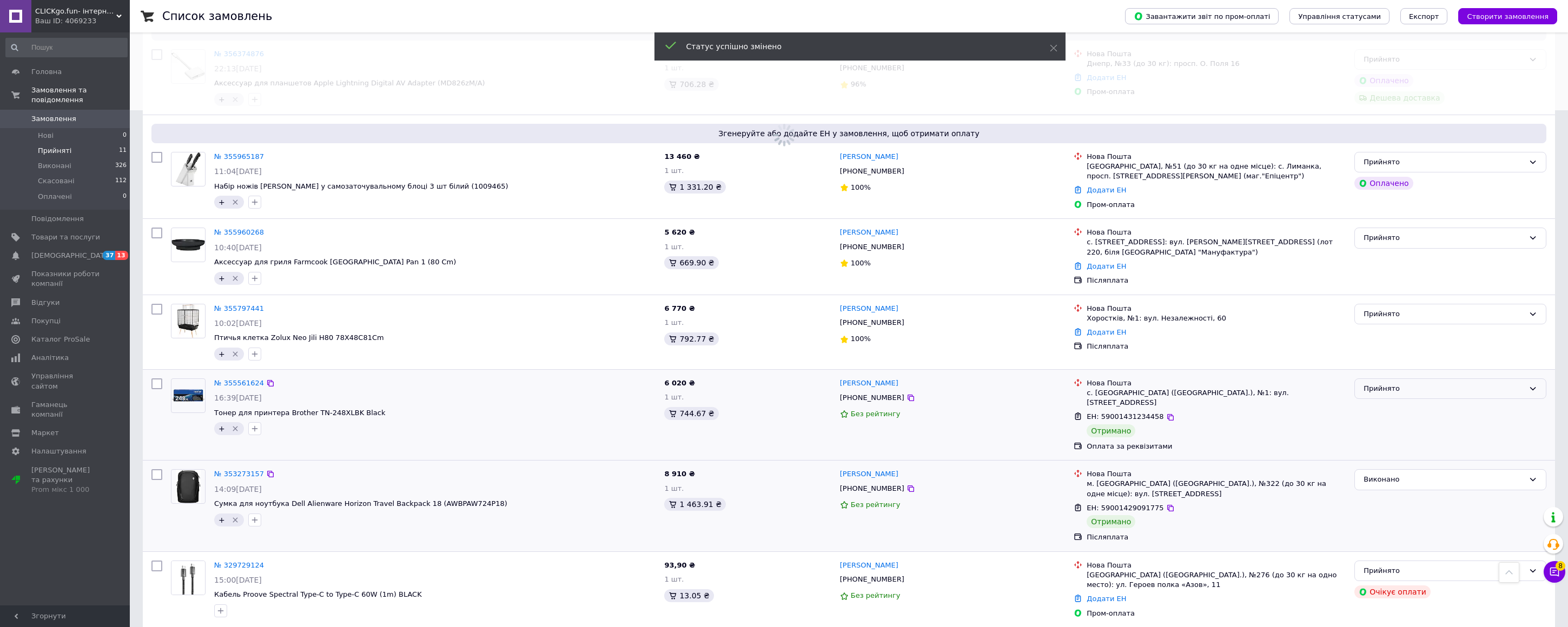
click at [1387, 387] on div "Прийнято" at bounding box center [1443, 389] width 161 height 11
click at [1384, 409] on li "Виконано" at bounding box center [1450, 411] width 191 height 20
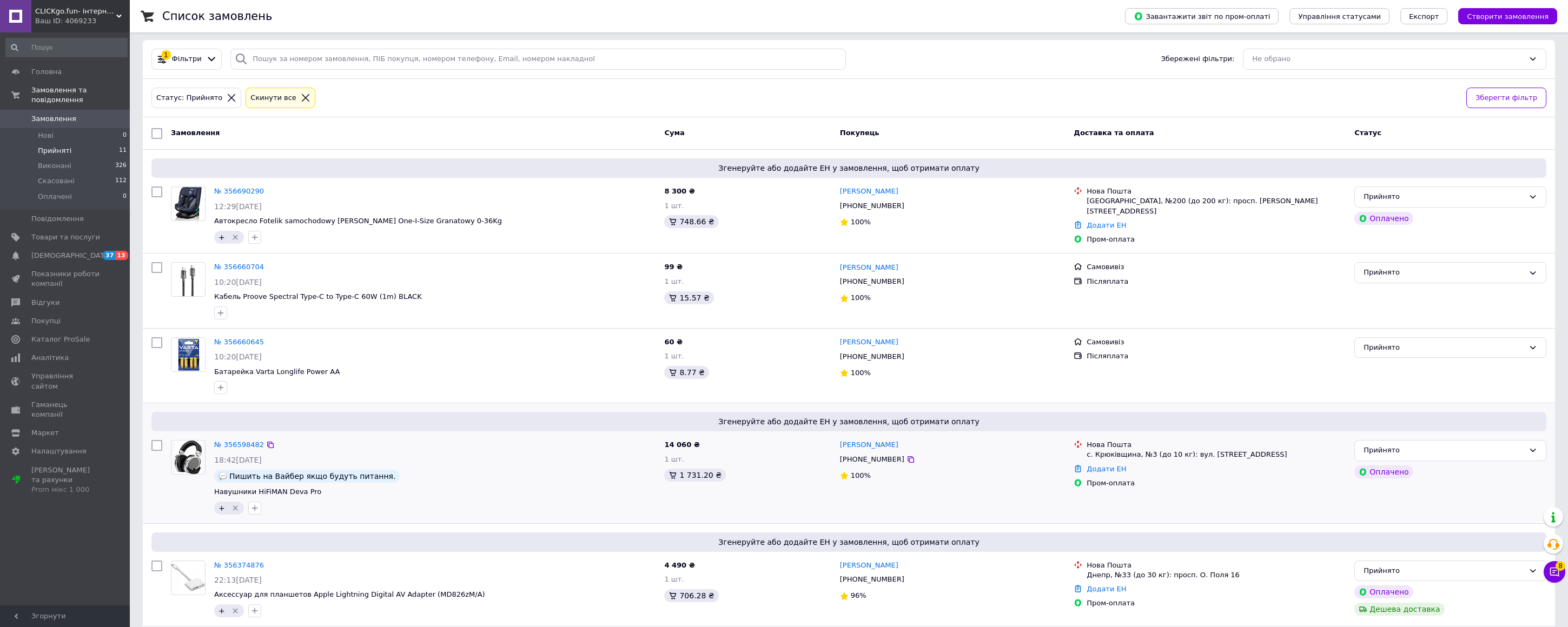
scroll to position [0, 0]
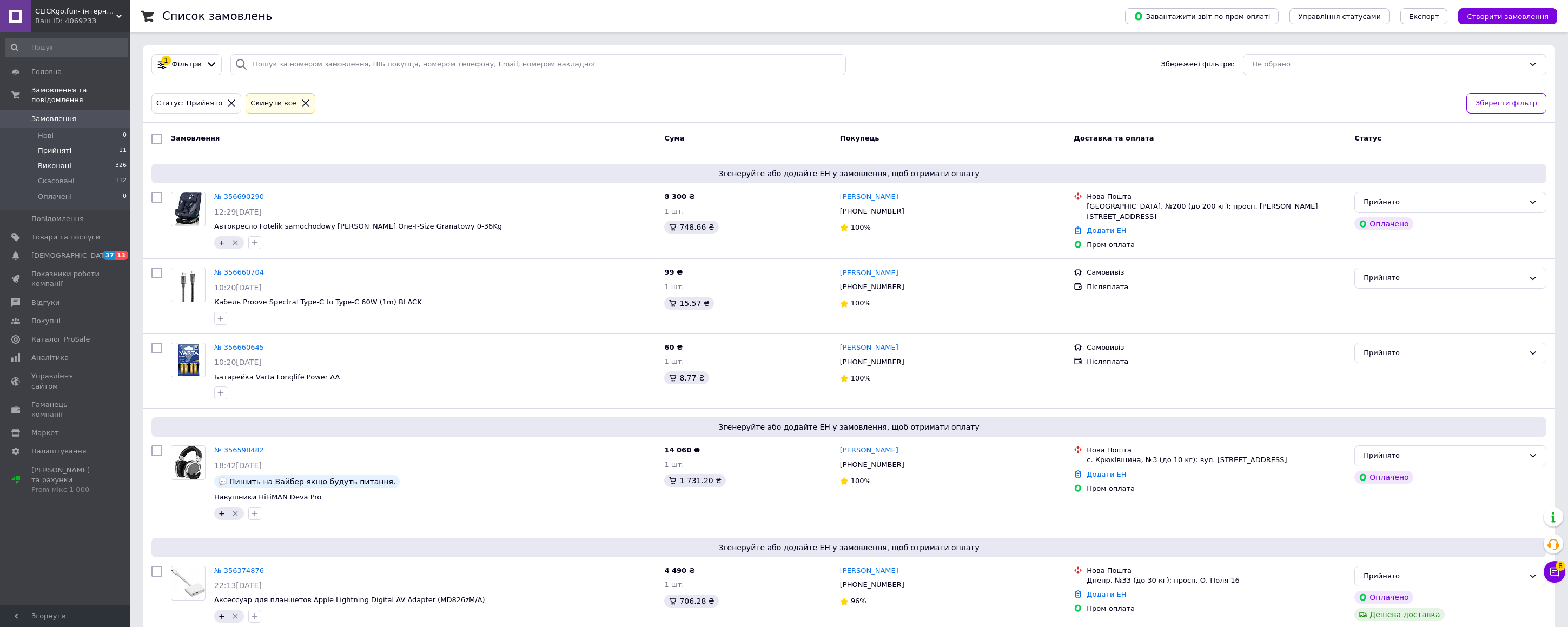
click at [57, 163] on span "Виконані" at bounding box center [54, 166] width 33 height 10
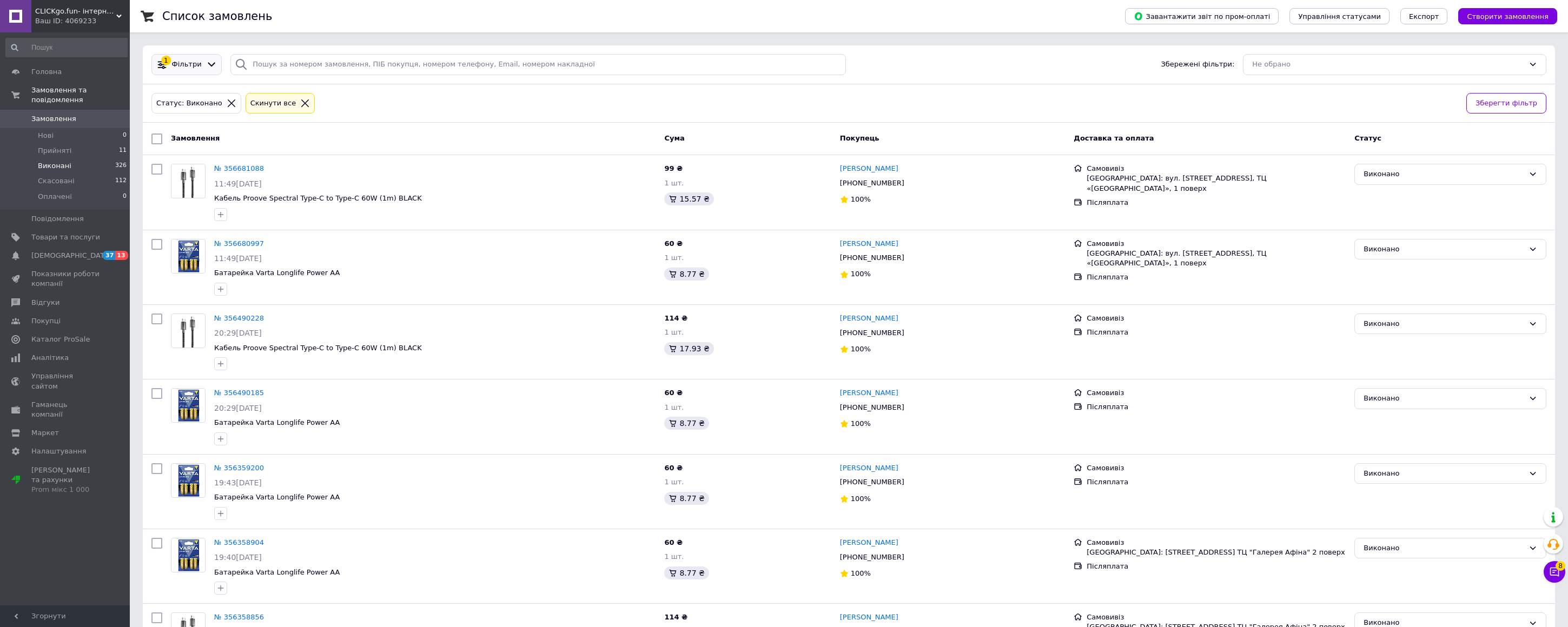
click at [188, 66] on span "Фільтри" at bounding box center [187, 64] width 30 height 11
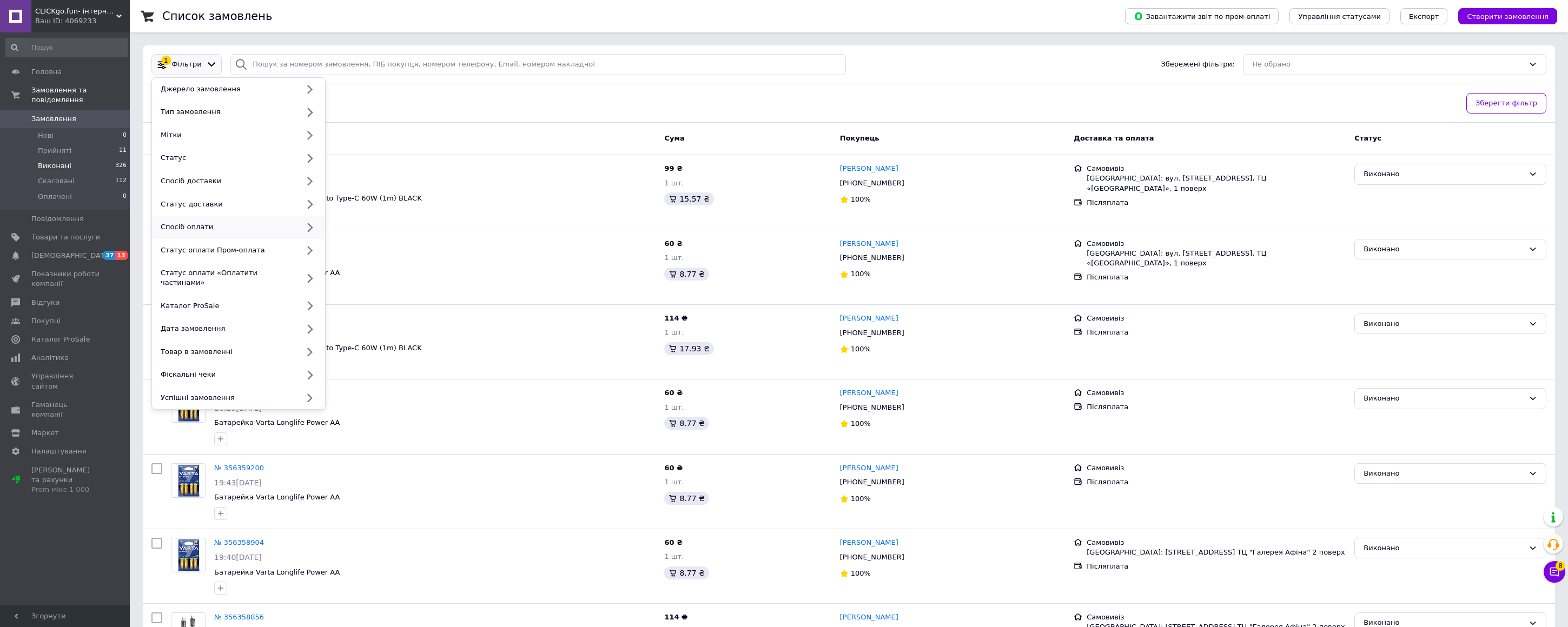
click at [211, 227] on div "Спосіб оплати" at bounding box center [227, 227] width 142 height 10
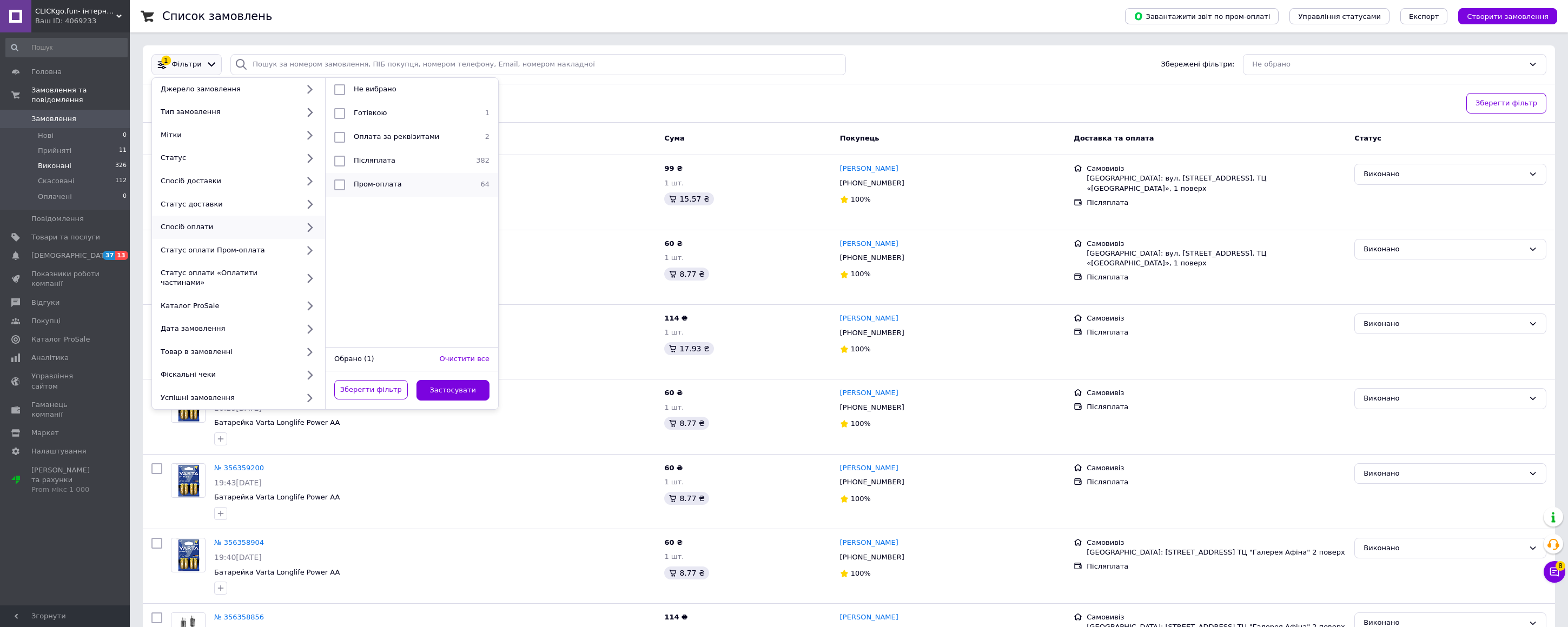
click at [384, 185] on span "Пром-оплата" at bounding box center [378, 183] width 48 height 8
checkbox input "true"
click at [462, 386] on button "Застосувати" at bounding box center [453, 391] width 74 height 21
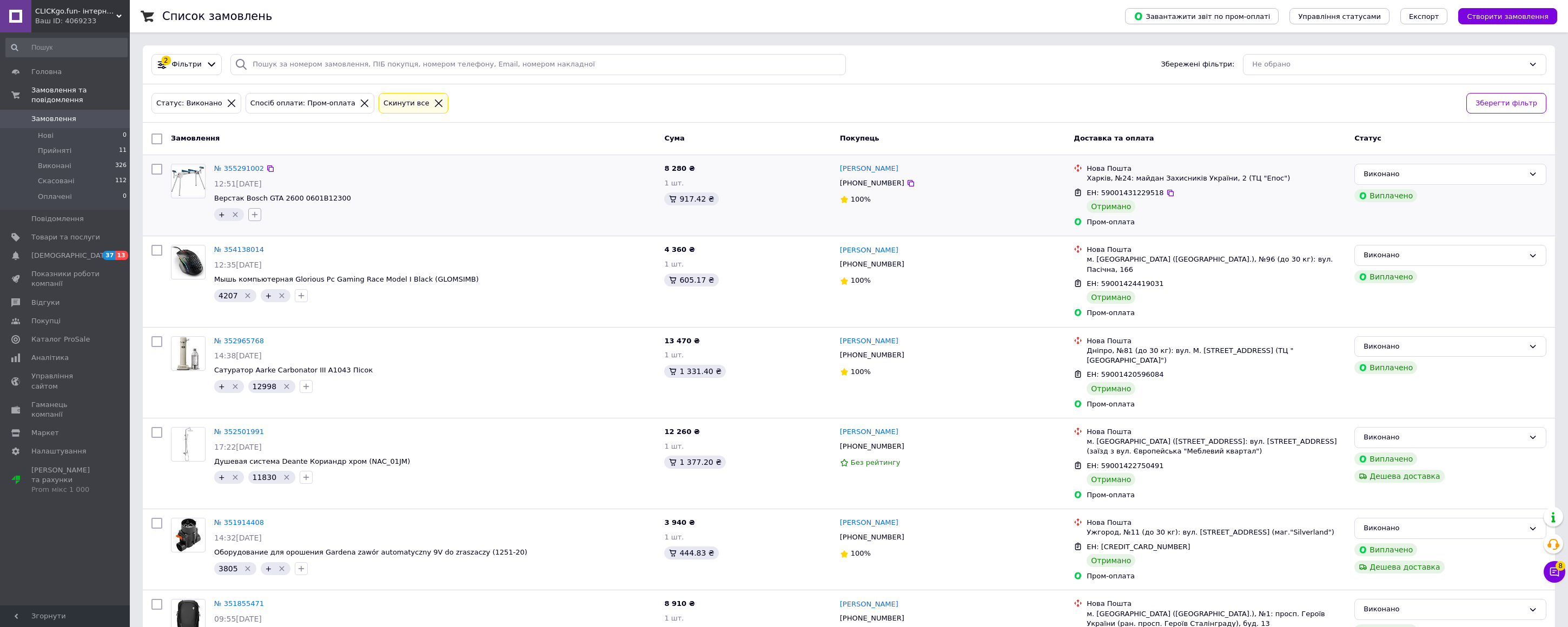
click at [254, 216] on icon "button" at bounding box center [255, 214] width 8 height 8
click at [278, 246] on input "text" at bounding box center [315, 243] width 122 height 22
type input "7990"
click at [257, 263] on icon at bounding box center [258, 265] width 6 height 6
click at [313, 440] on button "Додати мітку" at bounding box center [315, 442] width 122 height 21
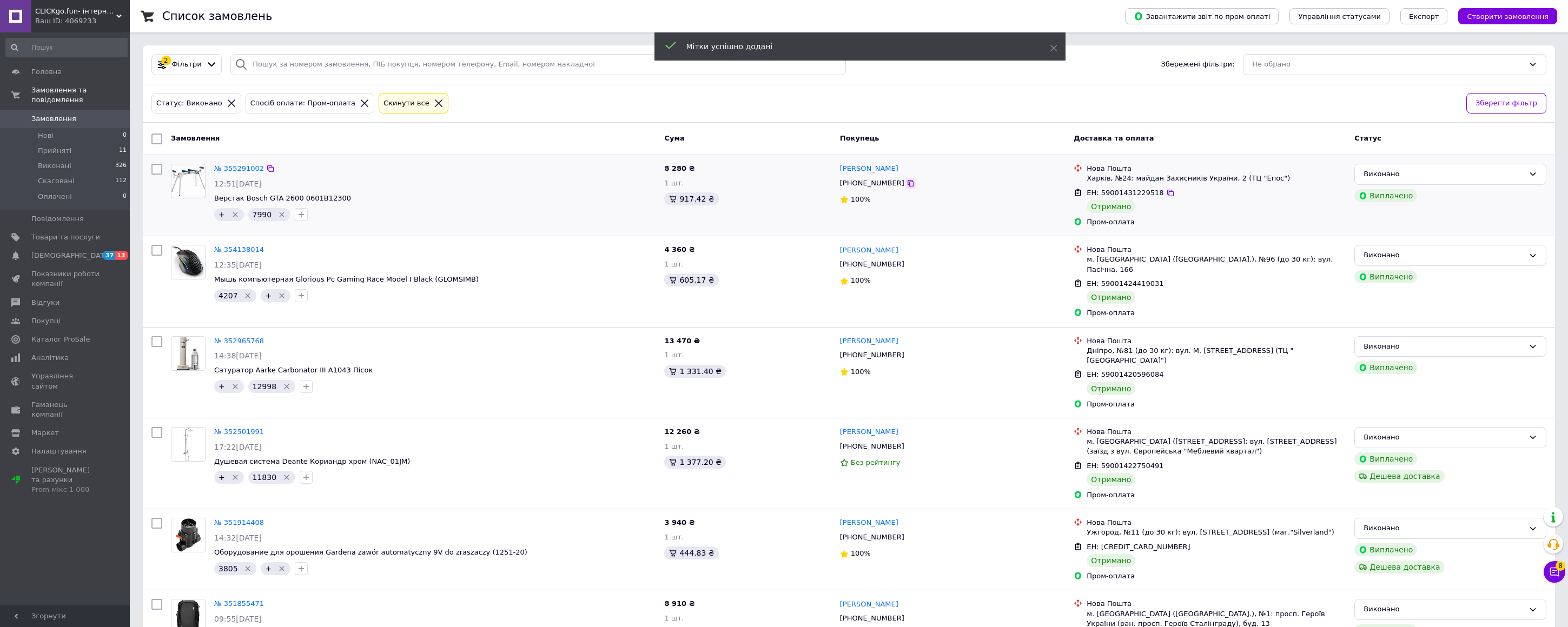
click at [906, 185] on icon at bounding box center [910, 183] width 8 height 8
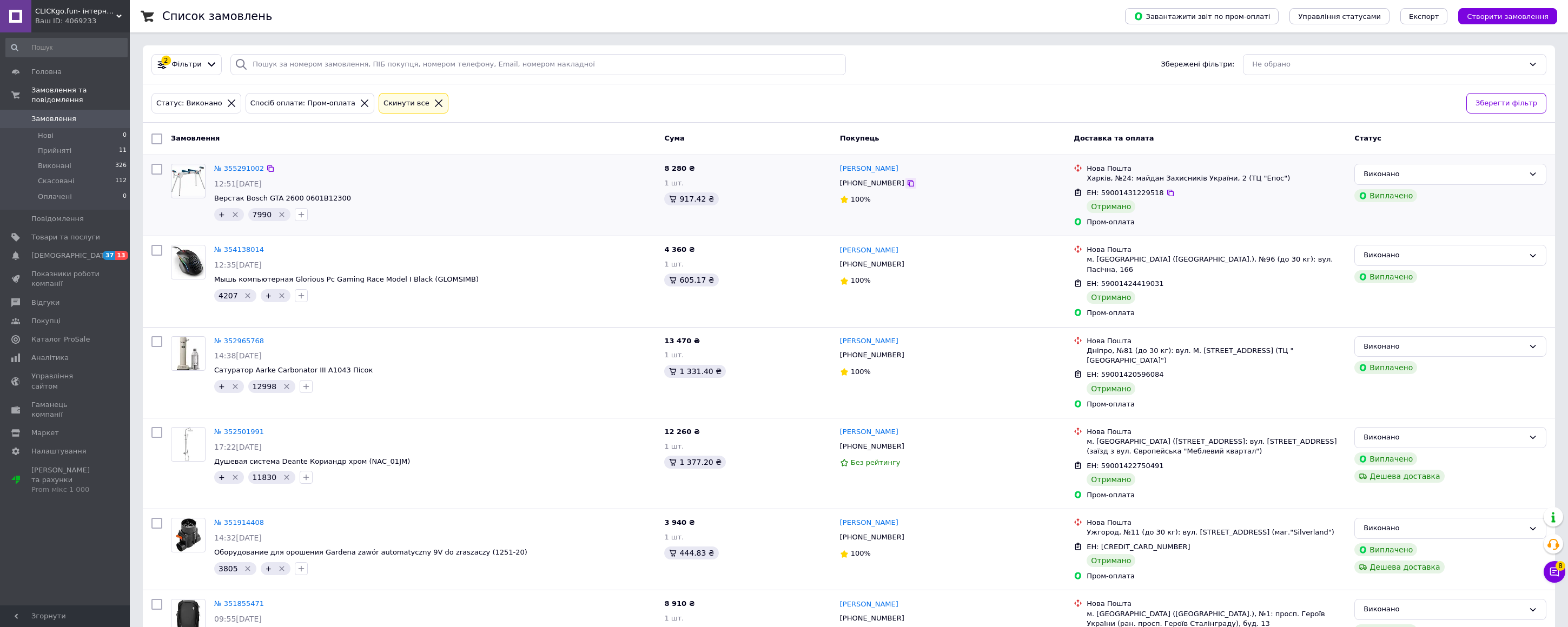
click at [906, 183] on icon at bounding box center [910, 183] width 8 height 8
click at [54, 75] on span "Головна" at bounding box center [46, 72] width 30 height 10
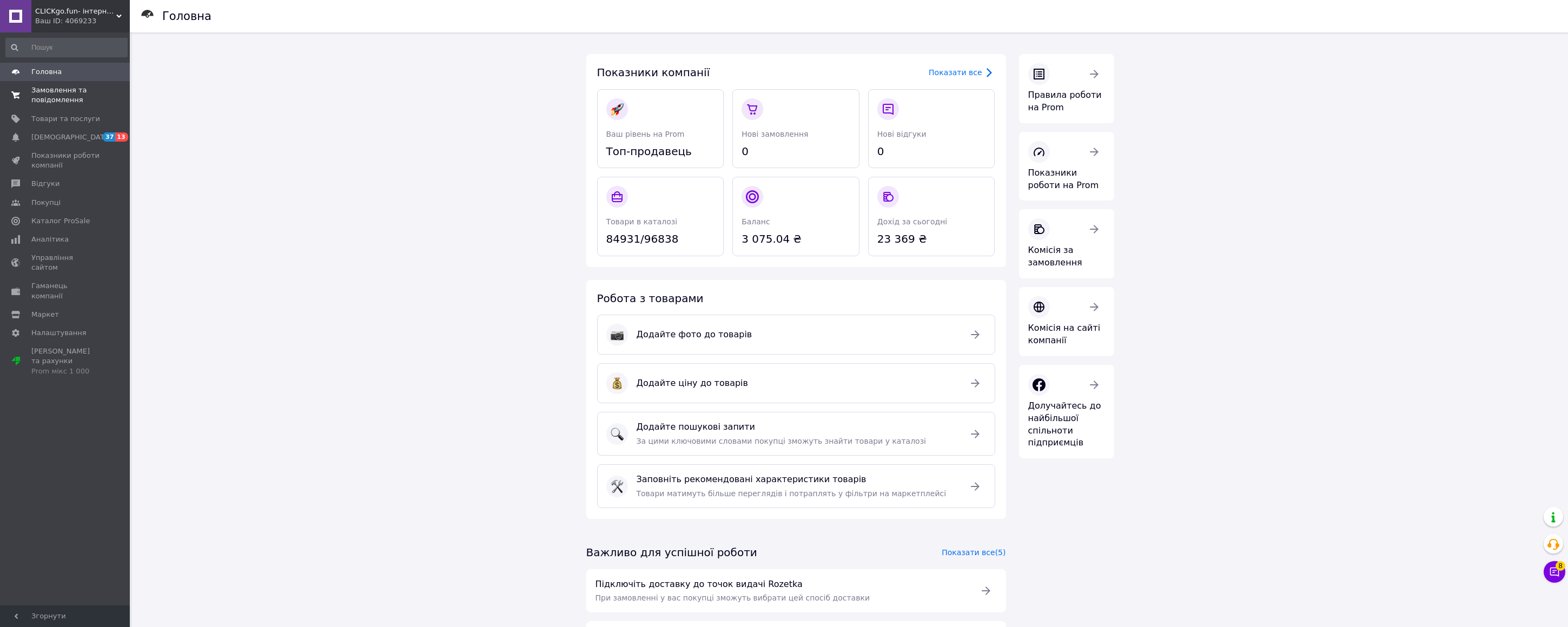
click at [52, 96] on span "Замовлення та повідомлення" at bounding box center [65, 96] width 69 height 20
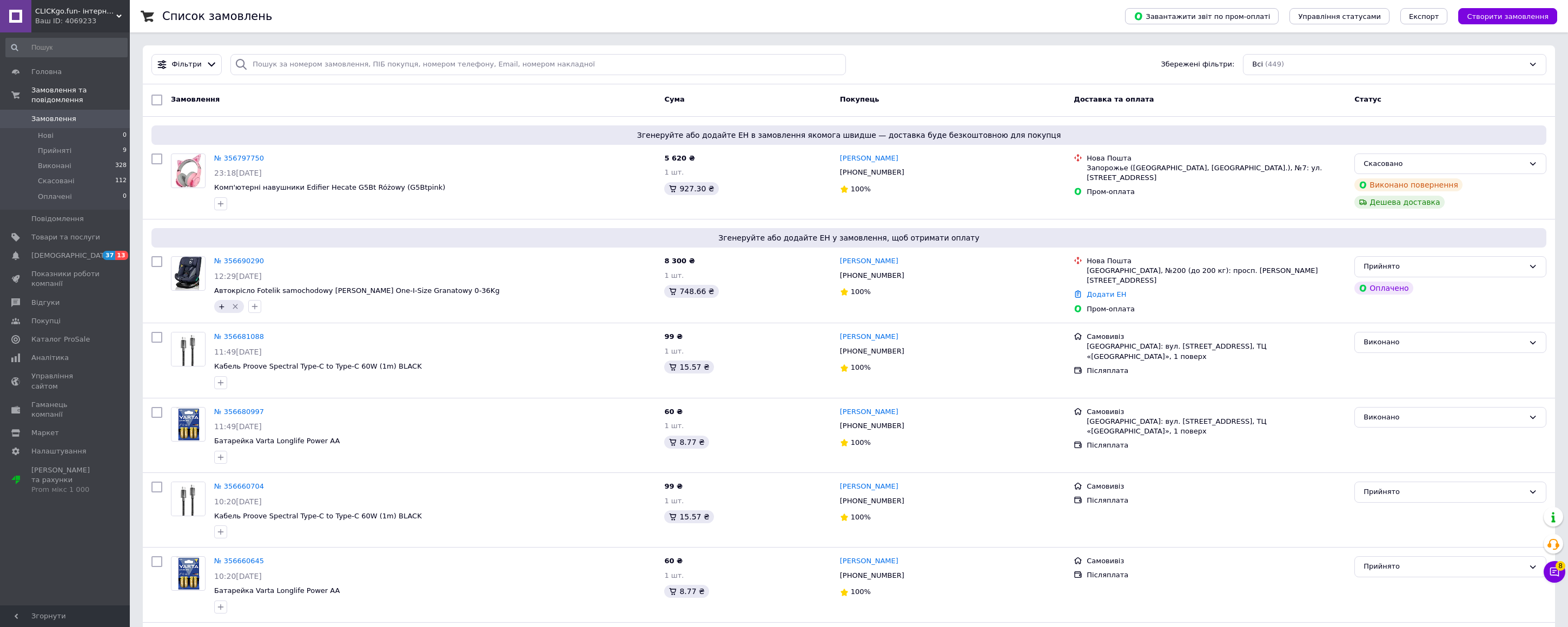
click at [36, 17] on div "Ваш ID: 4069233" at bounding box center [83, 21] width 95 height 10
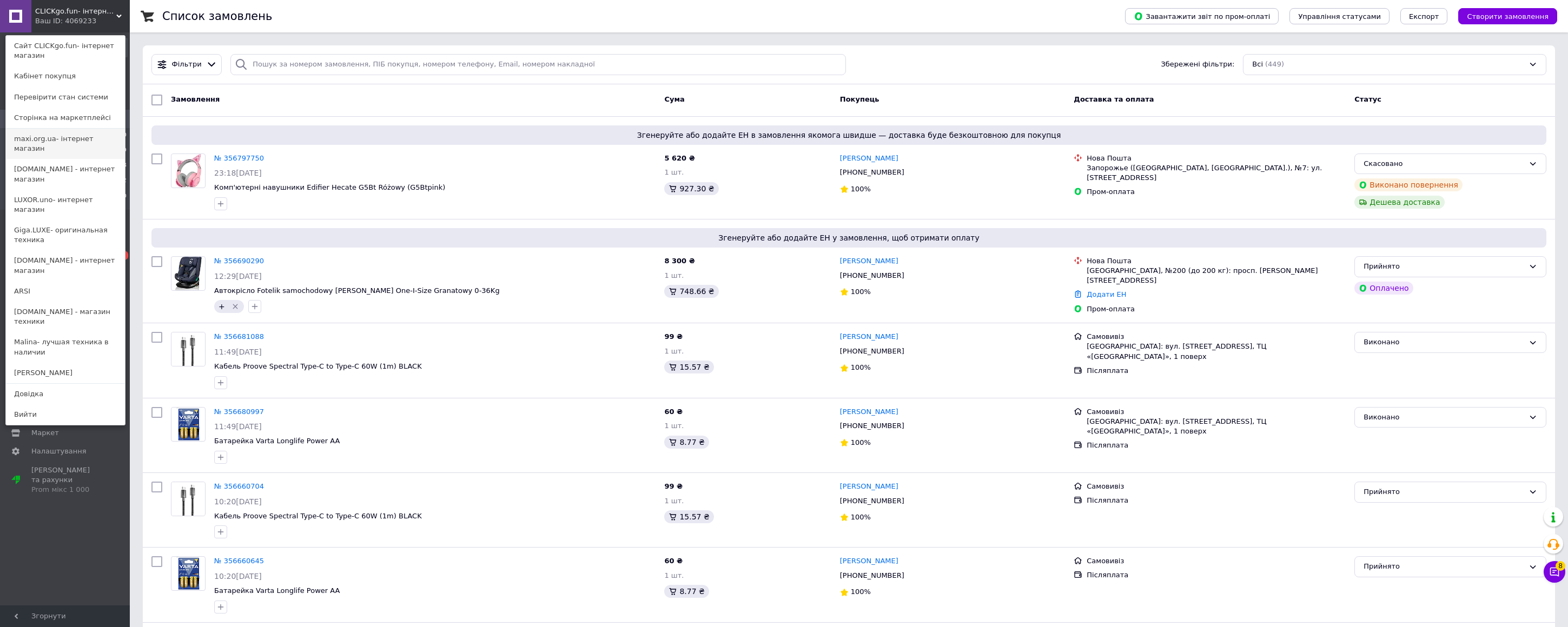
click at [42, 138] on link "maxi.org.ua- інтернет магазин" at bounding box center [65, 144] width 119 height 30
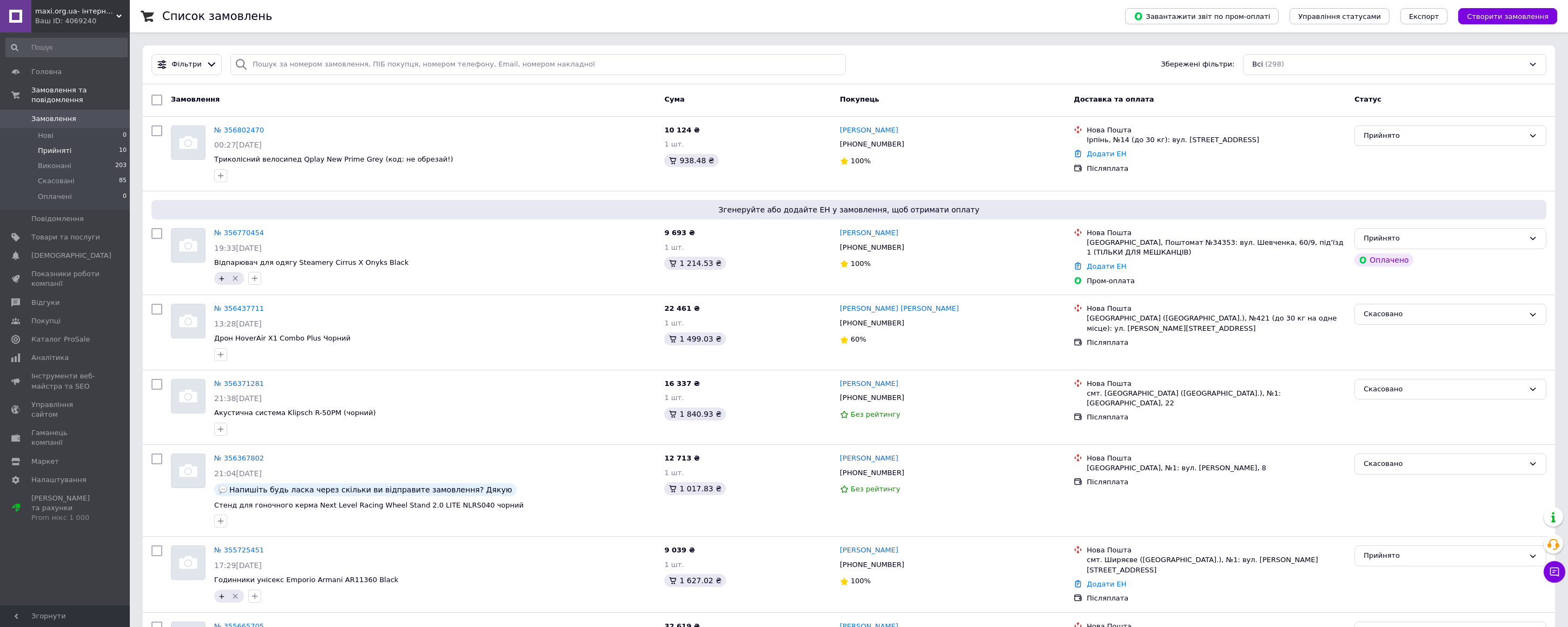
click at [45, 154] on span "Прийняті" at bounding box center [54, 151] width 33 height 10
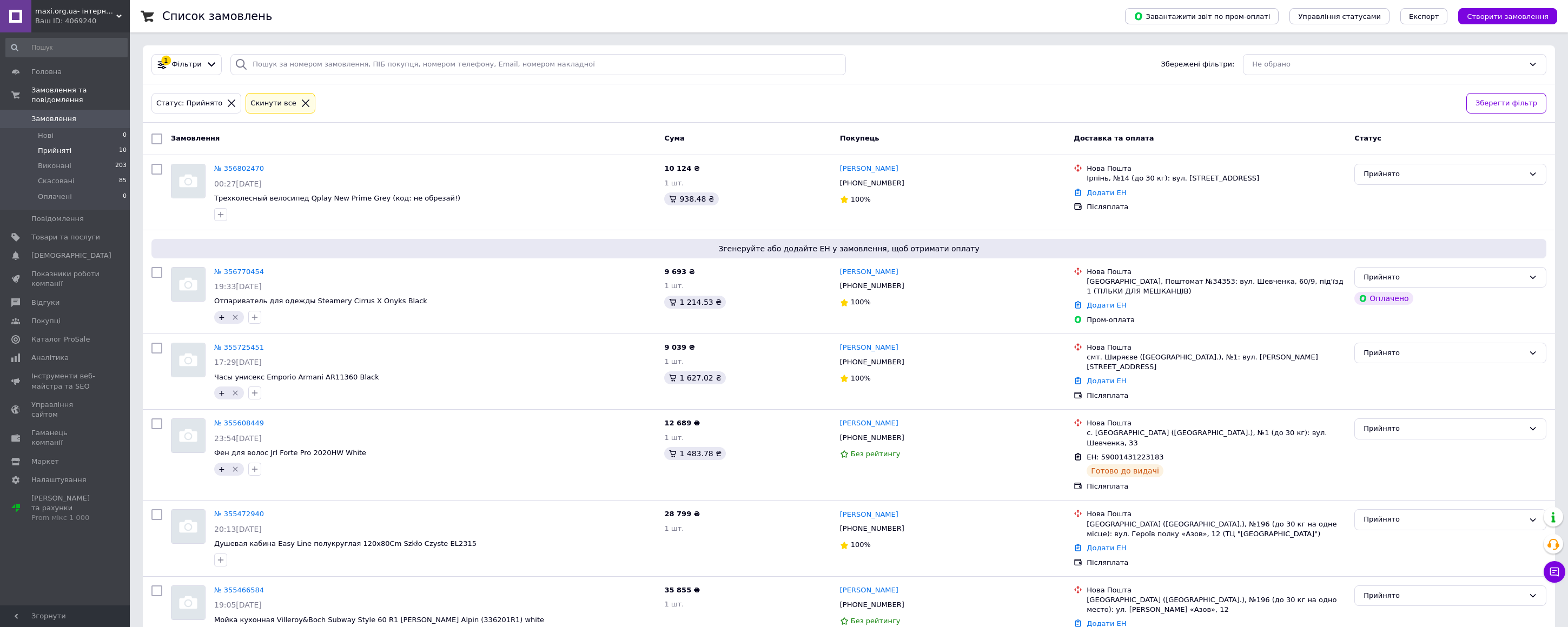
click at [54, 150] on span "Прийняті" at bounding box center [54, 151] width 33 height 10
click at [217, 216] on icon "button" at bounding box center [221, 214] width 8 height 8
click at [224, 280] on input "+" at bounding box center [224, 282] width 7 height 7
checkbox input "true"
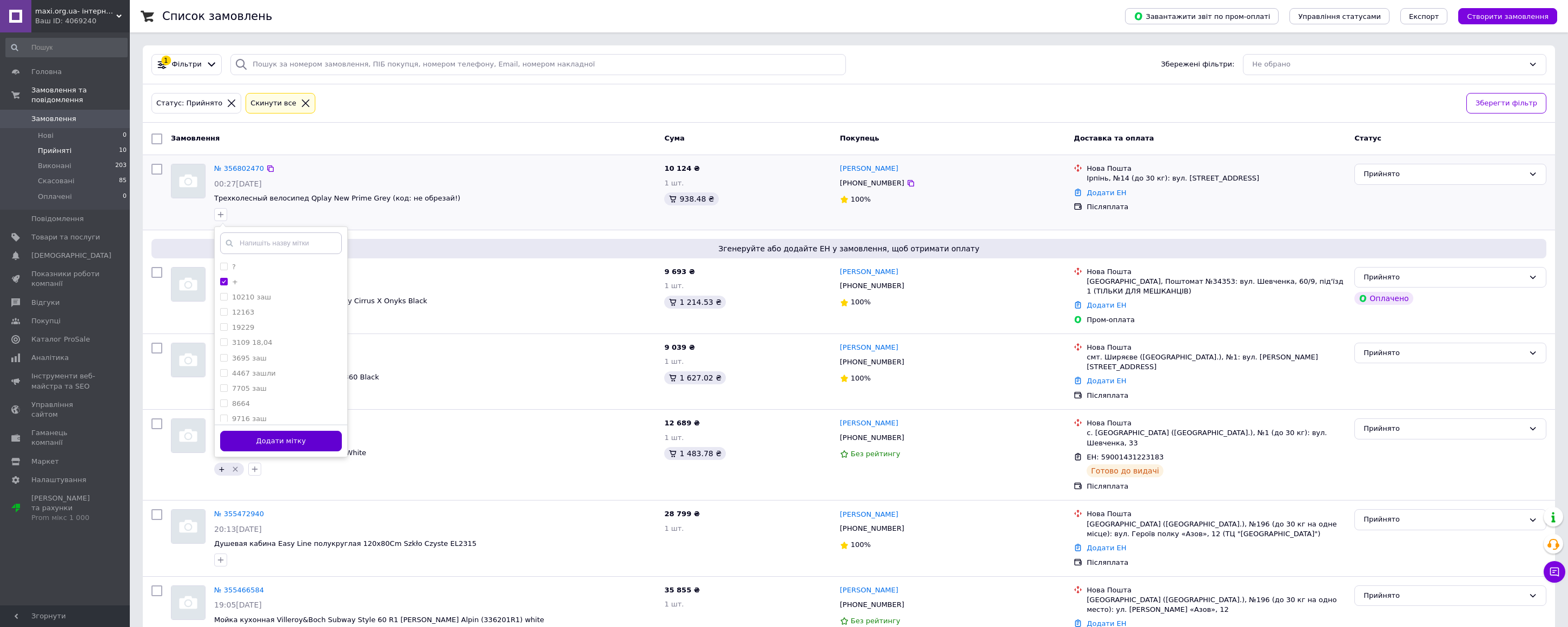
click at [298, 446] on button "Додати мітку" at bounding box center [281, 442] width 122 height 21
